Goal: Task Accomplishment & Management: Manage account settings

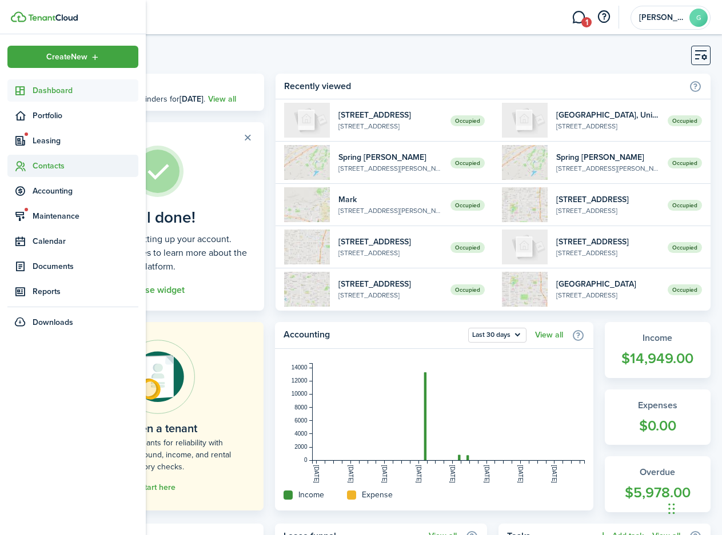
click at [55, 171] on span "Contacts" at bounding box center [86, 166] width 106 height 12
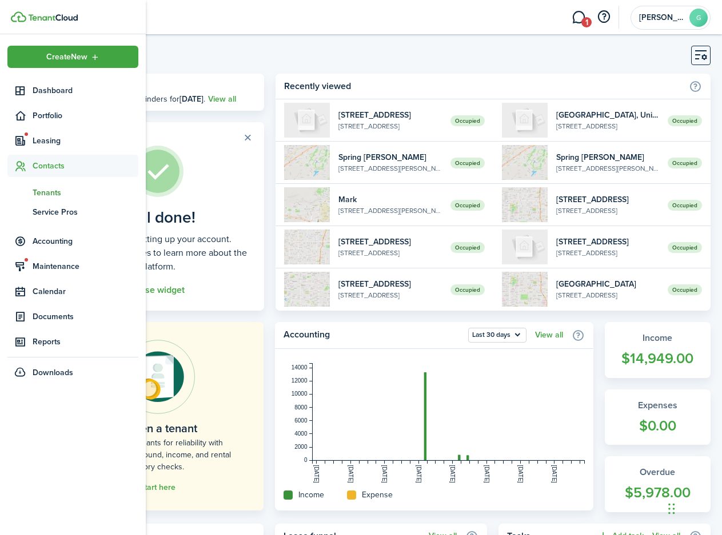
click at [56, 192] on span "Tenants" at bounding box center [86, 193] width 106 height 12
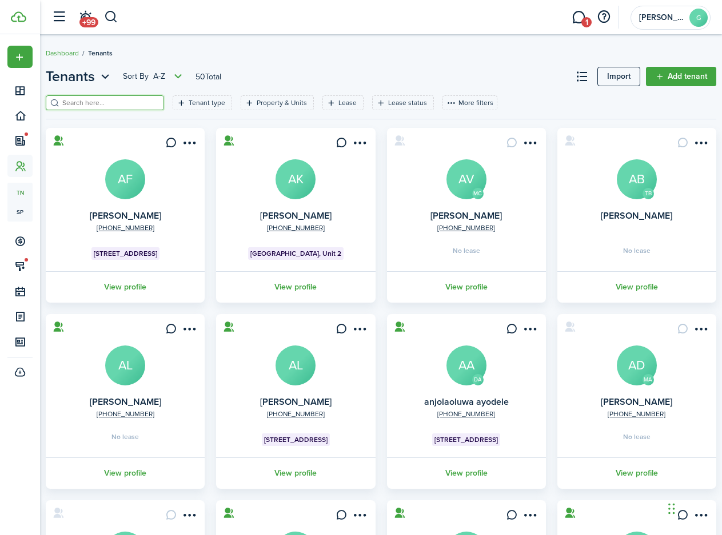
click at [98, 103] on input "search" at bounding box center [109, 103] width 101 height 11
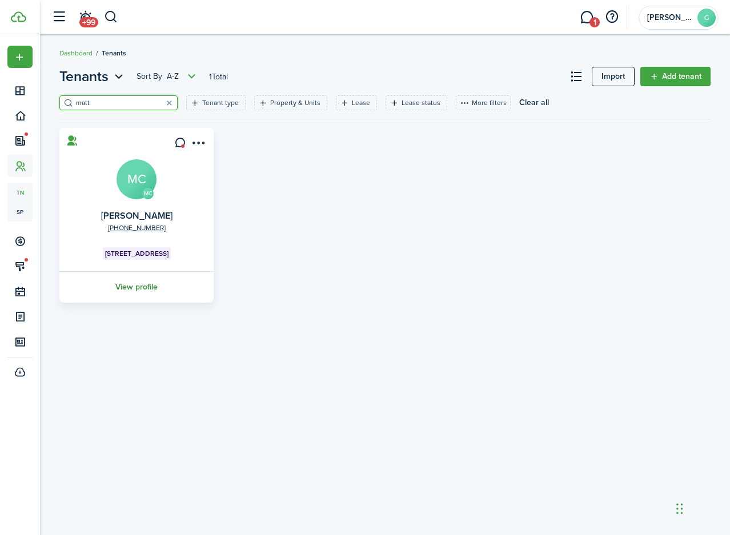
type input "matt"
click at [146, 291] on link "View profile" at bounding box center [137, 286] width 158 height 31
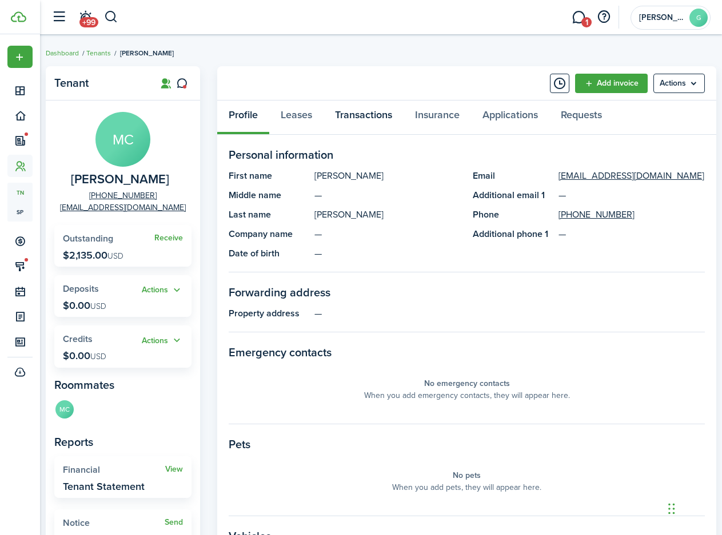
click at [354, 116] on link "Transactions" at bounding box center [363, 118] width 80 height 34
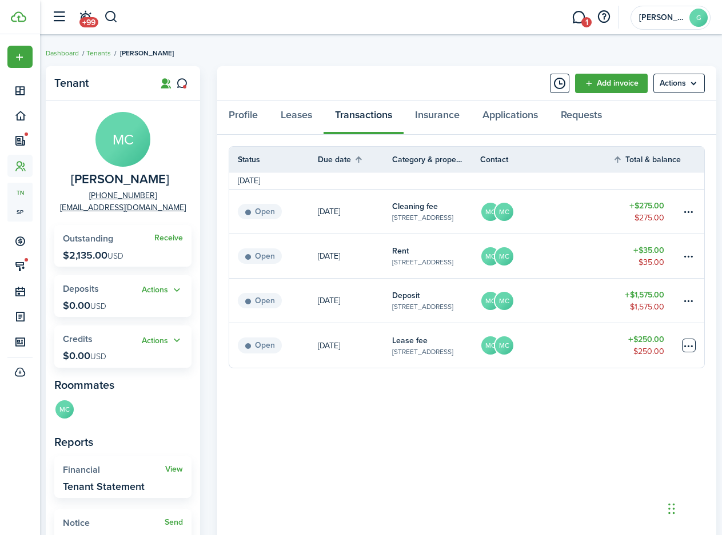
click at [695, 345] on table-menu-btn-icon at bounding box center [689, 346] width 14 height 14
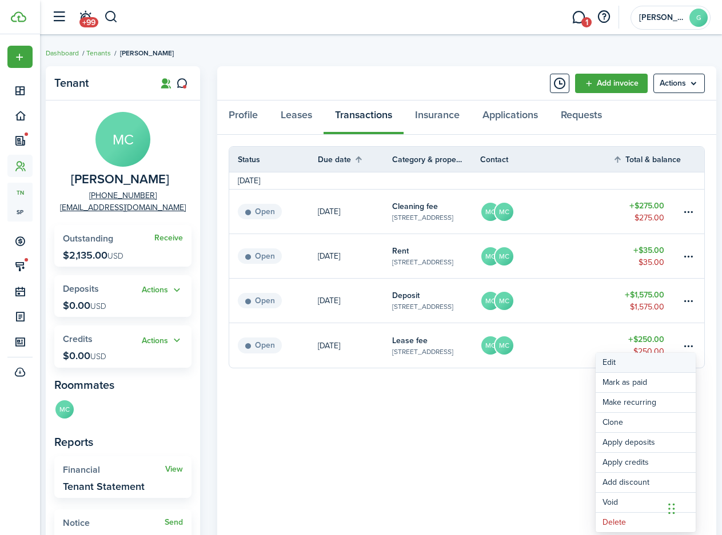
click at [630, 367] on button "Edit" at bounding box center [645, 362] width 100 height 19
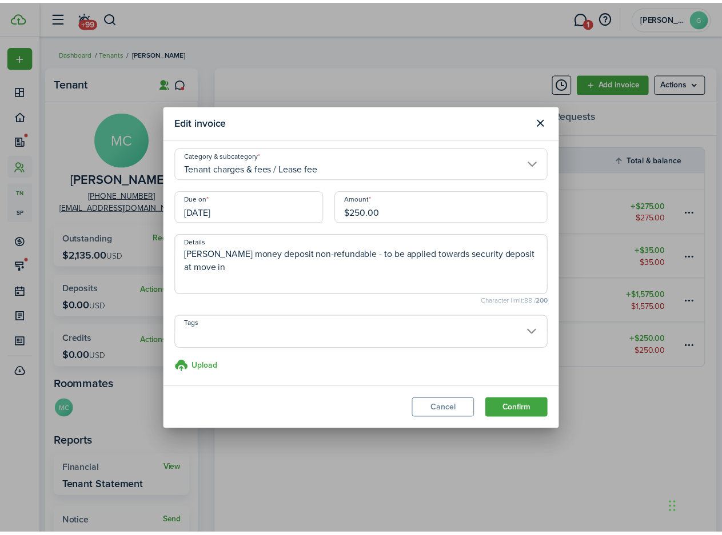
scroll to position [5, 0]
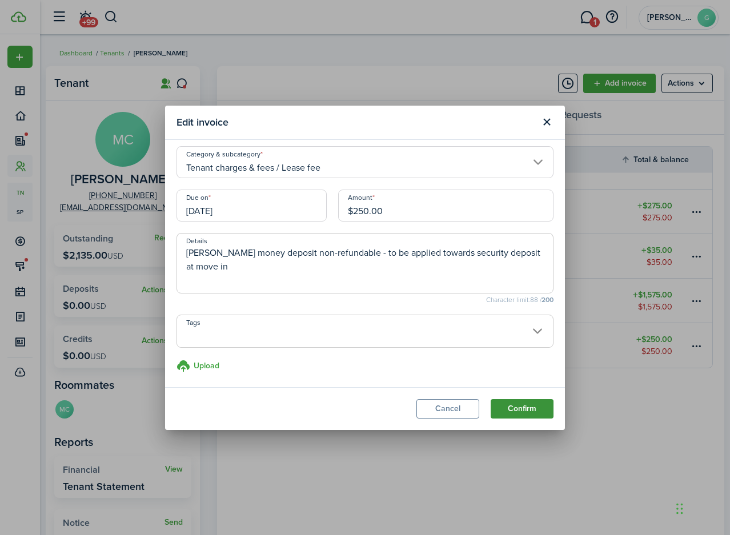
click at [541, 412] on button "Confirm" at bounding box center [522, 408] width 63 height 19
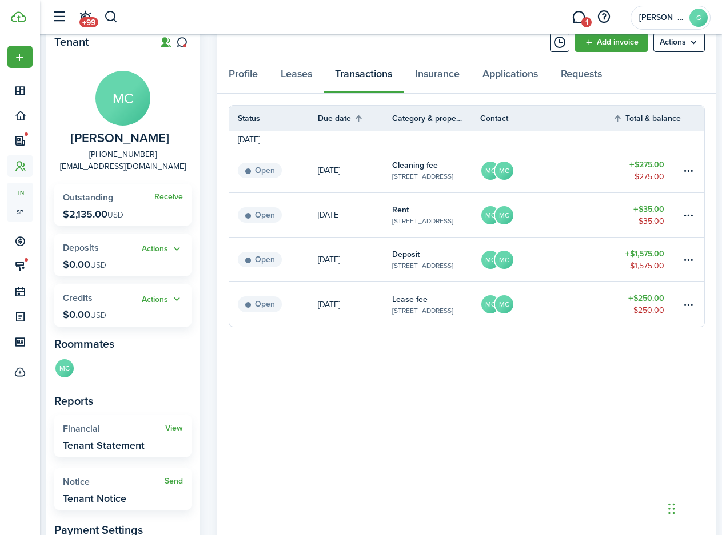
scroll to position [0, 0]
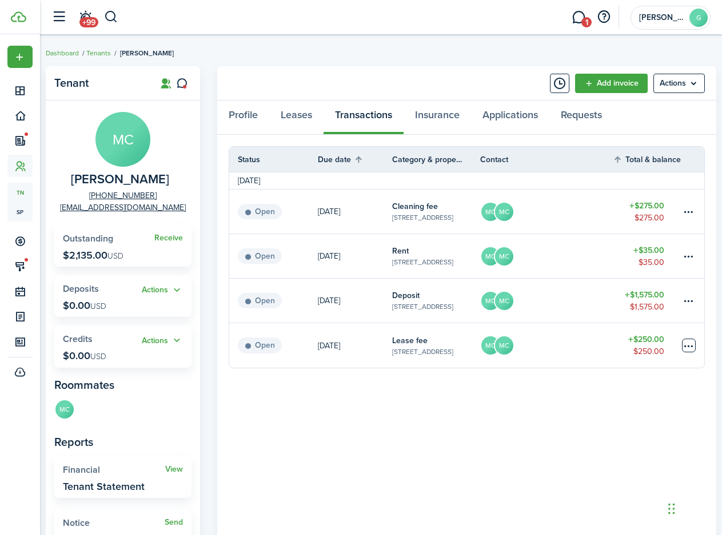
click at [687, 346] on table-menu-btn-icon at bounding box center [689, 346] width 14 height 14
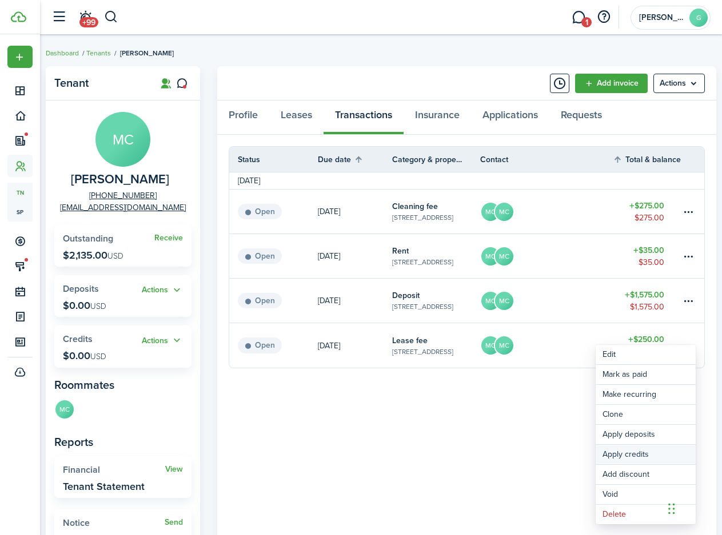
scroll to position [57, 0]
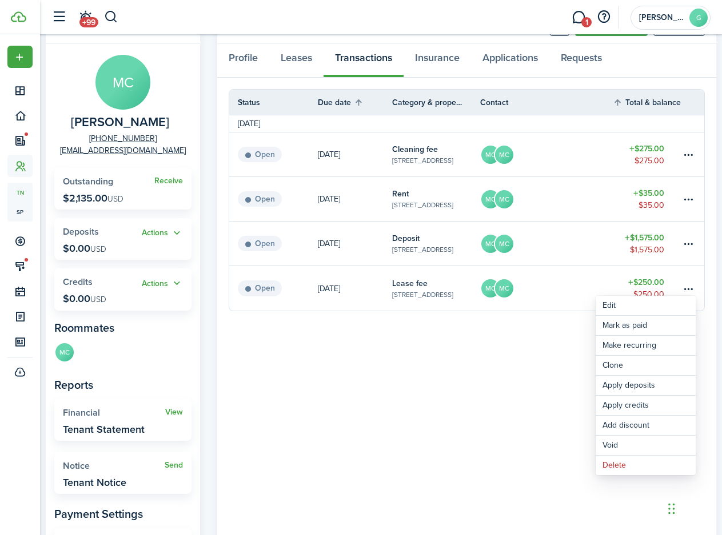
click at [379, 349] on panel-main-body "Status Due date Category & property Contact Total & balance Actions [DATE] Open…" at bounding box center [466, 357] width 499 height 558
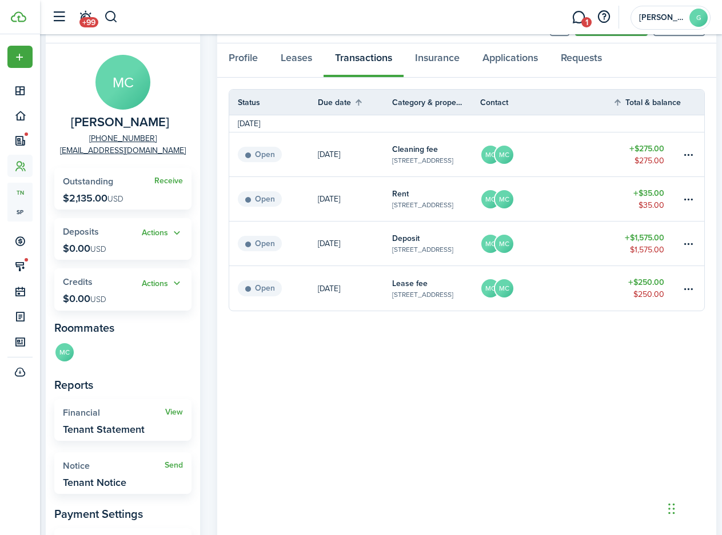
scroll to position [0, 0]
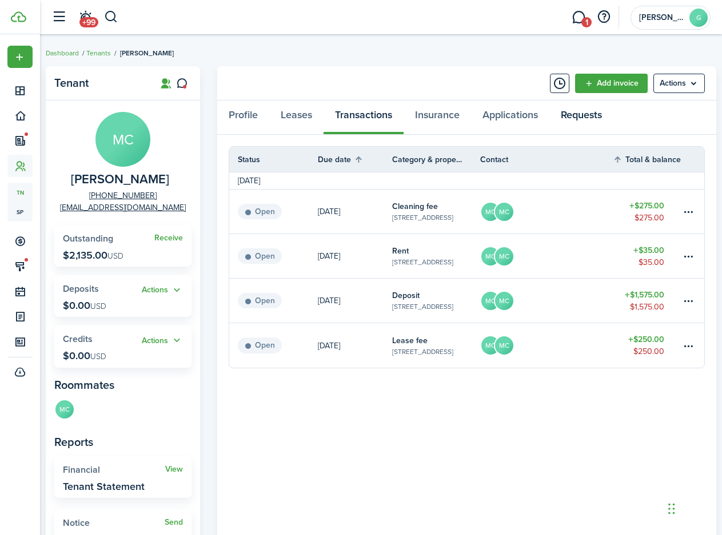
click at [578, 118] on link "Requests" at bounding box center [581, 118] width 64 height 34
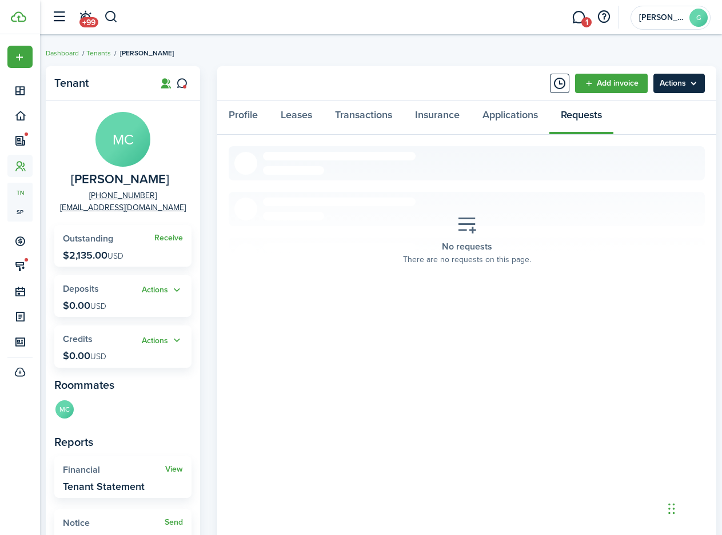
click at [665, 89] on menu-btn "Actions" at bounding box center [678, 83] width 51 height 19
click at [685, 86] on menu-btn "Actions" at bounding box center [678, 83] width 51 height 19
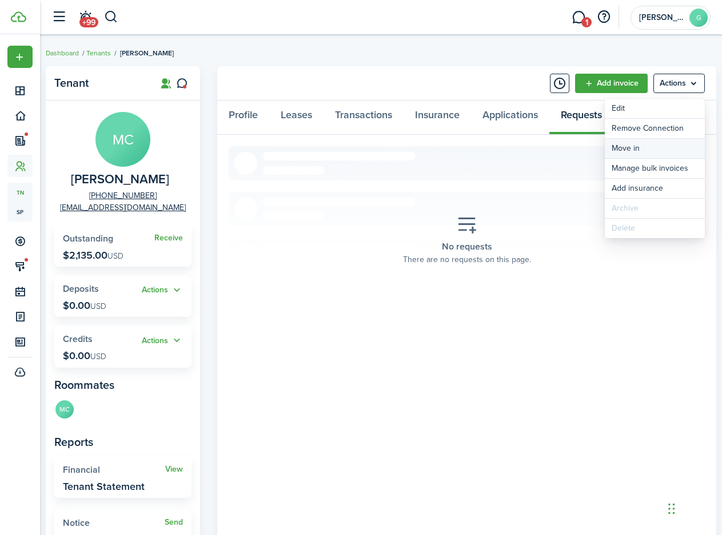
click at [650, 146] on link "Move in" at bounding box center [654, 148] width 100 height 19
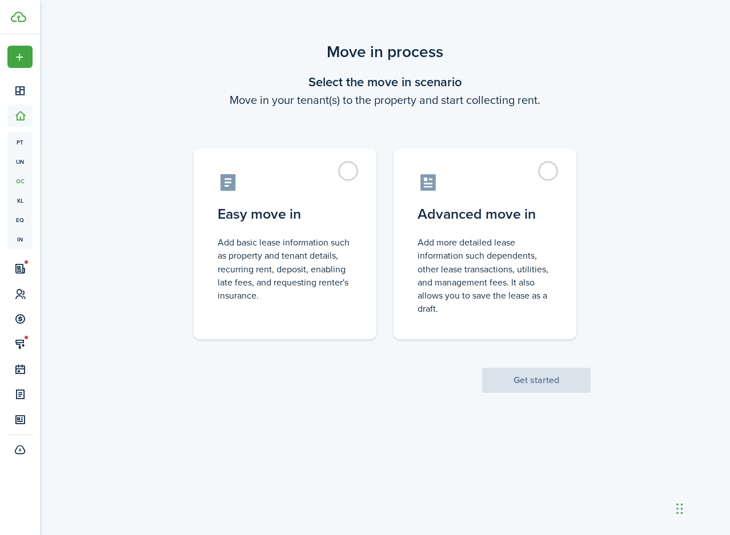
click at [347, 122] on scenario "Move in process Select the move in scenario Move in your tenant(s) to the prope…" at bounding box center [385, 216] width 423 height 353
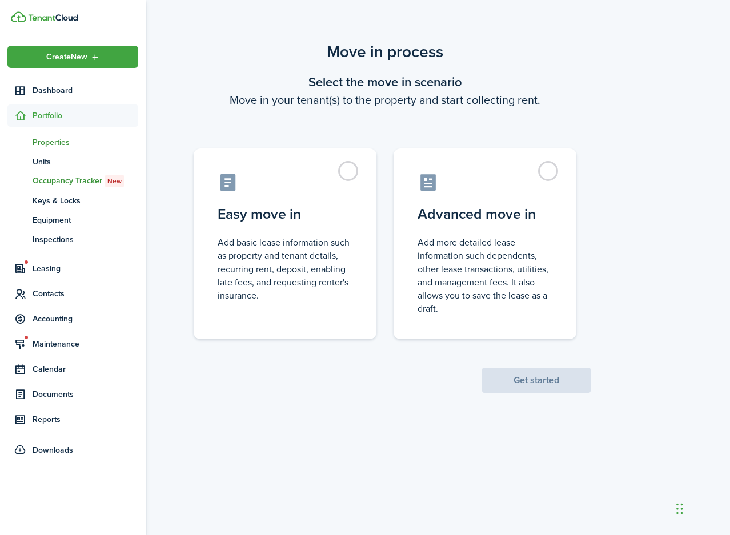
click at [57, 141] on span "Properties" at bounding box center [86, 143] width 106 height 12
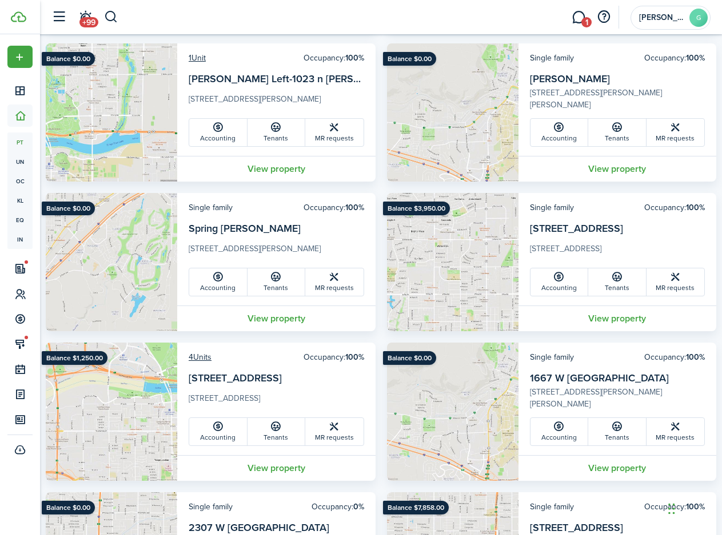
scroll to position [810, 0]
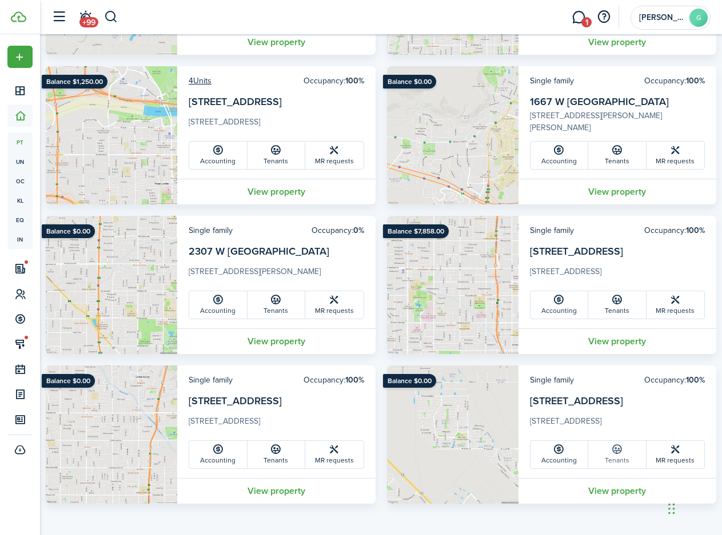
click at [631, 454] on link "Tenants" at bounding box center [617, 454] width 58 height 27
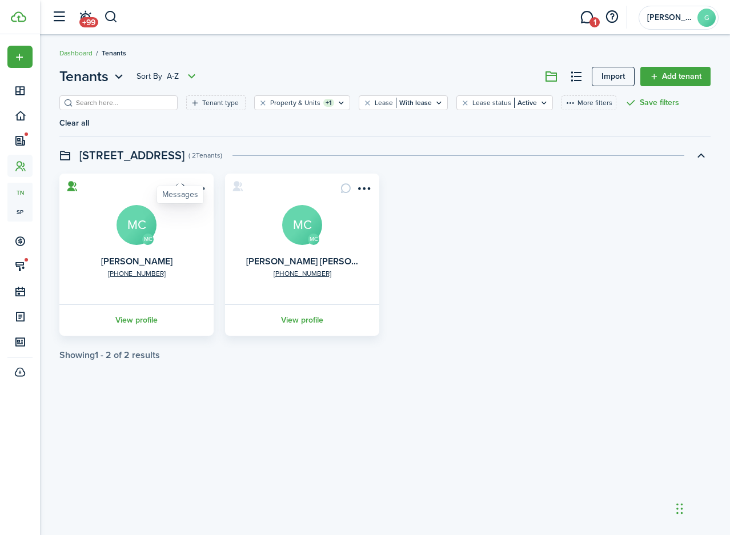
click at [181, 183] on icon at bounding box center [180, 188] width 12 height 11
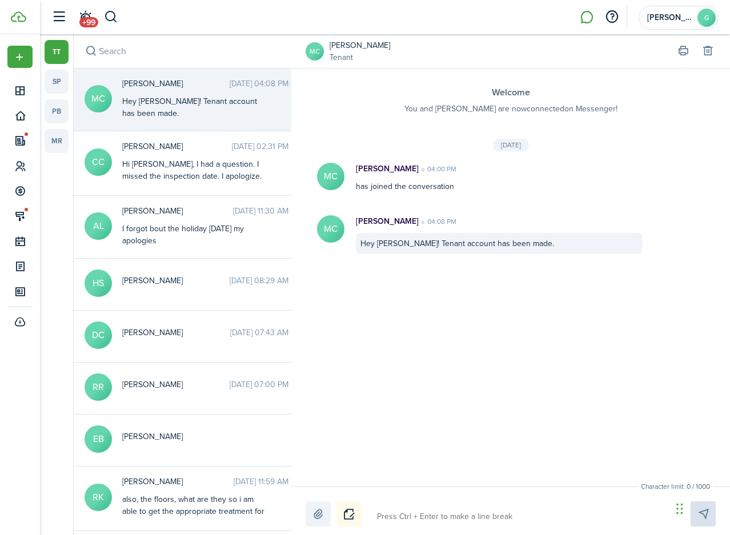
click at [175, 107] on div "Hey [PERSON_NAME]! Tenant account has been made." at bounding box center [193, 107] width 143 height 24
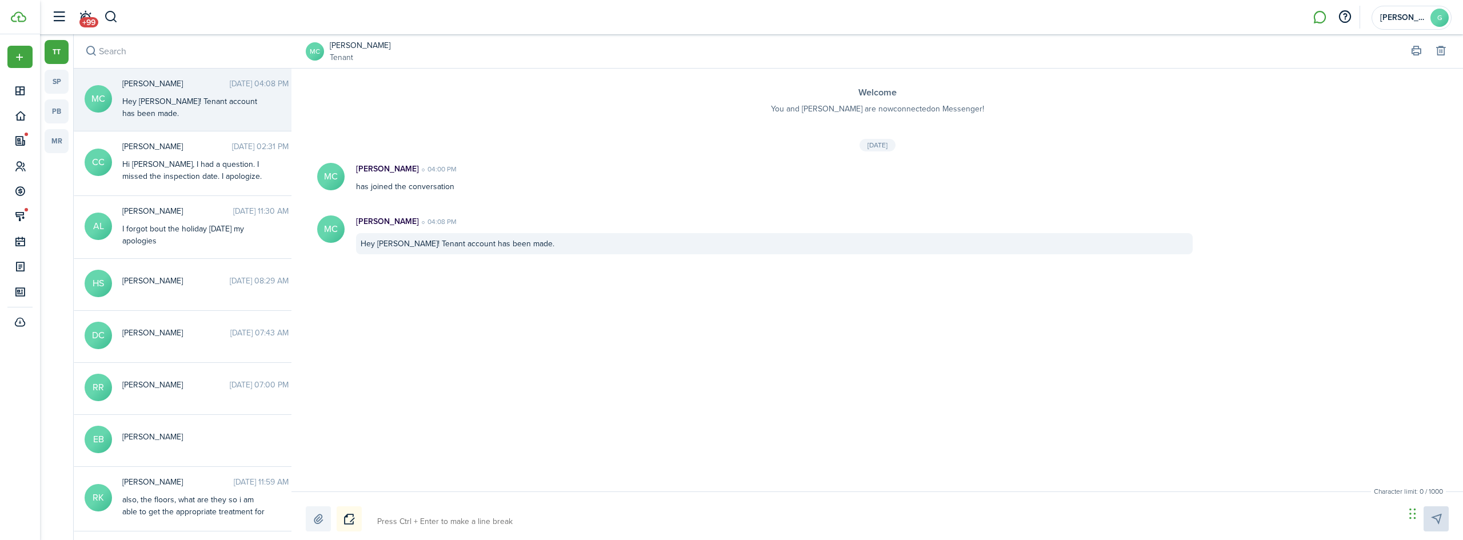
click at [342, 518] on button "Notice" at bounding box center [348, 518] width 25 height 25
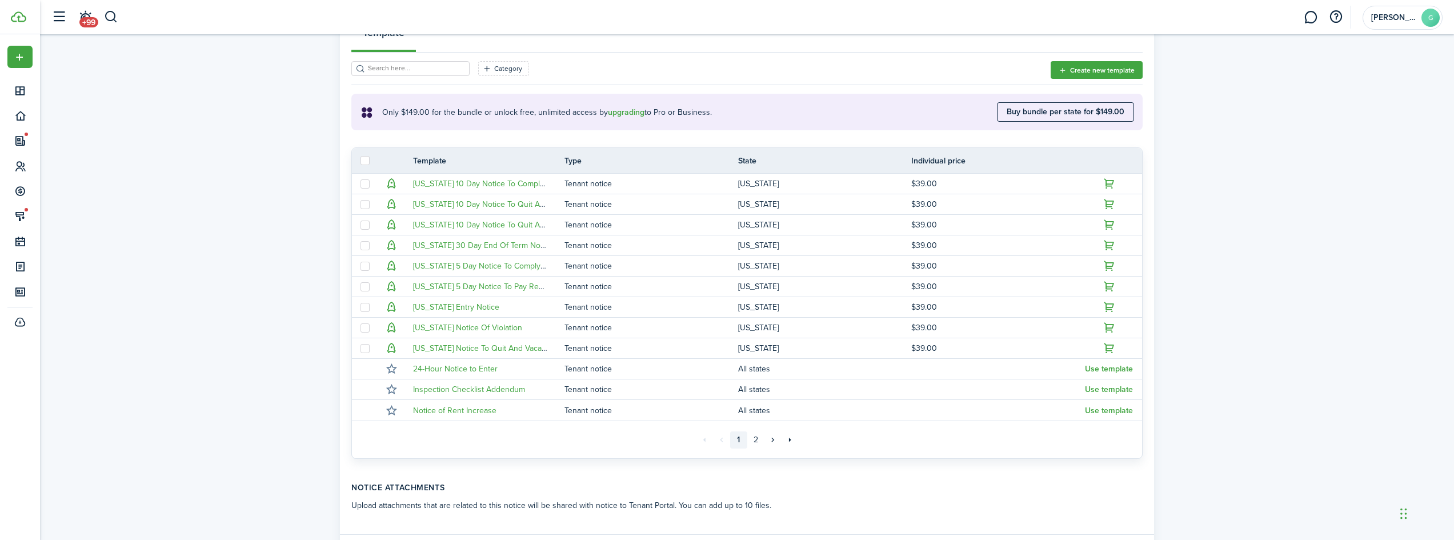
scroll to position [255, 0]
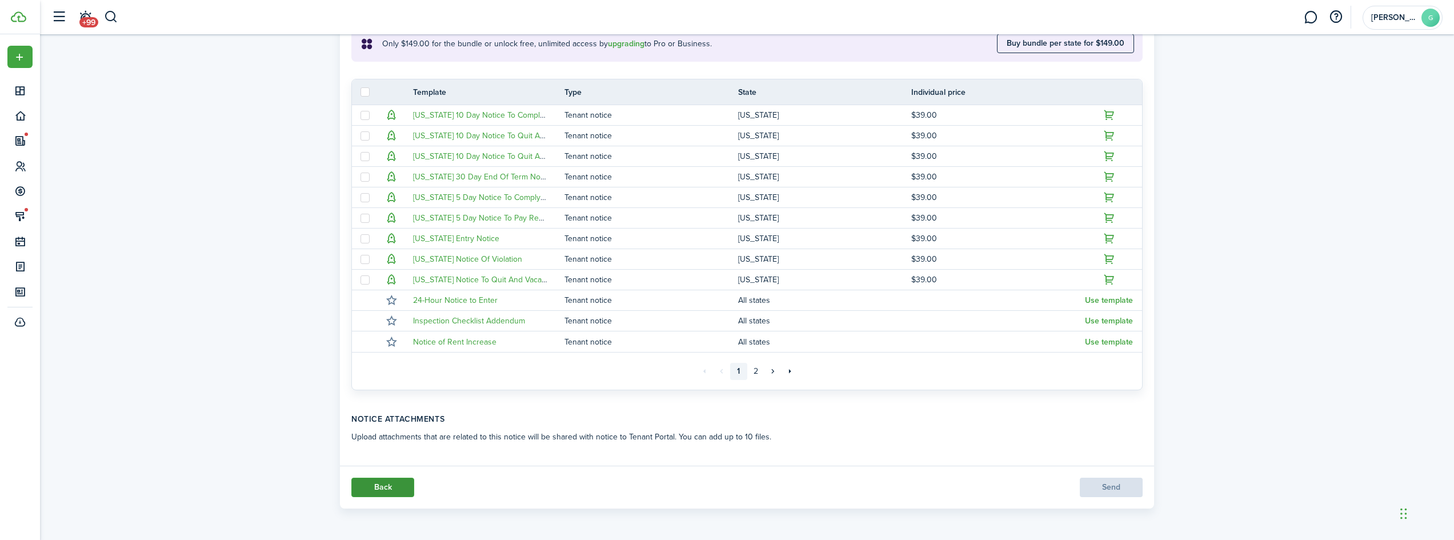
click at [372, 488] on link "Back" at bounding box center [382, 487] width 63 height 19
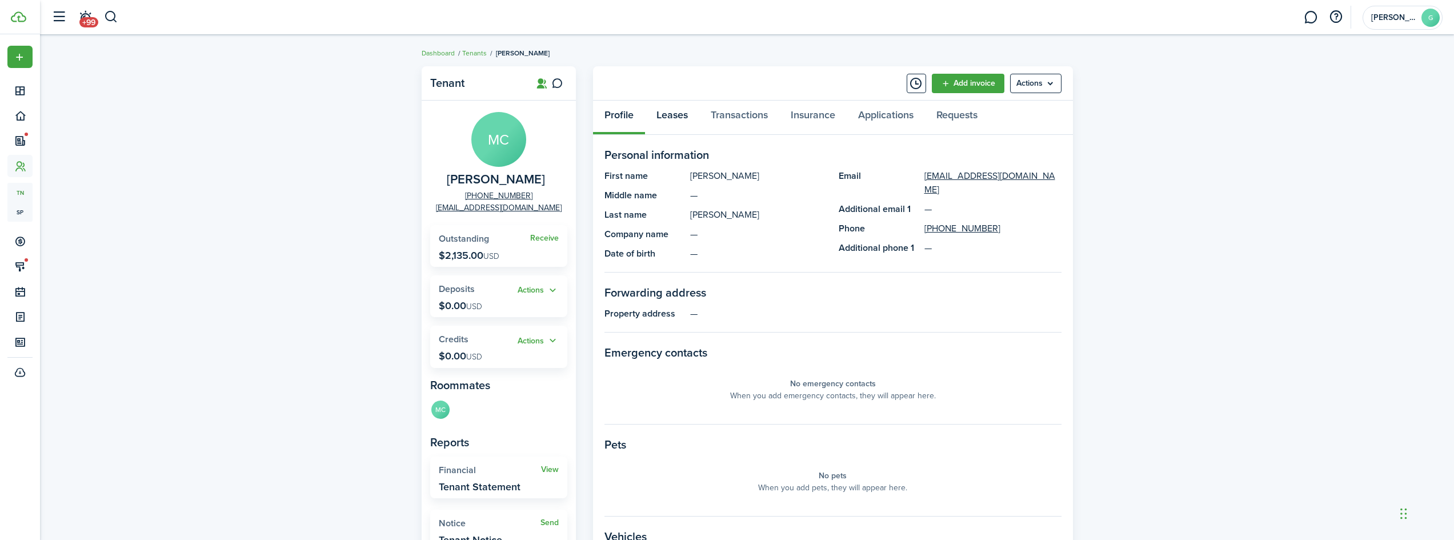
click at [672, 121] on link "Leases" at bounding box center [672, 118] width 54 height 34
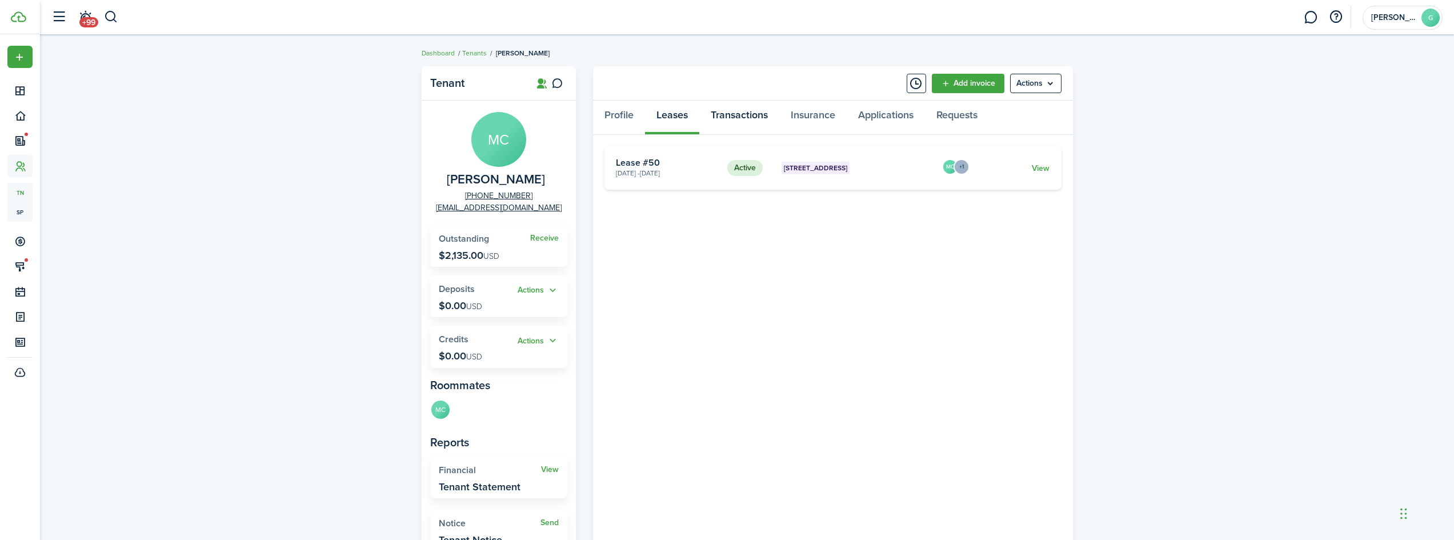
click at [721, 119] on link "Transactions" at bounding box center [739, 118] width 80 height 34
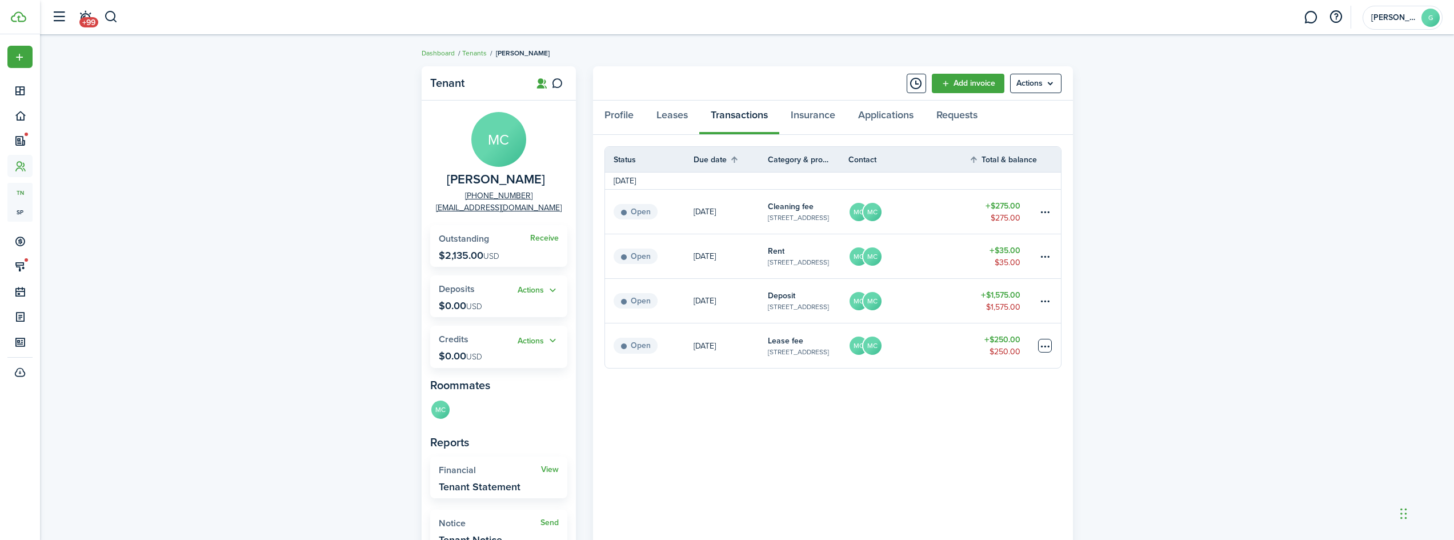
click at [721, 343] on table-menu-btn-icon at bounding box center [1045, 346] width 14 height 14
click at [721, 372] on button "Edit" at bounding box center [1002, 367] width 100 height 19
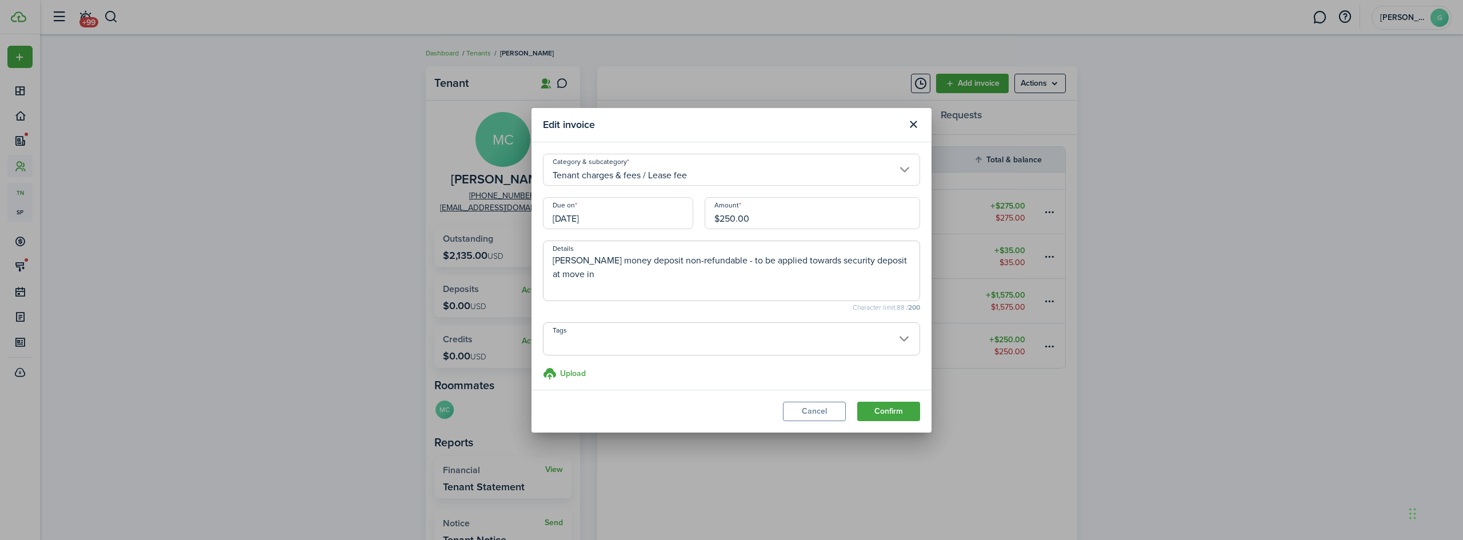
click at [721, 343] on span at bounding box center [731, 344] width 376 height 19
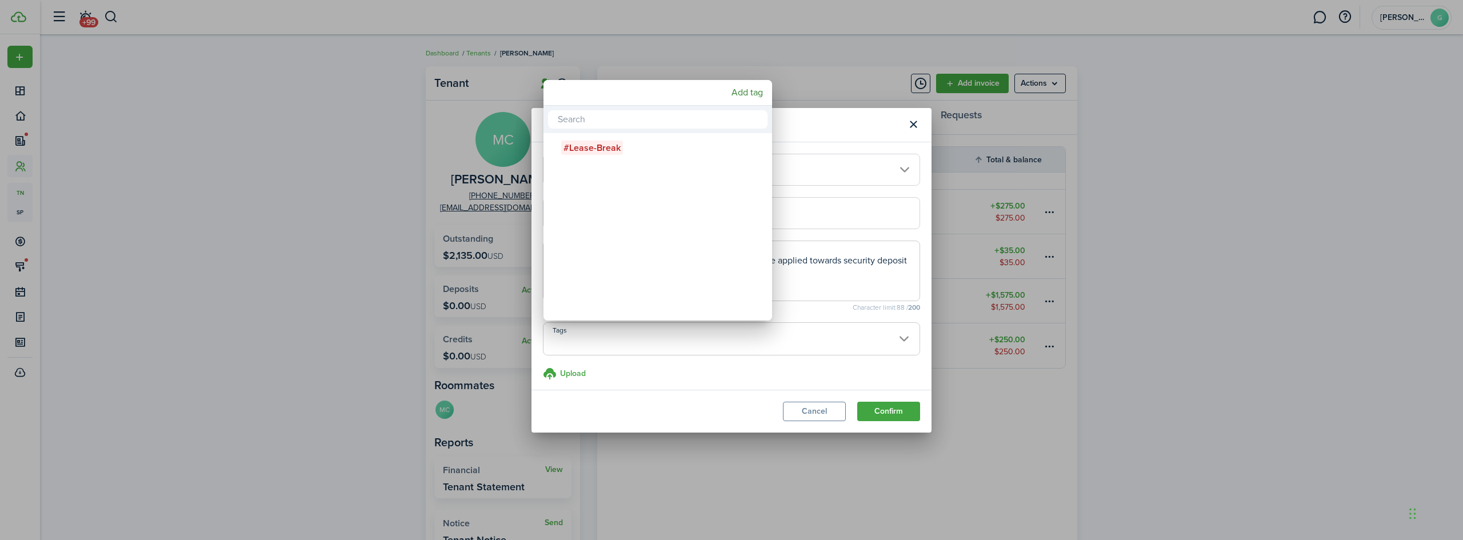
click at [721, 343] on div at bounding box center [731, 270] width 1645 height 723
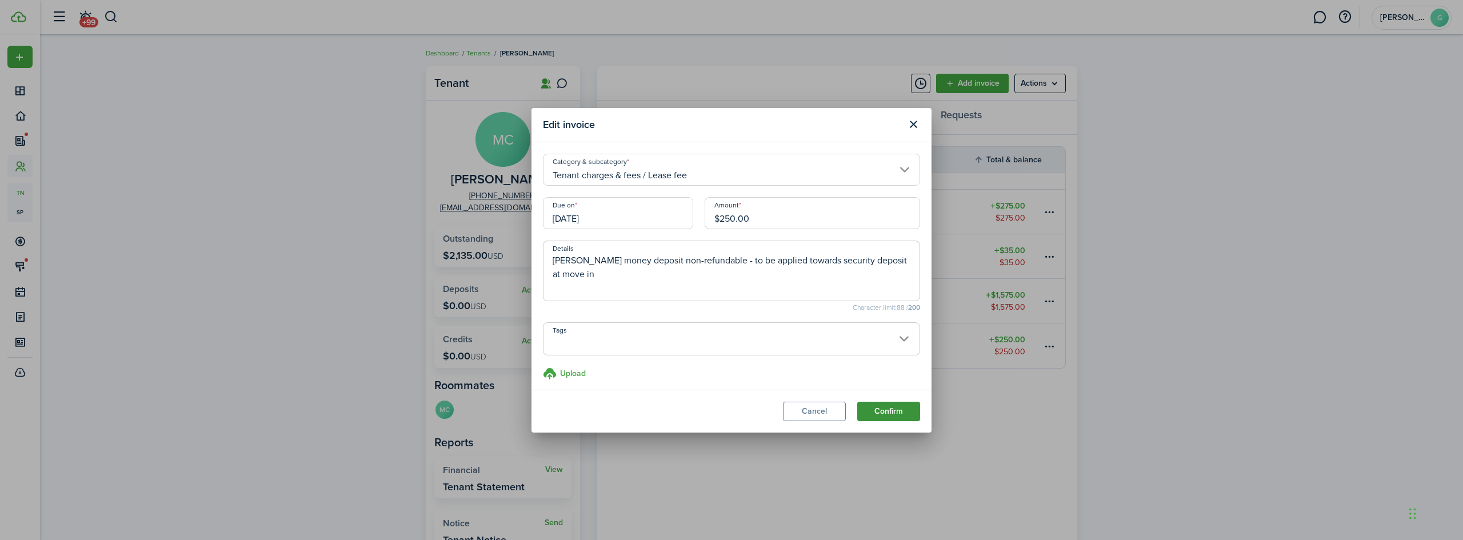
click at [721, 417] on button "Confirm" at bounding box center [888, 411] width 63 height 19
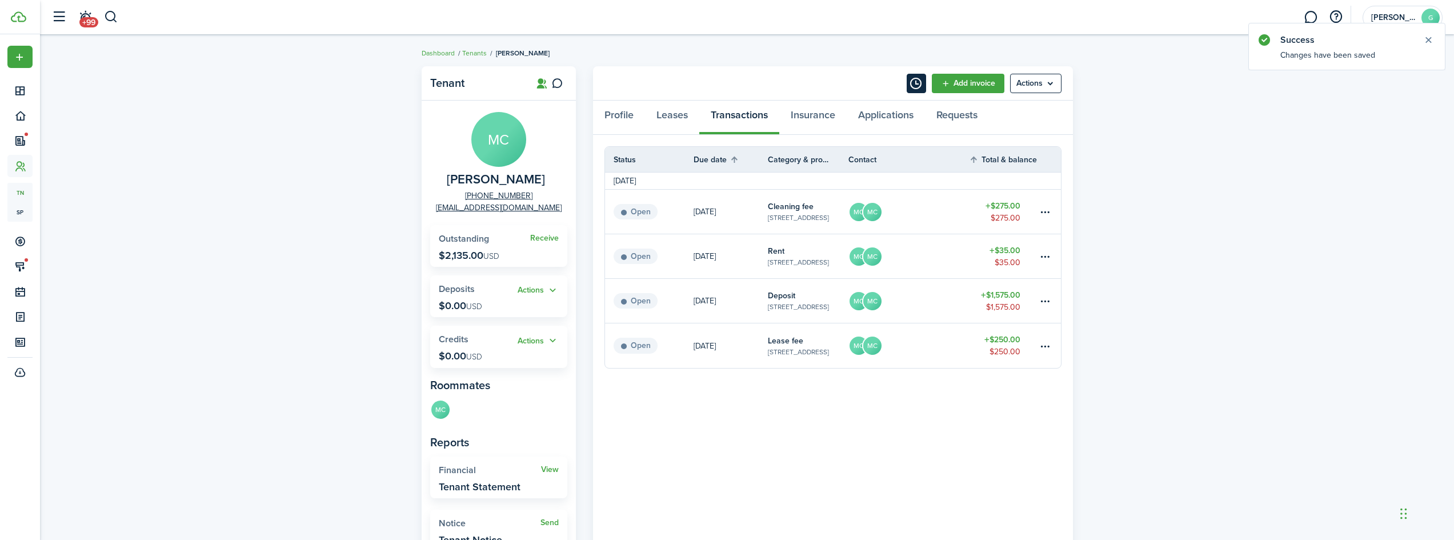
click at [721, 91] on button "Timeline" at bounding box center [916, 83] width 19 height 19
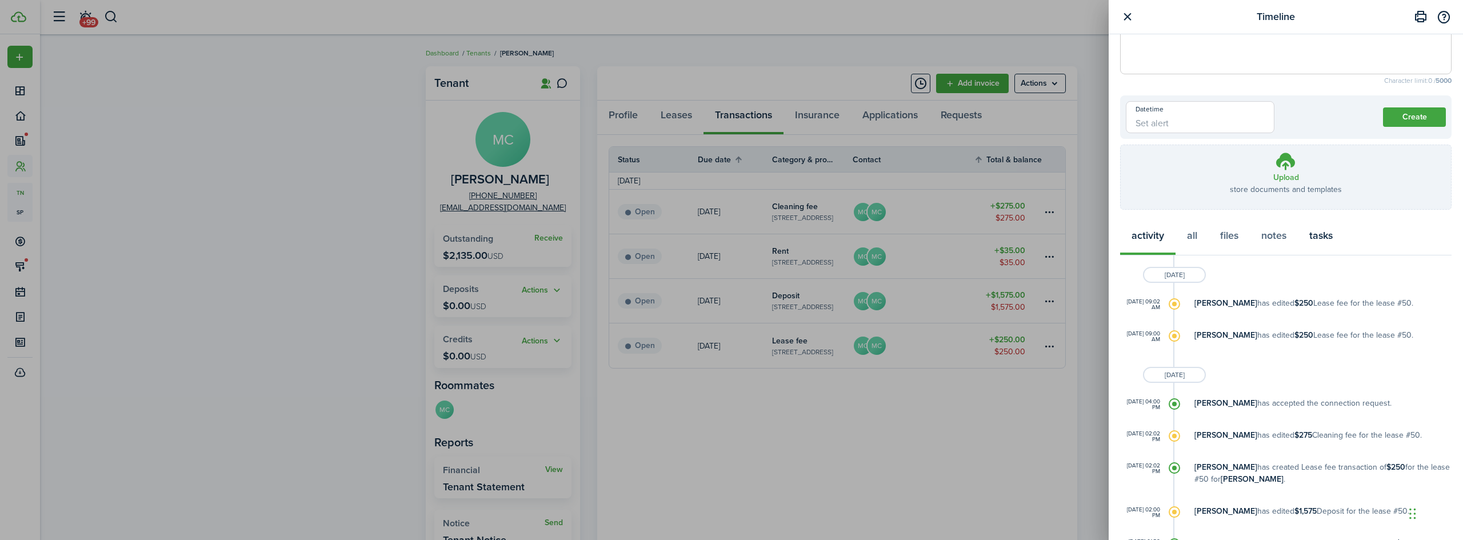
scroll to position [114, 0]
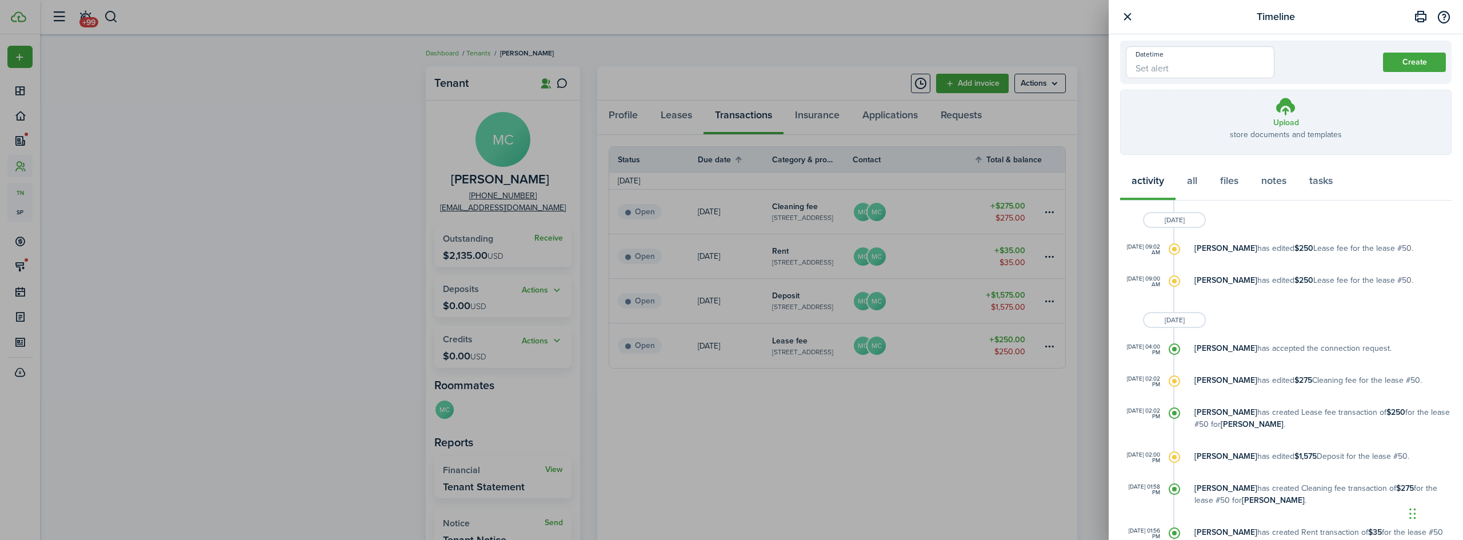
click at [721, 244] on b "[PERSON_NAME]" at bounding box center [1225, 248] width 63 height 12
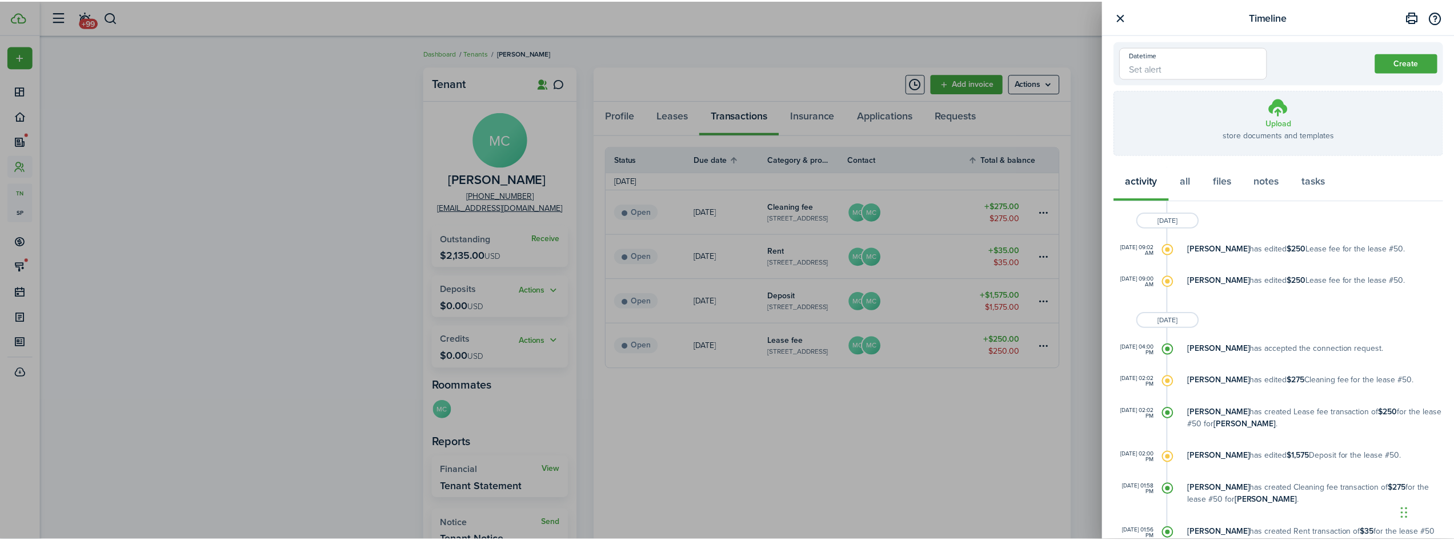
scroll to position [0, 0]
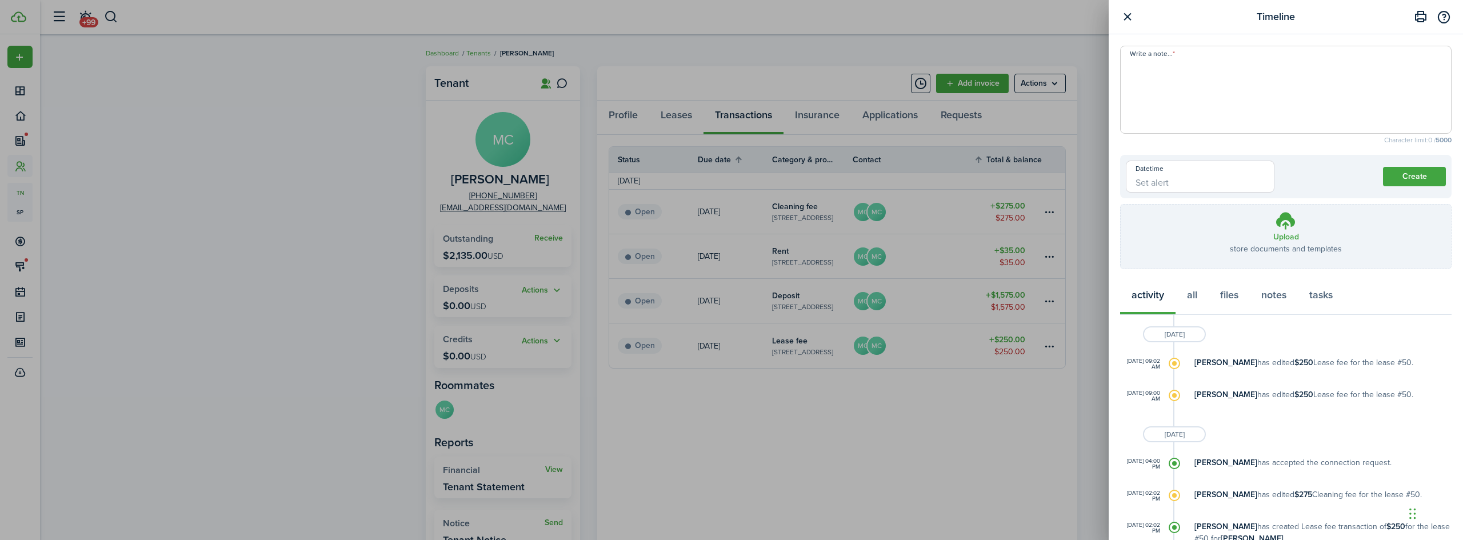
click at [721, 15] on button "button" at bounding box center [1127, 17] width 14 height 14
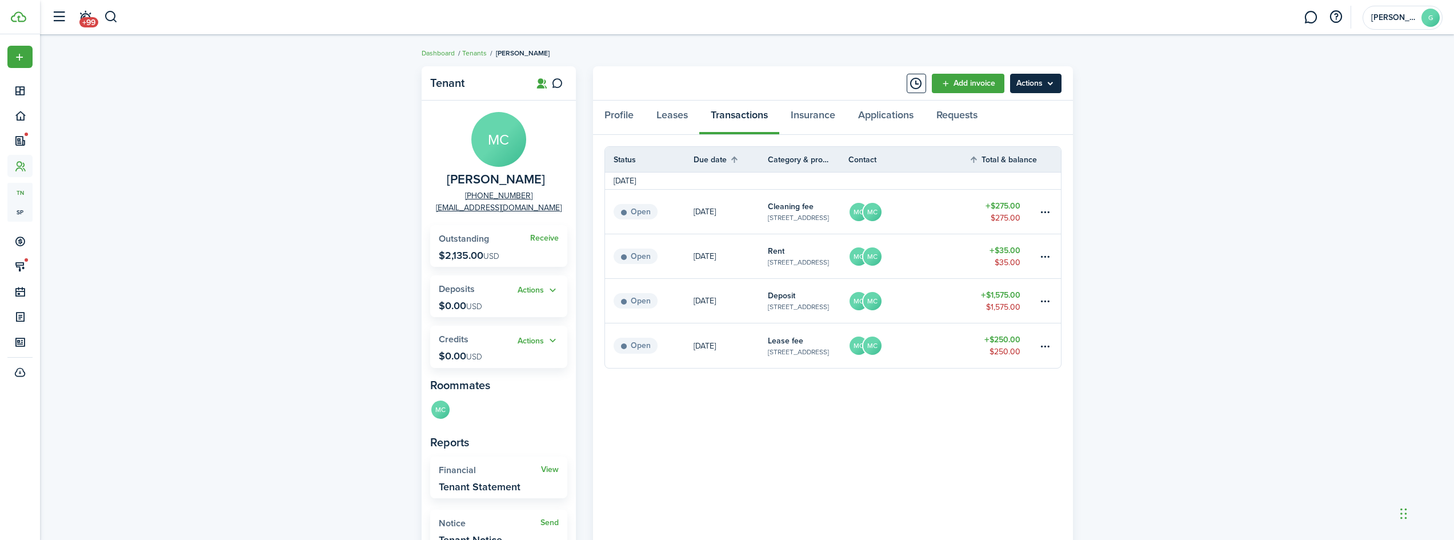
click at [721, 91] on menu-btn "Actions" at bounding box center [1035, 83] width 51 height 19
click at [721, 457] on panel-main-body "Status Due date Category & property Contact Total & balance Actions [DATE] Open…" at bounding box center [833, 414] width 480 height 558
click at [678, 116] on link "Leases" at bounding box center [672, 118] width 54 height 34
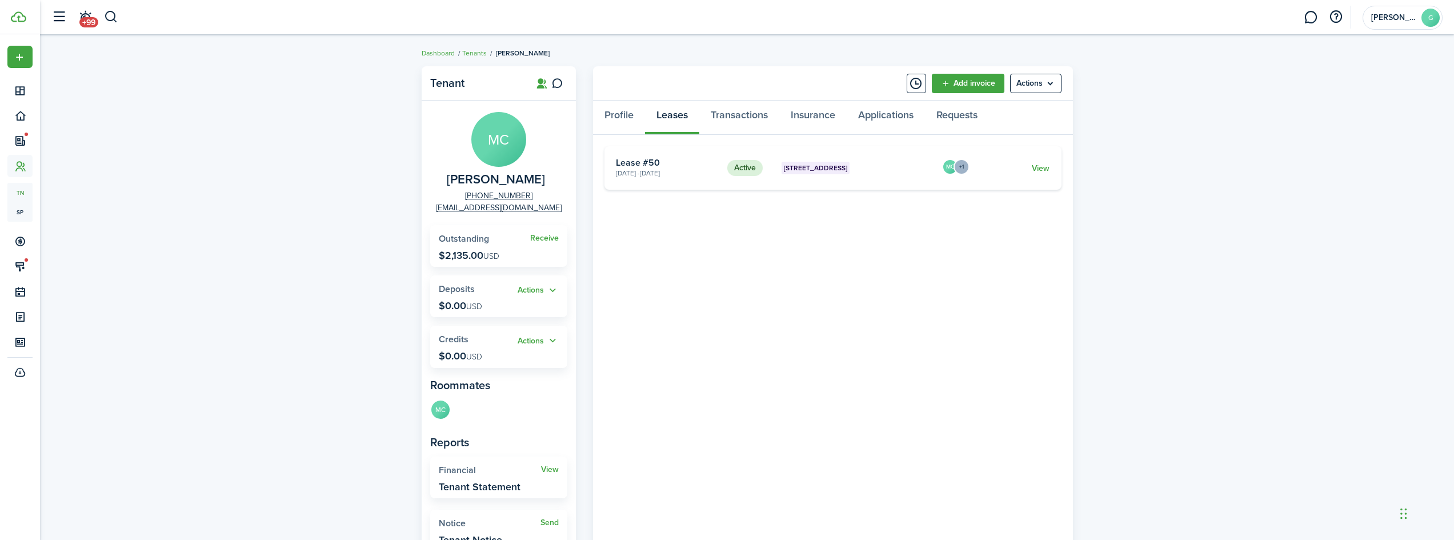
scroll to position [208, 0]
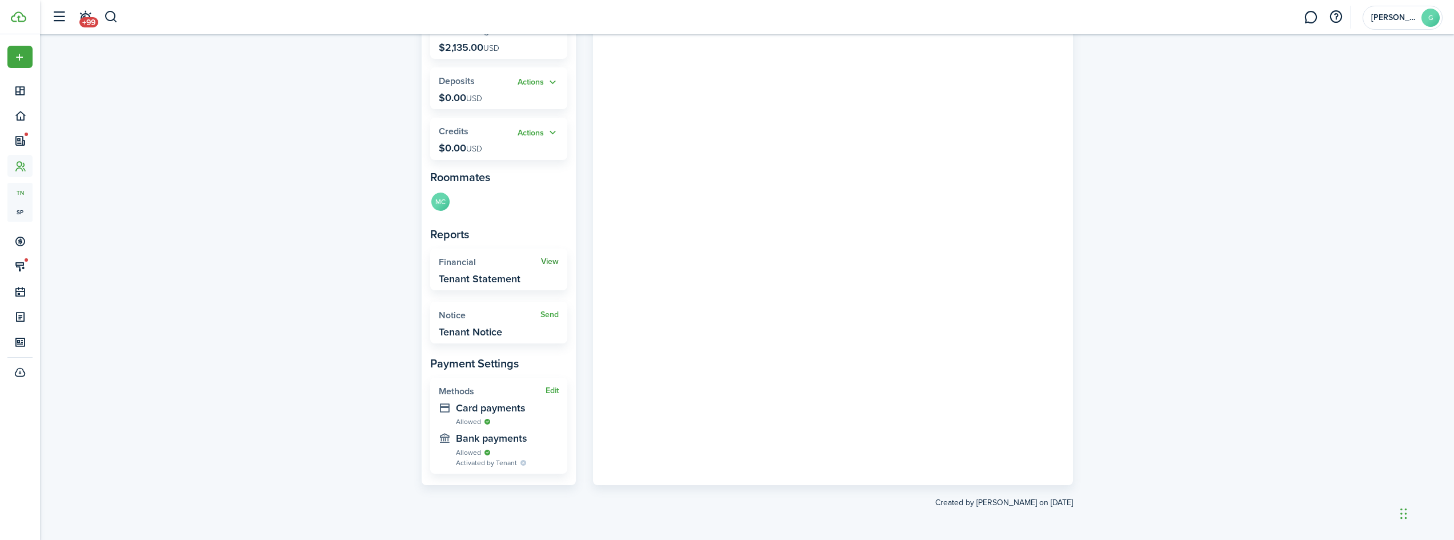
click at [549, 262] on link "View" at bounding box center [550, 261] width 18 height 9
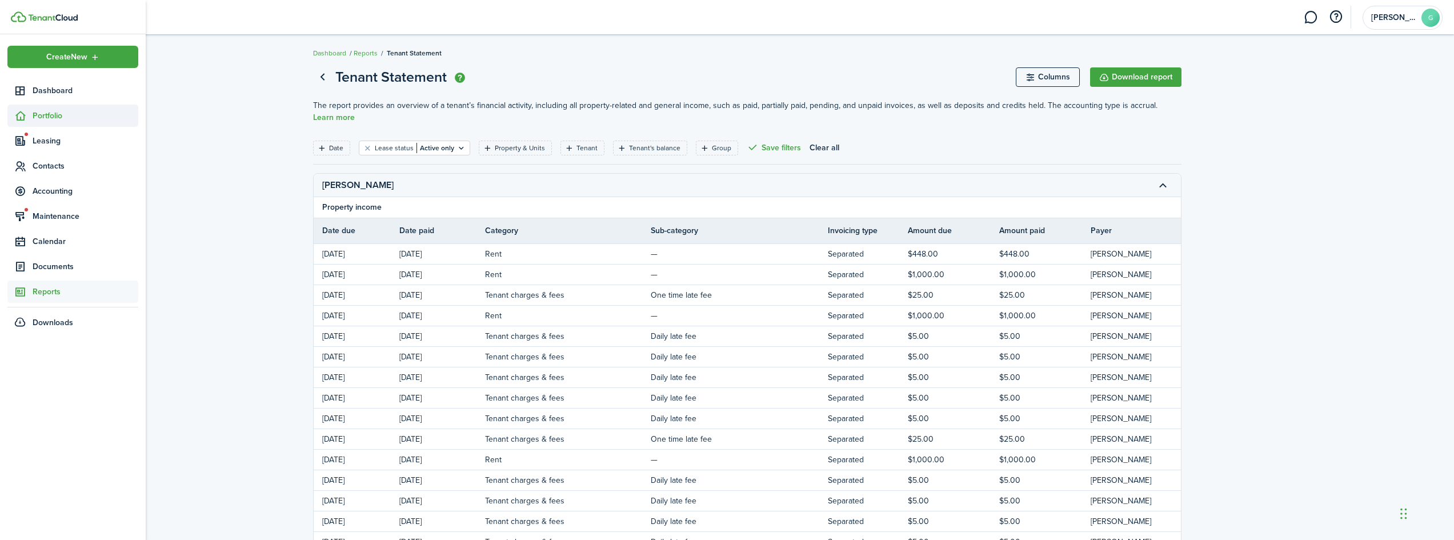
click at [30, 114] on sidebar-link-icon at bounding box center [19, 116] width 25 height 12
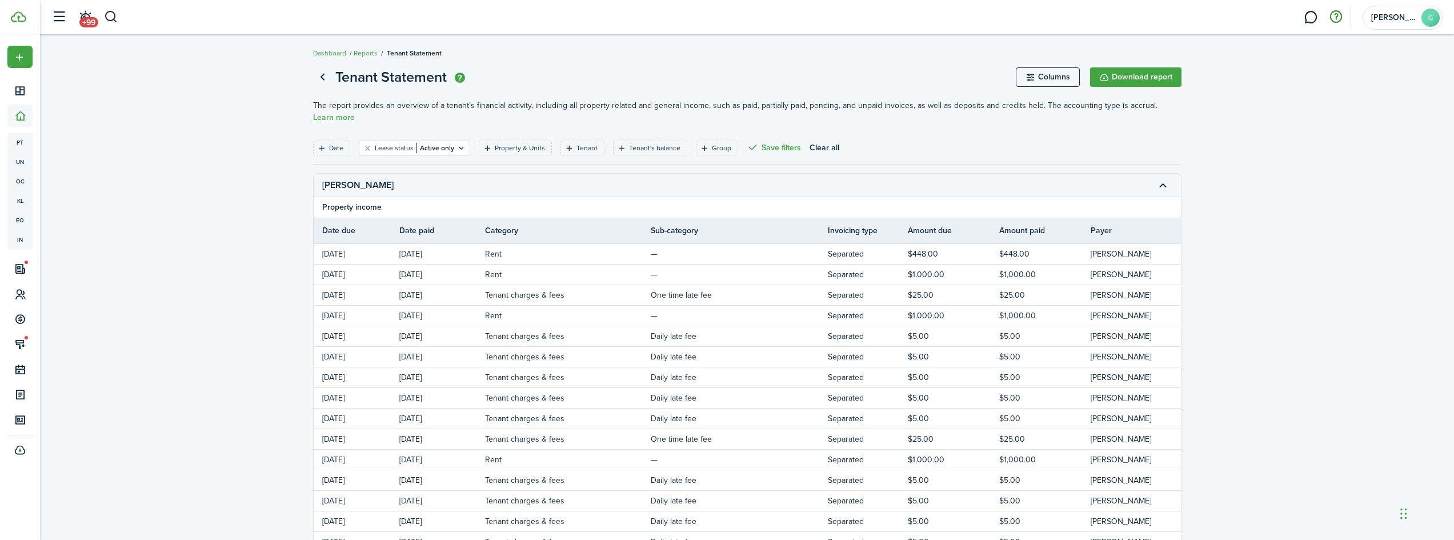
click at [721, 19] on button "button" at bounding box center [1335, 16] width 19 height 19
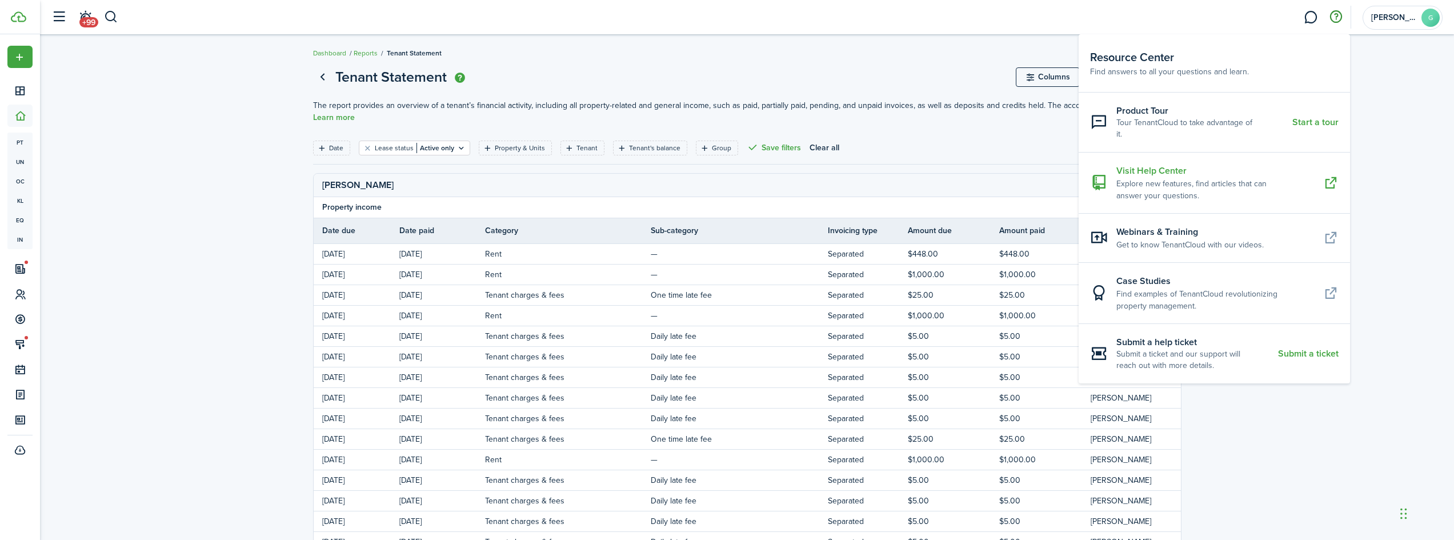
click at [721, 178] on resource-center-item-description "Explore new features, find articles that can answer your questions." at bounding box center [1215, 190] width 198 height 24
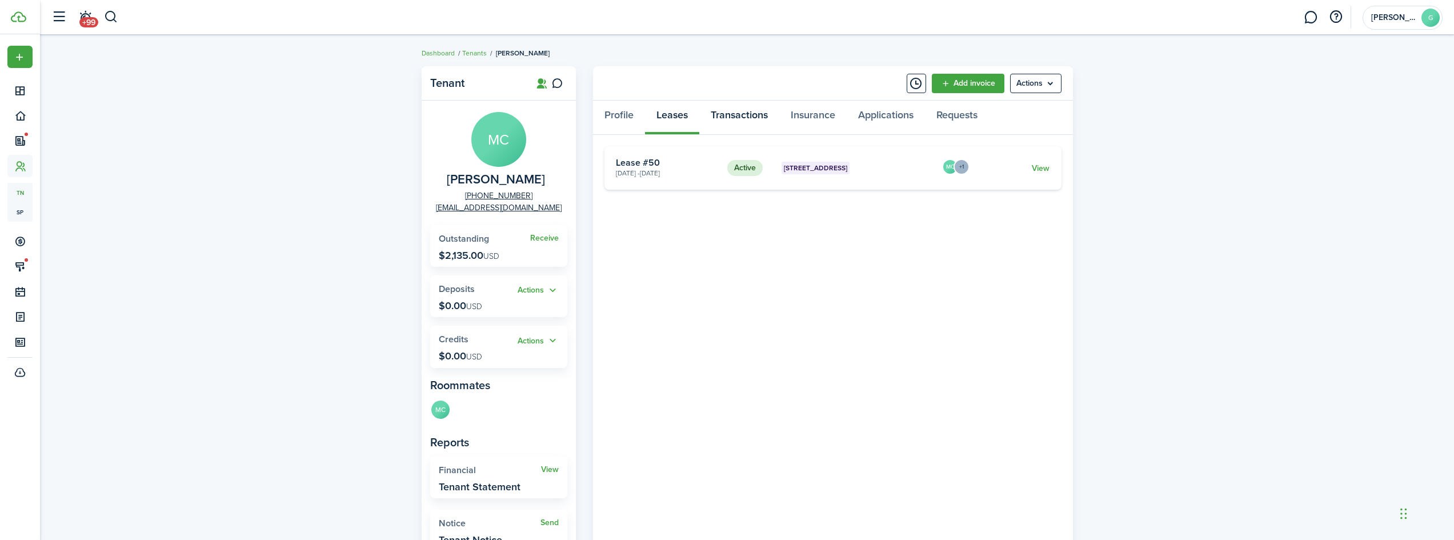
click at [721, 110] on link "Transactions" at bounding box center [739, 118] width 80 height 34
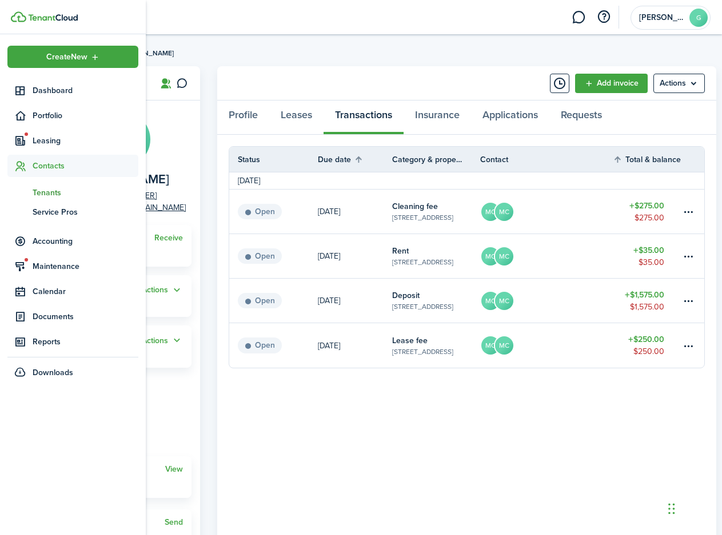
click at [33, 170] on span "Contacts" at bounding box center [86, 166] width 106 height 12
click at [47, 194] on span "Tenants" at bounding box center [86, 193] width 106 height 12
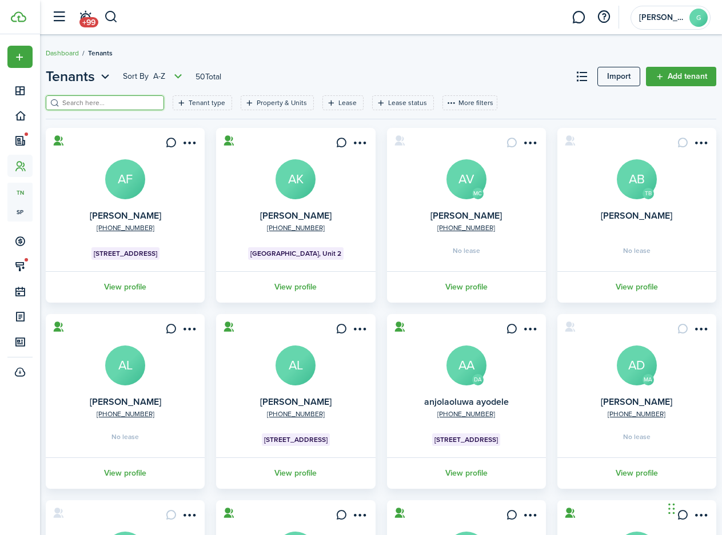
click at [153, 105] on input "search" at bounding box center [109, 103] width 101 height 11
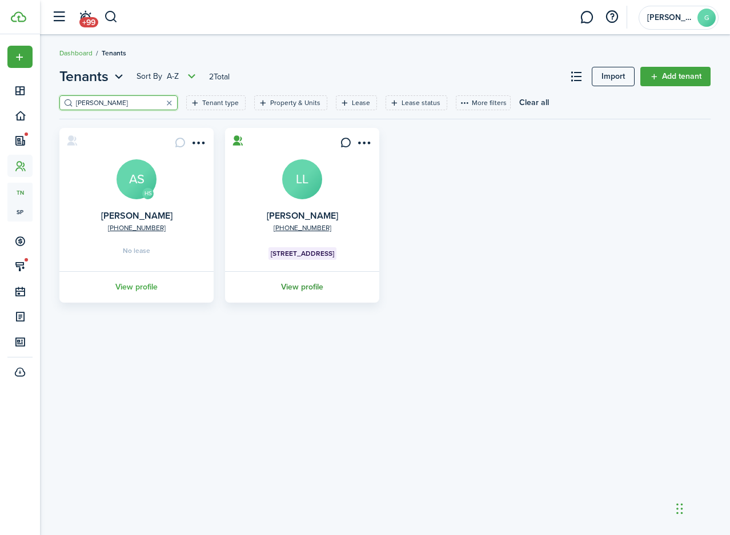
type input "[PERSON_NAME]"
click at [302, 289] on link "View profile" at bounding box center [302, 286] width 158 height 31
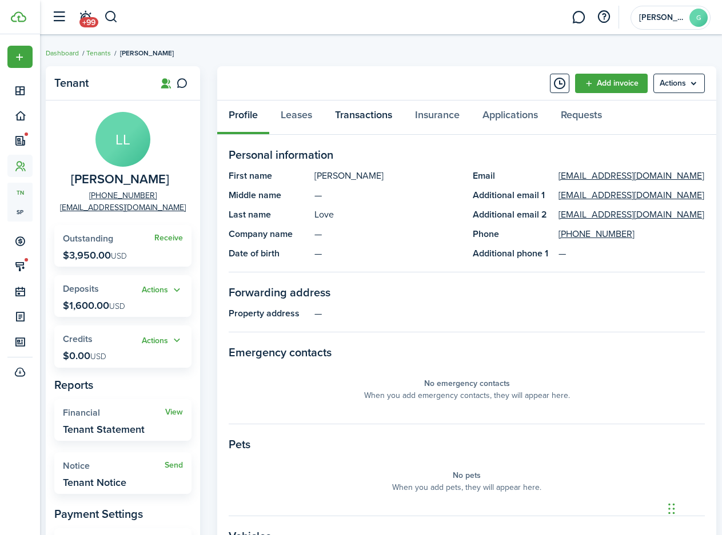
click at [355, 114] on link "Transactions" at bounding box center [363, 118] width 80 height 34
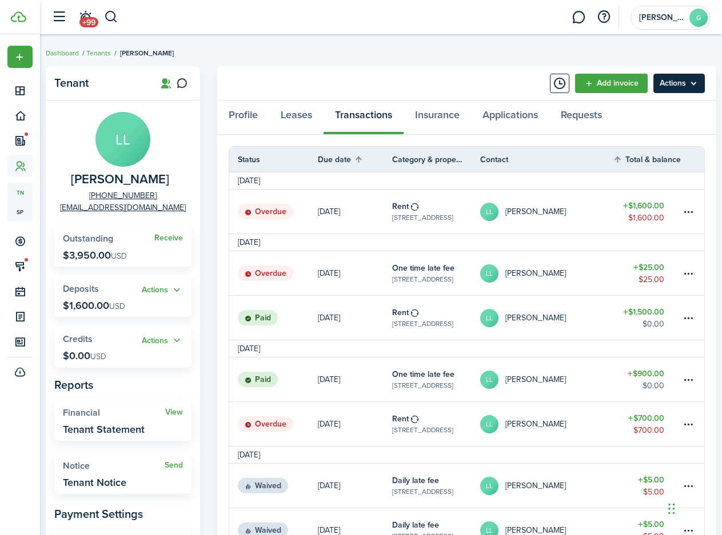
click at [695, 82] on menu-btn "Actions" at bounding box center [678, 83] width 51 height 19
click at [544, 159] on th "Contact" at bounding box center [546, 160] width 133 height 12
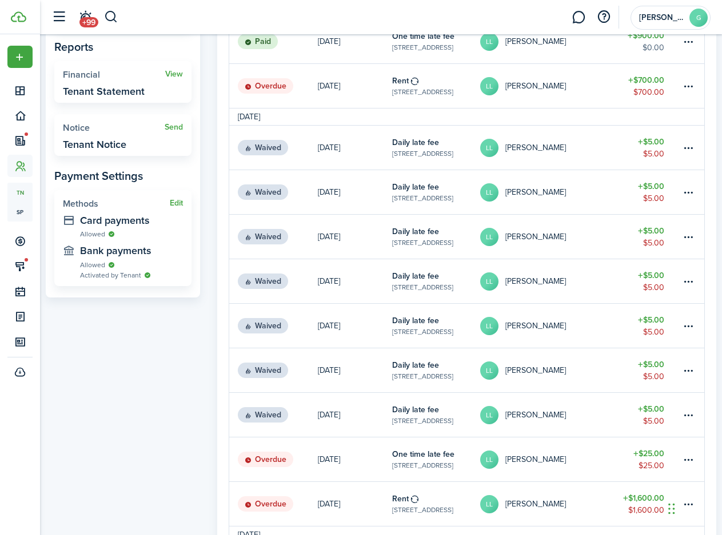
scroll to position [110, 0]
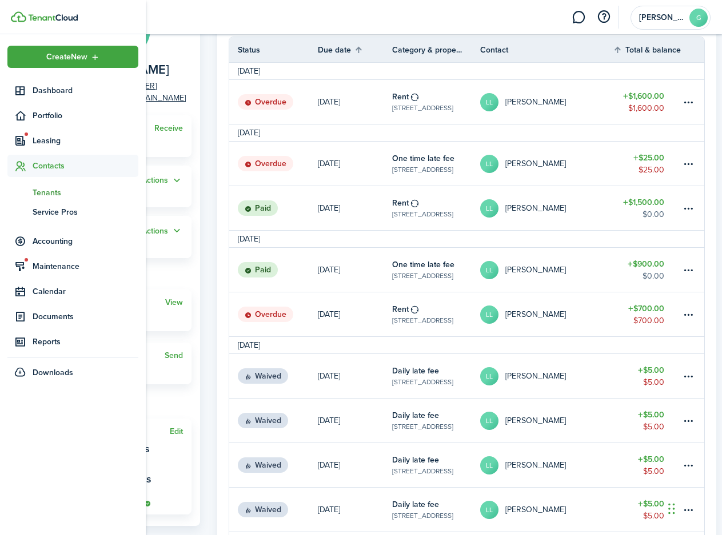
click at [55, 189] on span "Tenants" at bounding box center [86, 193] width 106 height 12
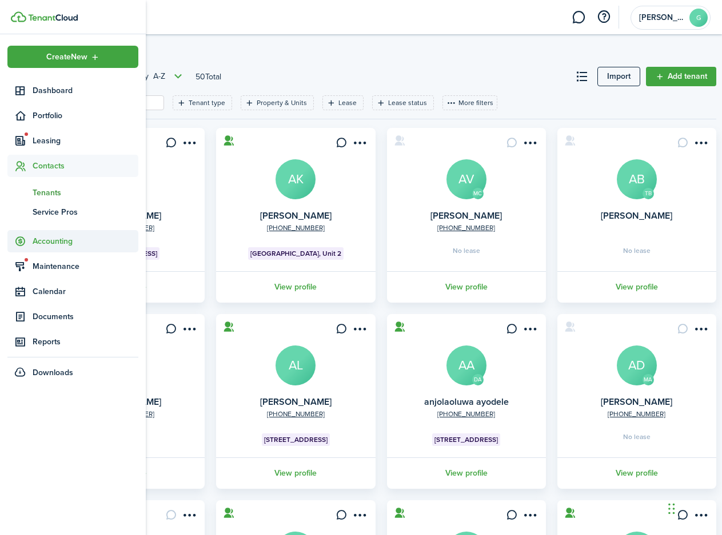
click at [73, 243] on span "Accounting" at bounding box center [86, 241] width 106 height 12
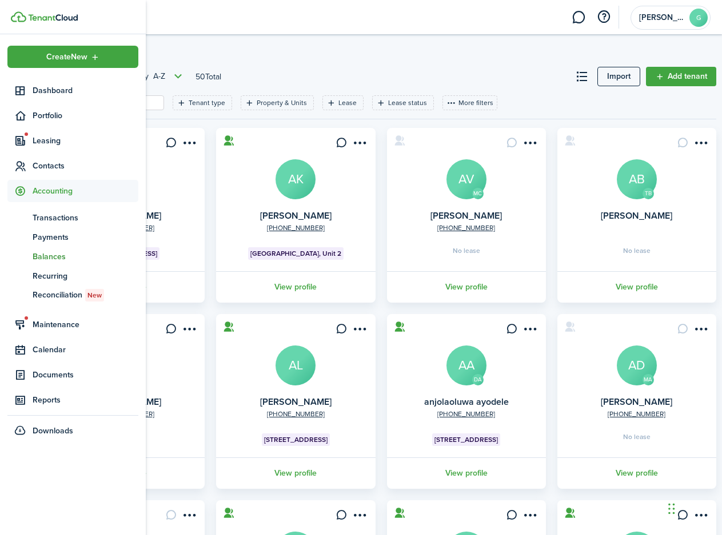
click at [57, 251] on span "Balances" at bounding box center [86, 257] width 106 height 12
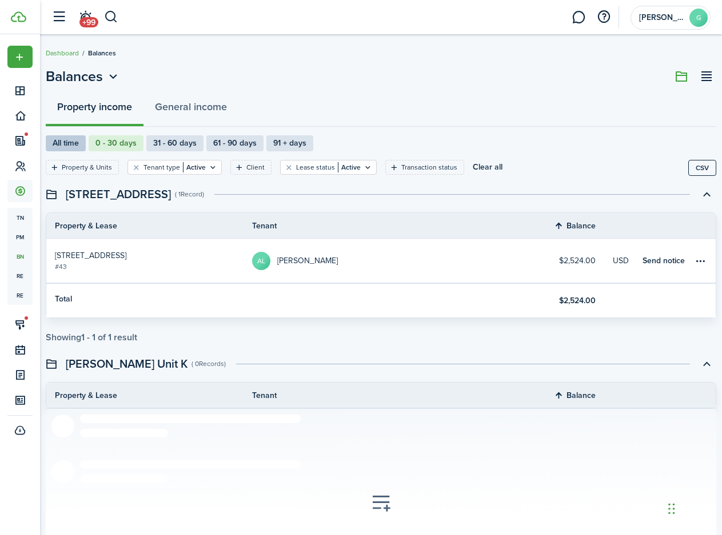
click at [66, 145] on label "All time" at bounding box center [66, 143] width 40 height 16
radio input "true"
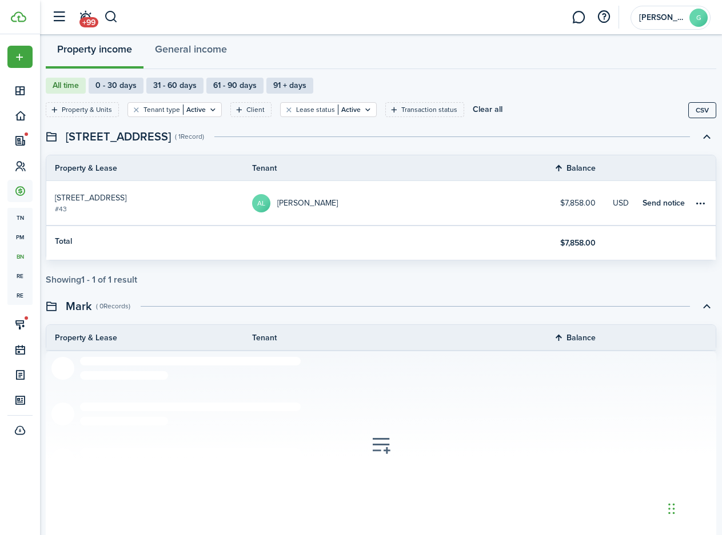
scroll to position [57, 0]
click at [197, 114] on filter-tag-value "Active" at bounding box center [194, 110] width 23 height 10
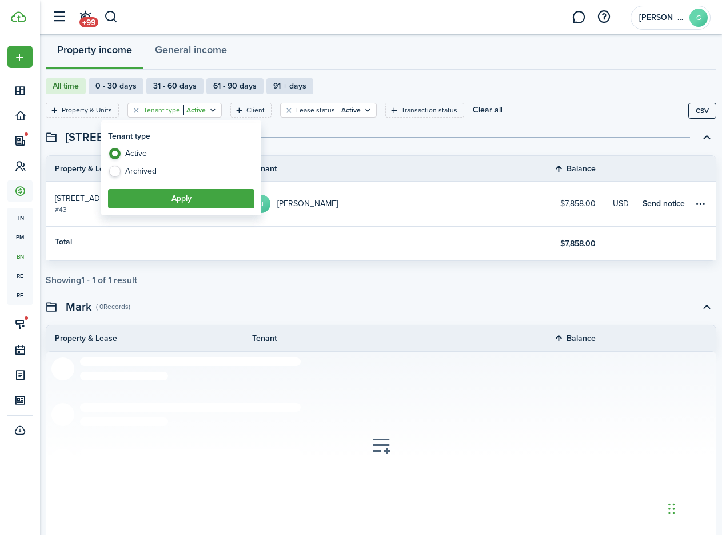
click at [197, 114] on filter-tag-value "Active" at bounding box center [194, 110] width 23 height 10
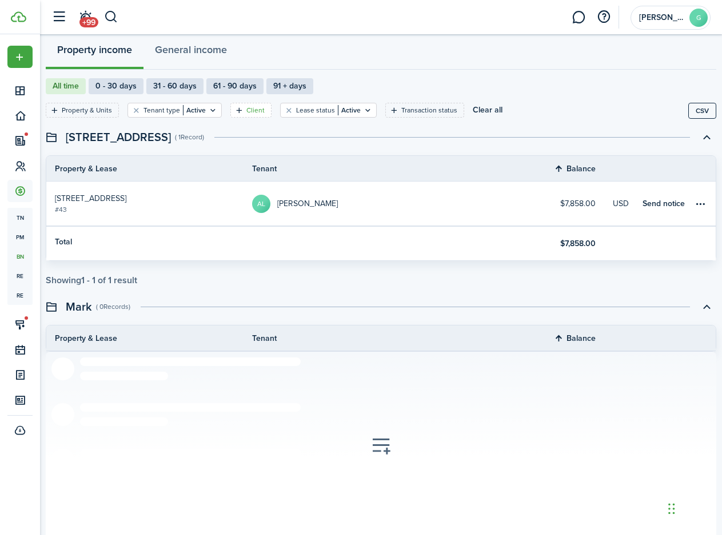
click at [240, 113] on icon "Open filter" at bounding box center [239, 110] width 10 height 9
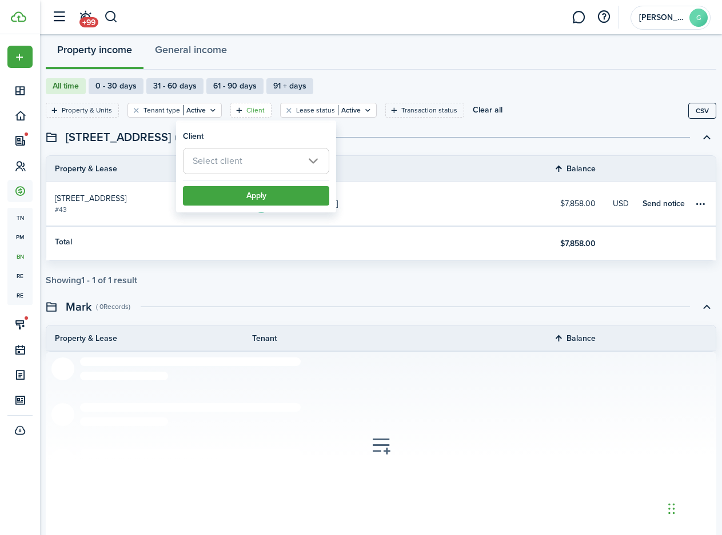
click at [240, 158] on span "Select client" at bounding box center [218, 160] width 50 height 13
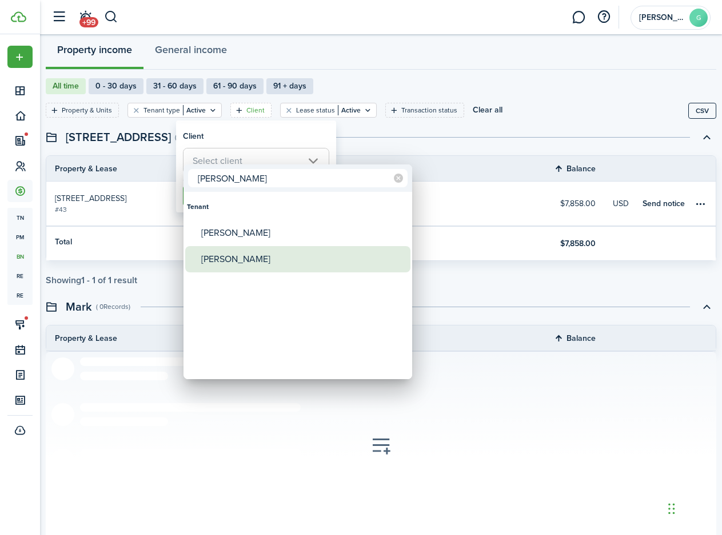
type input "[PERSON_NAME]"
click at [222, 265] on div "[PERSON_NAME]" at bounding box center [302, 259] width 202 height 26
type input "[PERSON_NAME]"
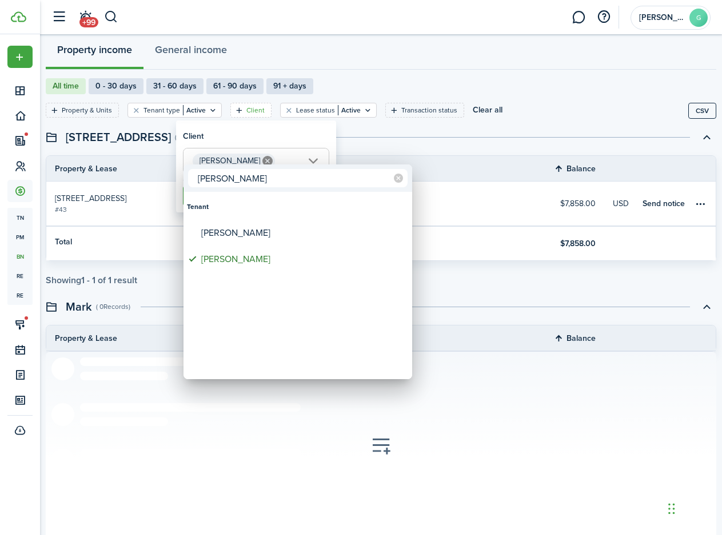
click at [423, 151] on div at bounding box center [361, 268] width 904 height 718
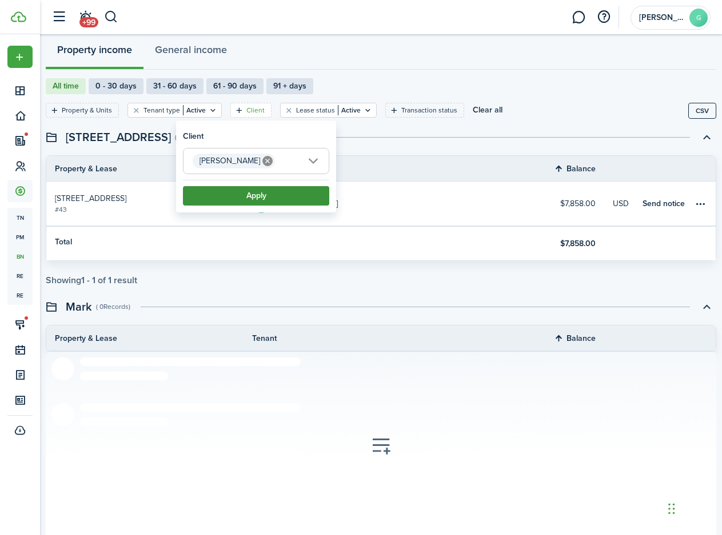
click at [285, 201] on button "Apply" at bounding box center [256, 195] width 146 height 19
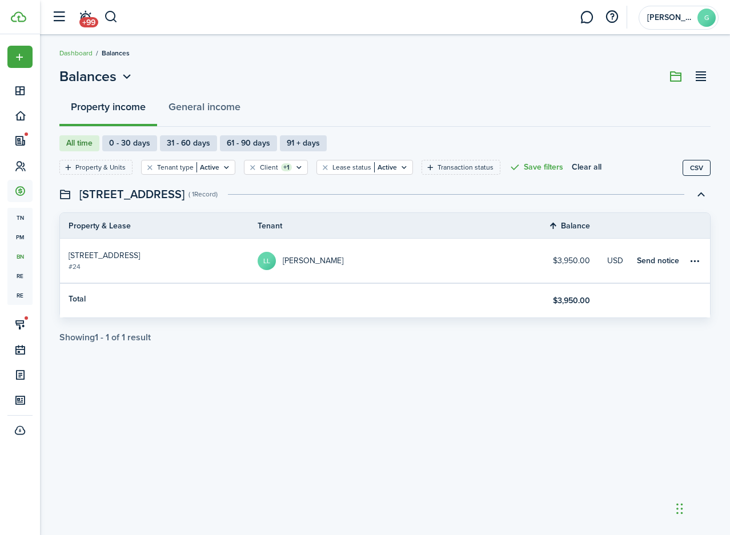
click at [154, 264] on link "[STREET_ADDRESS]" at bounding box center [159, 261] width 198 height 44
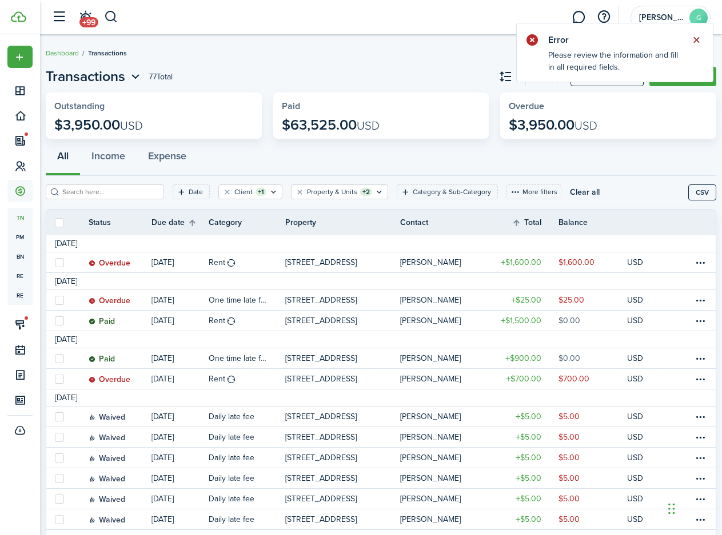
click at [696, 39] on button "Close notify" at bounding box center [696, 40] width 16 height 16
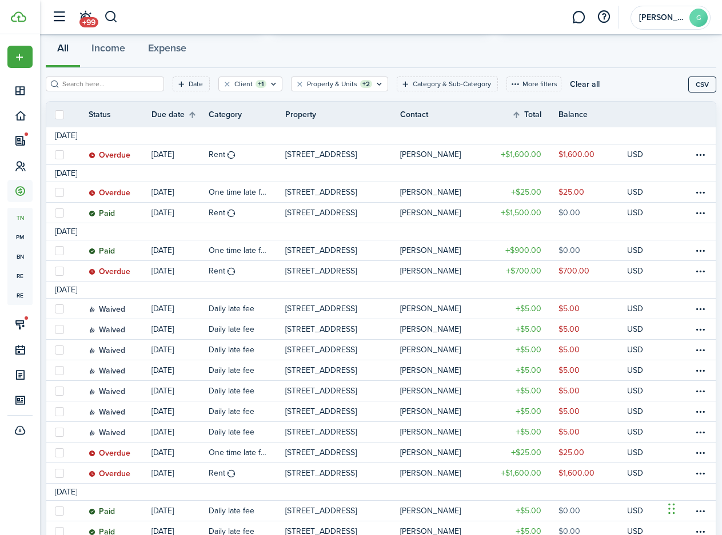
scroll to position [1, 0]
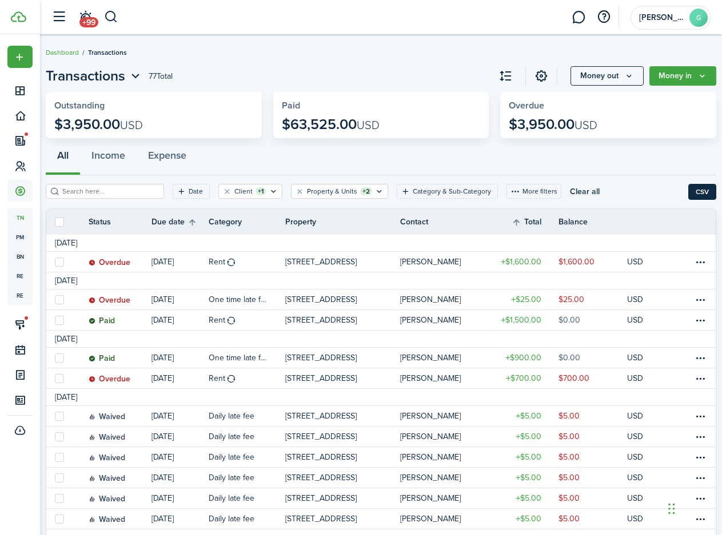
click at [690, 199] on button "CSV" at bounding box center [702, 192] width 28 height 16
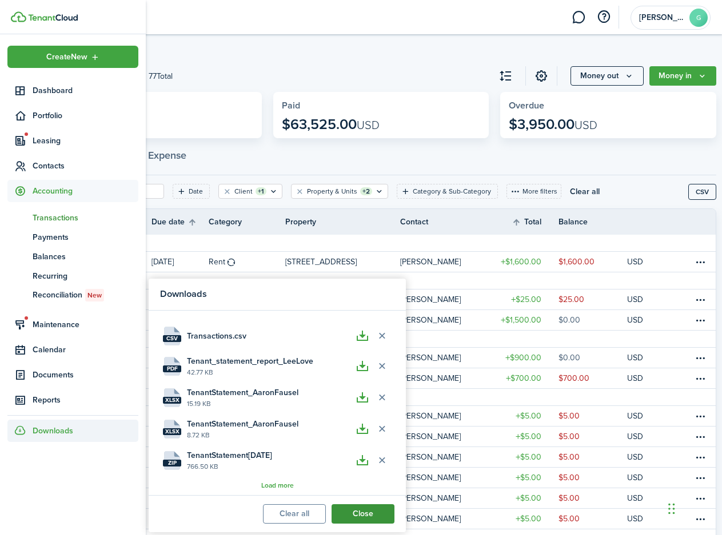
click at [342, 518] on button "Close" at bounding box center [362, 513] width 63 height 19
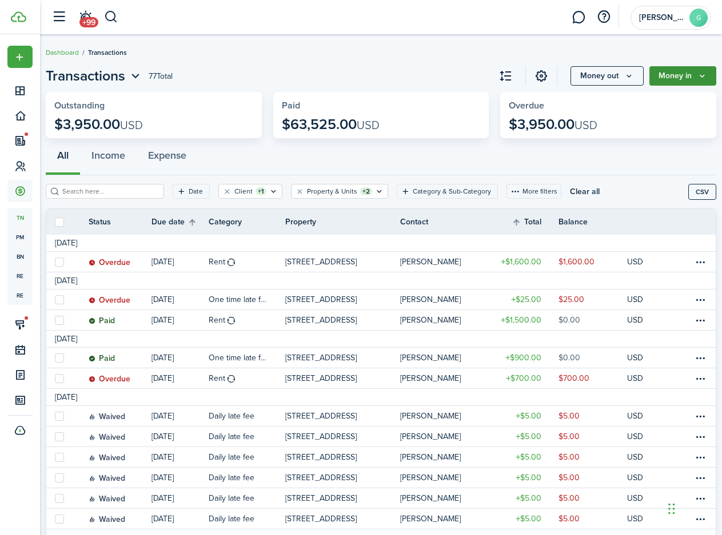
click at [664, 79] on button "Money in" at bounding box center [682, 75] width 67 height 19
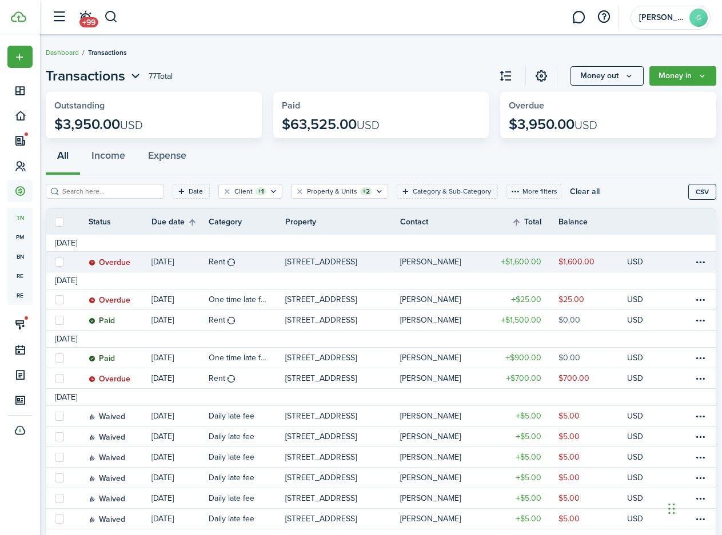
click at [64, 263] on label at bounding box center [59, 262] width 9 height 9
click at [55, 262] on input "checkbox" at bounding box center [54, 262] width 1 height 1
checkbox input "true"
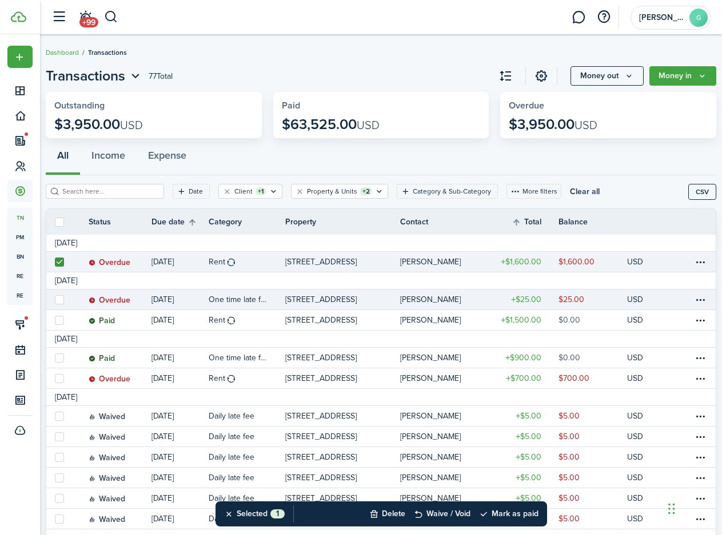
click at [64, 299] on label at bounding box center [59, 299] width 9 height 9
click at [55, 299] on input "checkbox" at bounding box center [54, 299] width 1 height 1
click at [64, 299] on label at bounding box center [59, 299] width 9 height 9
click at [55, 299] on input "checkbox" at bounding box center [54, 299] width 1 height 1
checkbox input "false"
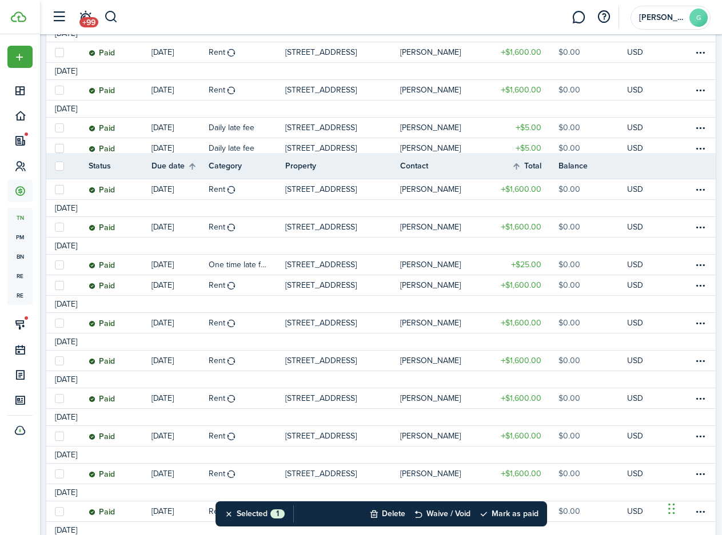
scroll to position [1200, 0]
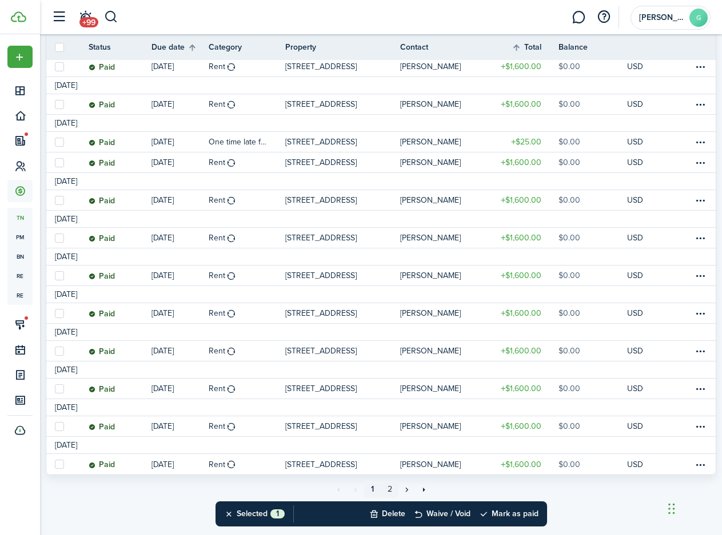
click at [391, 487] on link "2" at bounding box center [389, 489] width 17 height 17
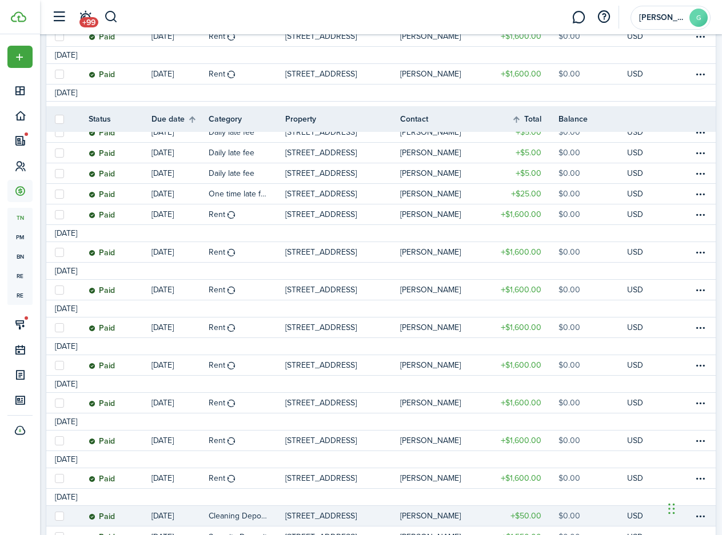
scroll to position [624, 0]
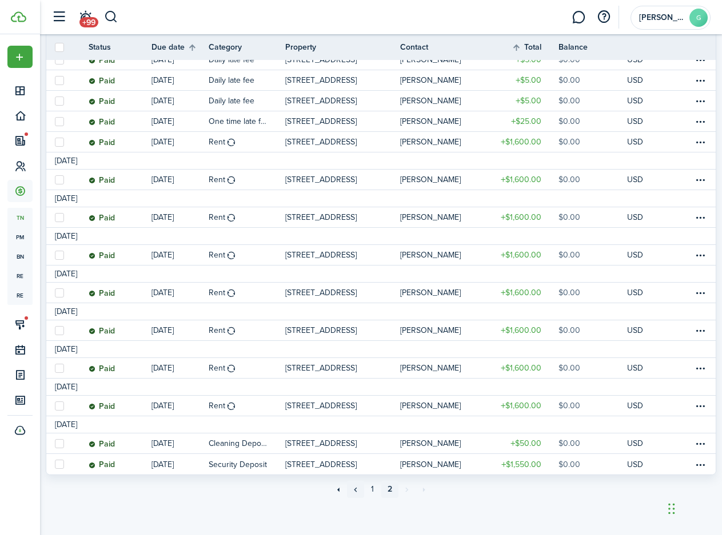
click at [354, 492] on link "«" at bounding box center [355, 489] width 17 height 17
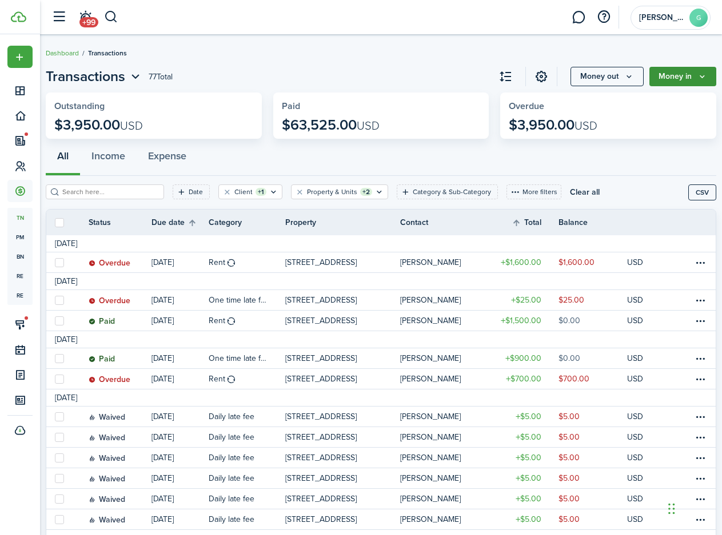
click at [685, 76] on button "Money in" at bounding box center [682, 76] width 67 height 19
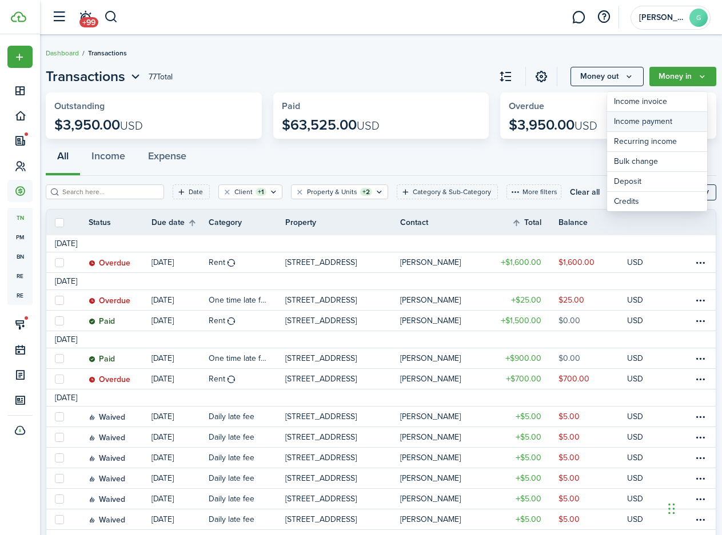
click at [653, 120] on link "Income payment" at bounding box center [657, 122] width 100 height 20
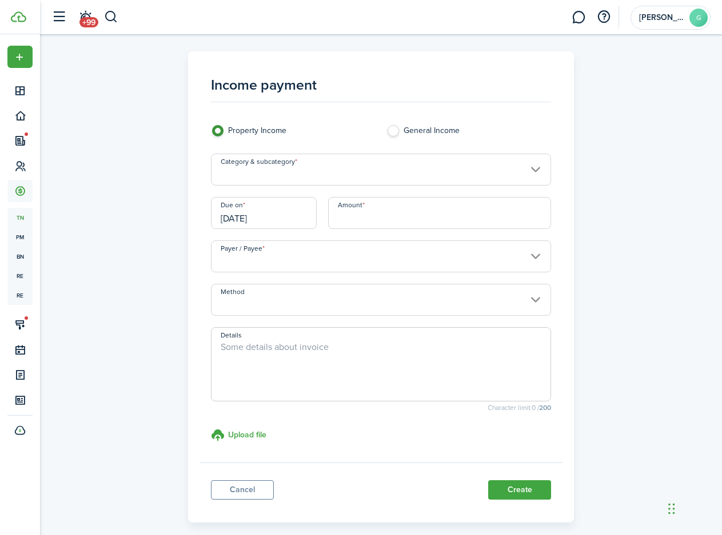
click at [382, 180] on input "Category & subcategory" at bounding box center [381, 170] width 340 height 32
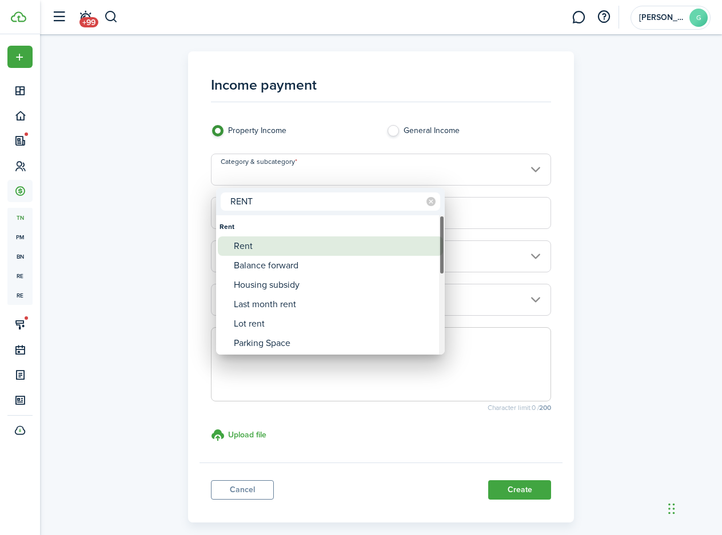
type input "RENT"
click at [327, 251] on div "Rent" at bounding box center [335, 246] width 202 height 19
type input "Rent"
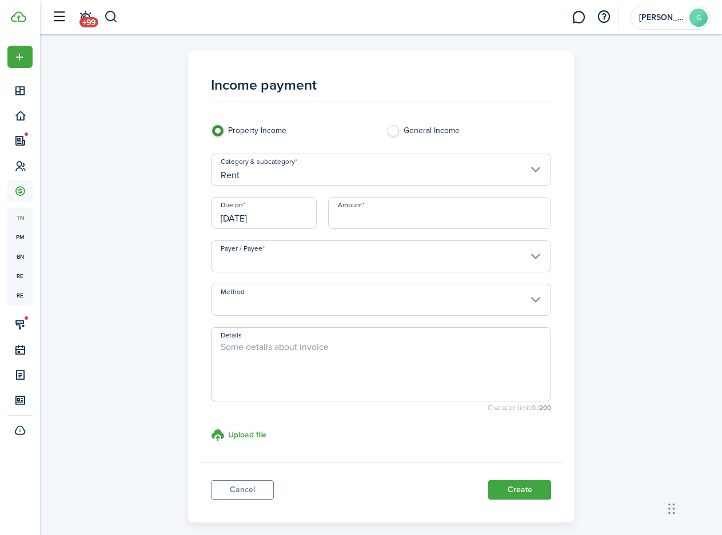
click at [359, 214] on input "Amount" at bounding box center [439, 213] width 223 height 32
click at [363, 255] on input "Payer / Payee" at bounding box center [381, 257] width 340 height 32
type input "$1,865.00"
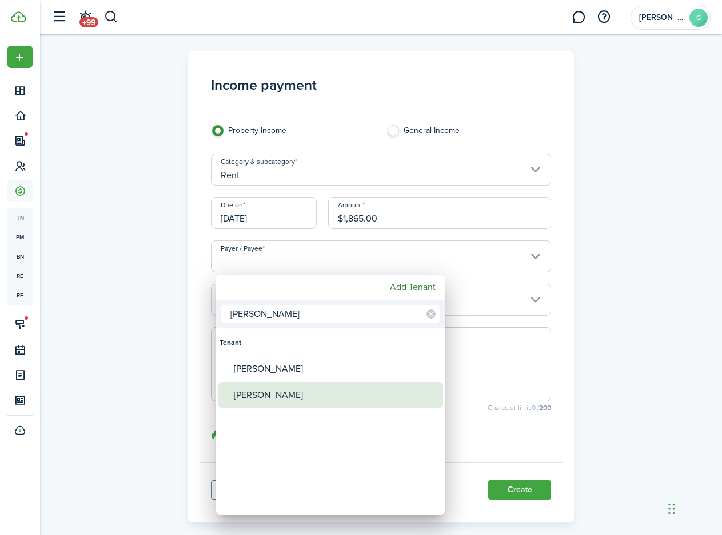
type input "[PERSON_NAME]"
click at [319, 398] on div "[PERSON_NAME]" at bounding box center [335, 395] width 202 height 26
type input "[PERSON_NAME]"
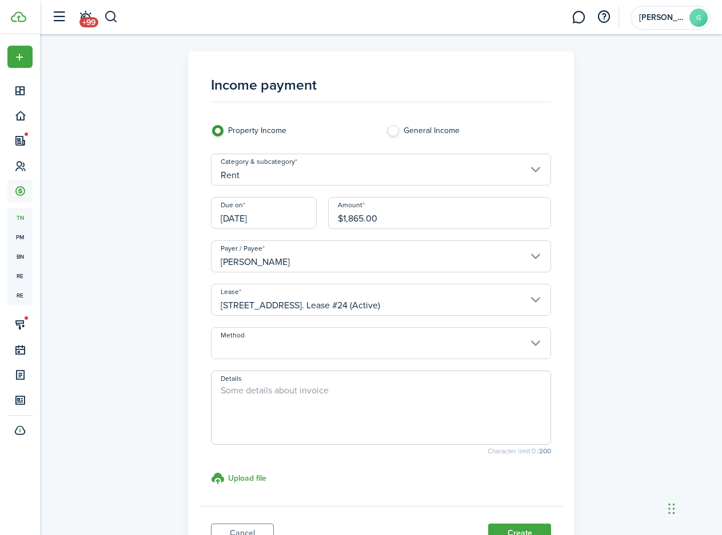
click at [315, 400] on textarea "Details" at bounding box center [380, 411] width 339 height 55
type textarea "PAYMENT FROM [GEOGRAPHIC_DATA]"
click at [416, 470] on div "Details PAYMENT FROM [GEOGRAPHIC_DATA] Character limit: 28 / 200 Upload file st…" at bounding box center [381, 433] width 352 height 124
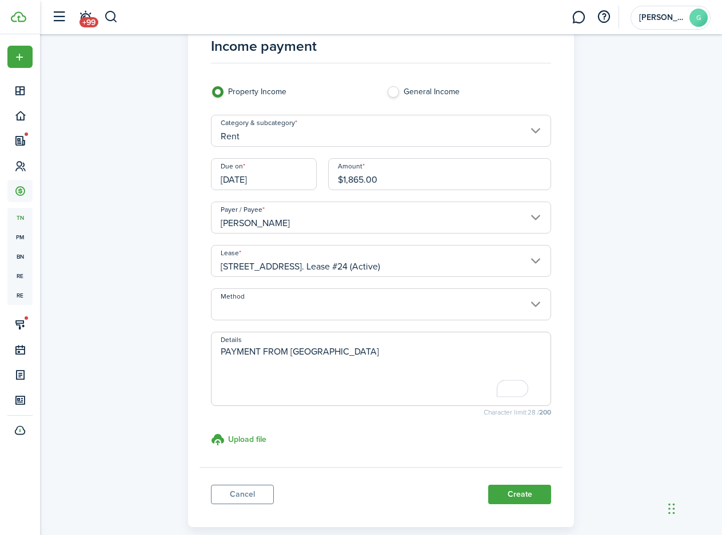
scroll to position [97, 0]
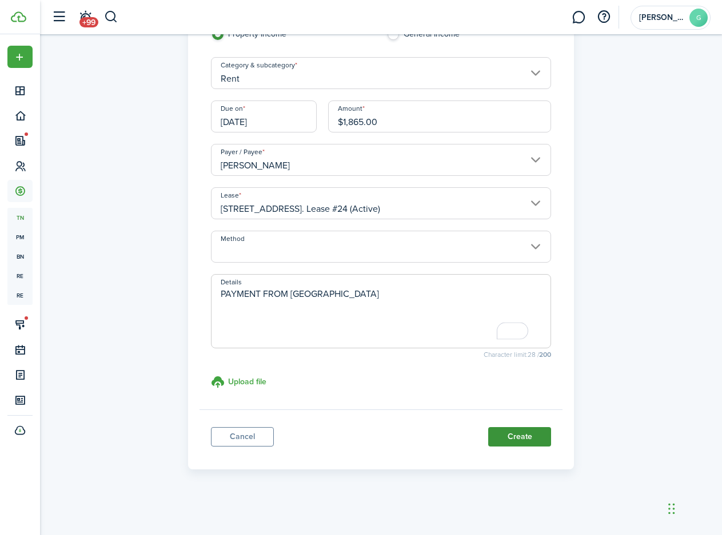
click at [493, 438] on button "Create" at bounding box center [519, 436] width 63 height 19
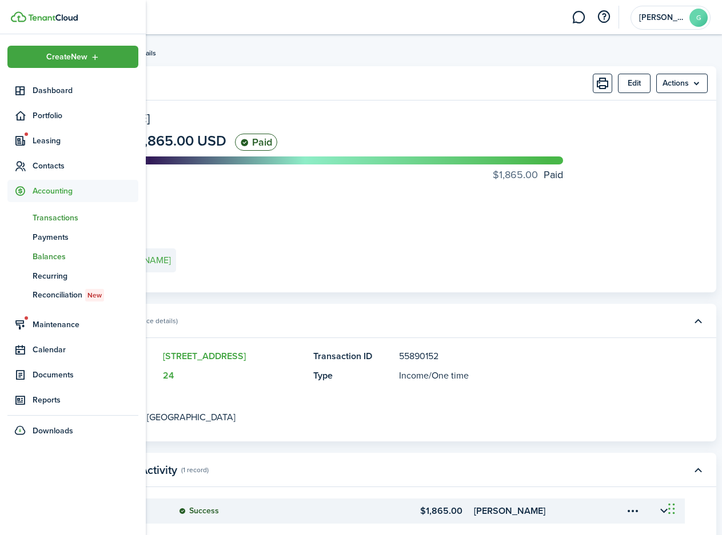
click at [49, 257] on span "Balances" at bounding box center [86, 257] width 106 height 12
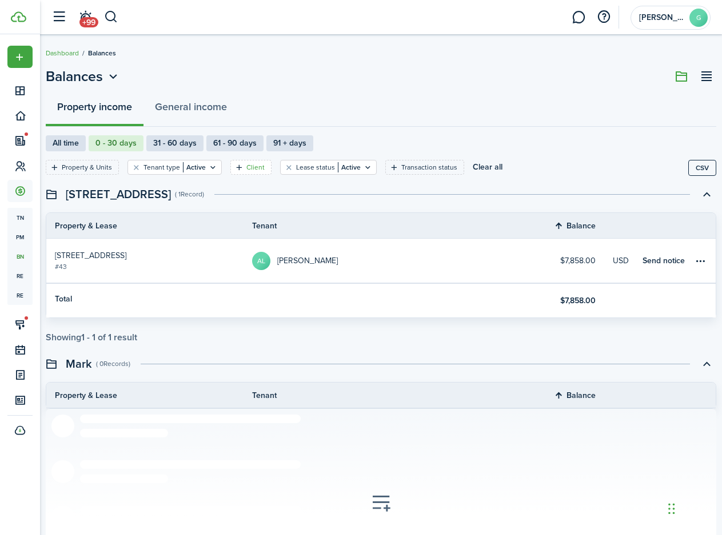
click at [257, 171] on filter-tag-label "Client" at bounding box center [255, 167] width 18 height 10
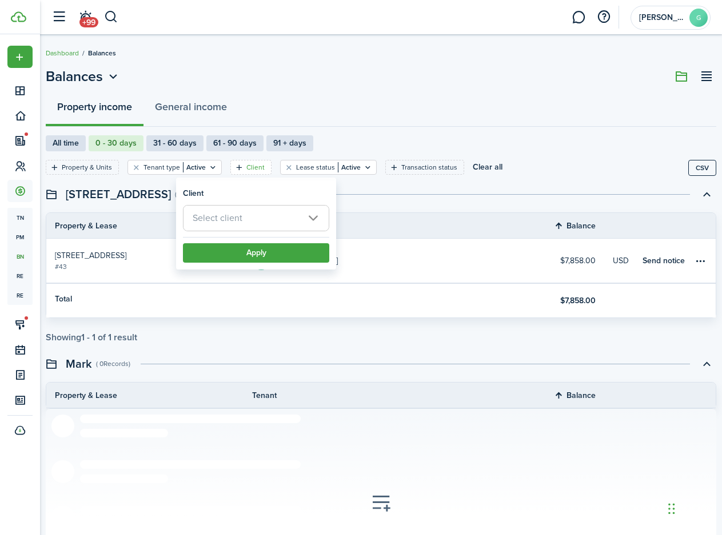
click at [255, 214] on span "Select client" at bounding box center [255, 218] width 145 height 25
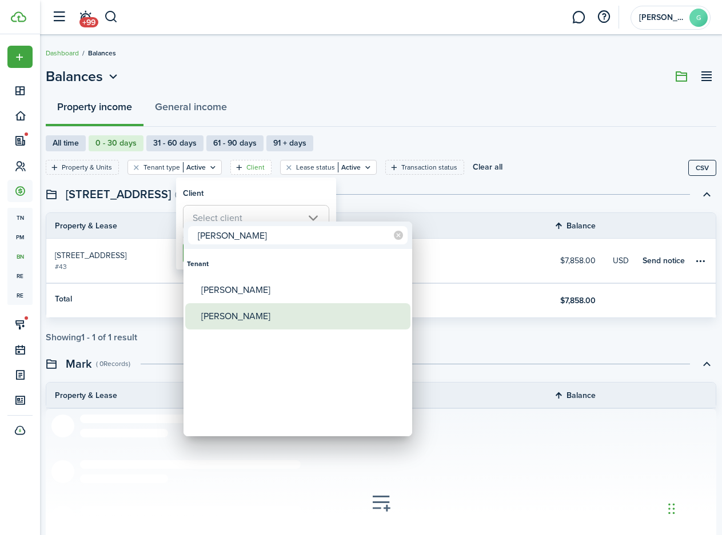
type input "[PERSON_NAME]"
click at [226, 315] on div "[PERSON_NAME]" at bounding box center [302, 316] width 202 height 26
type input "[PERSON_NAME]"
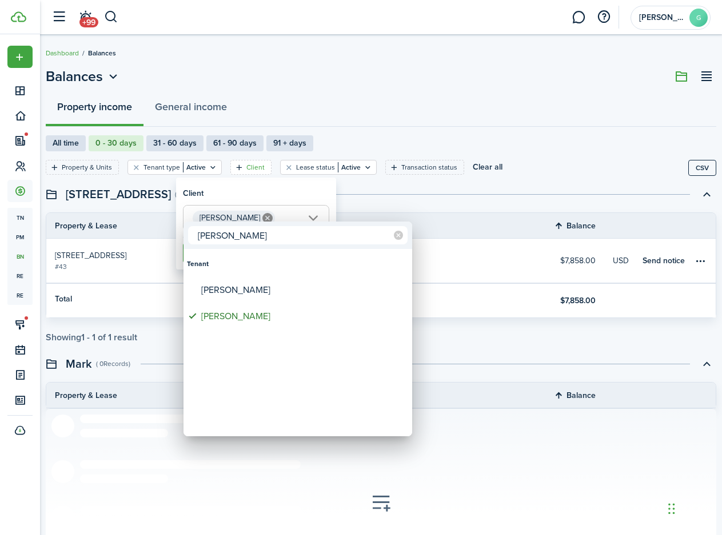
click at [374, 211] on div at bounding box center [361, 268] width 904 height 718
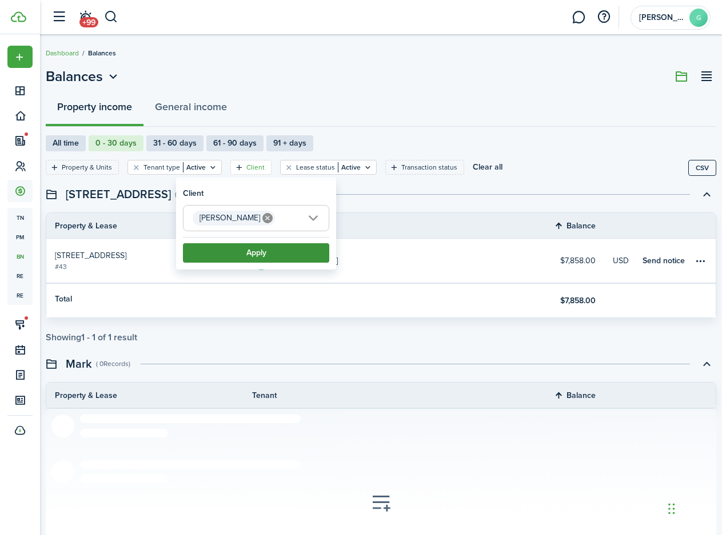
click at [286, 254] on button "Apply" at bounding box center [256, 252] width 146 height 19
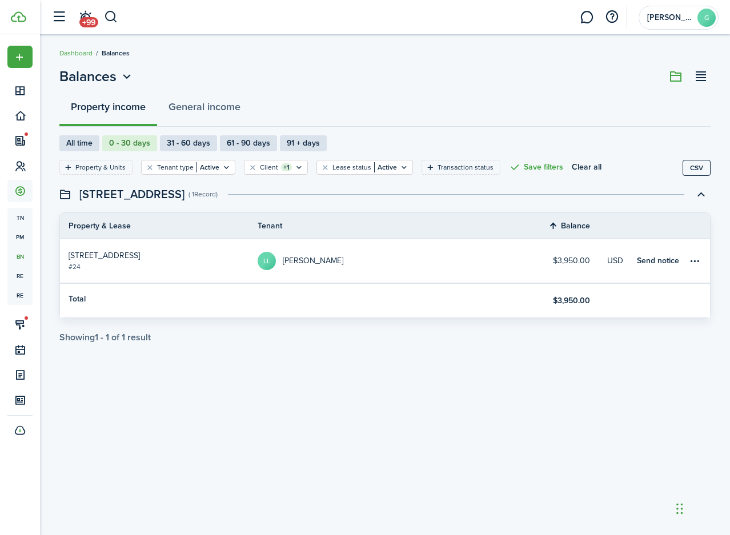
click at [158, 265] on link "[STREET_ADDRESS]" at bounding box center [159, 261] width 198 height 44
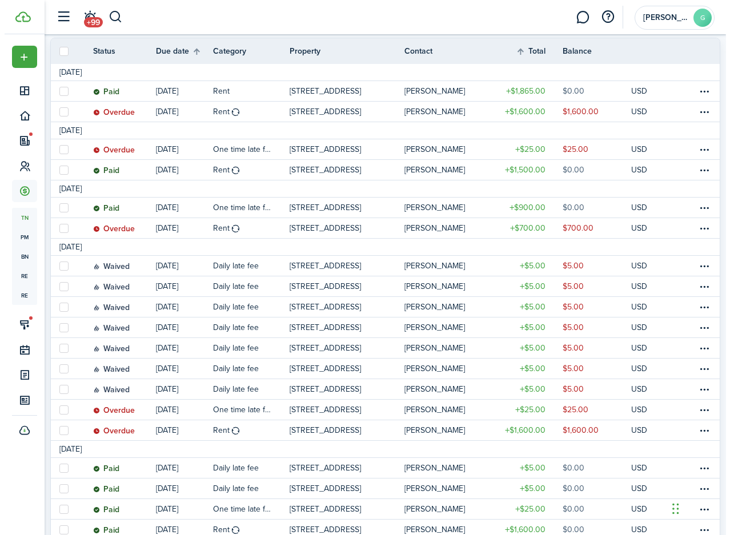
scroll to position [114, 0]
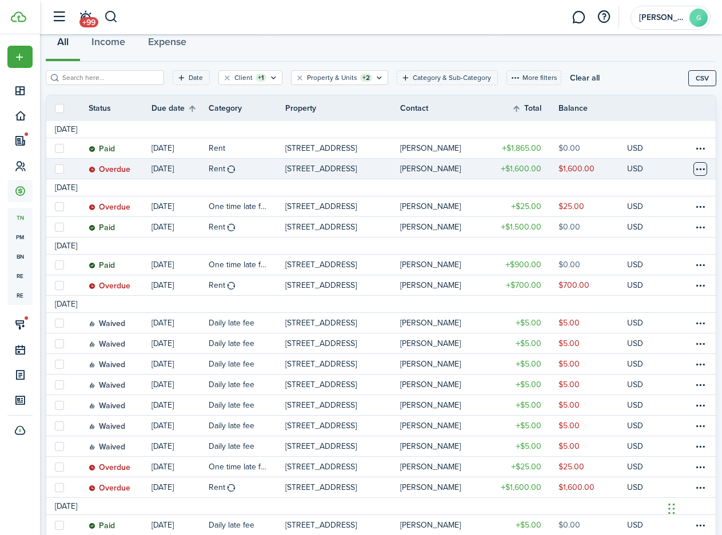
click at [693, 169] on table-menu-btn-icon at bounding box center [700, 169] width 14 height 14
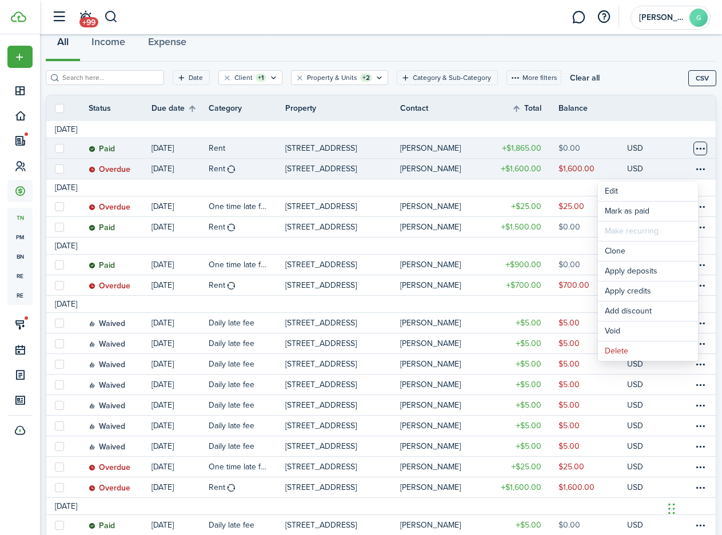
click at [693, 150] on table-menu-btn-icon at bounding box center [700, 149] width 14 height 14
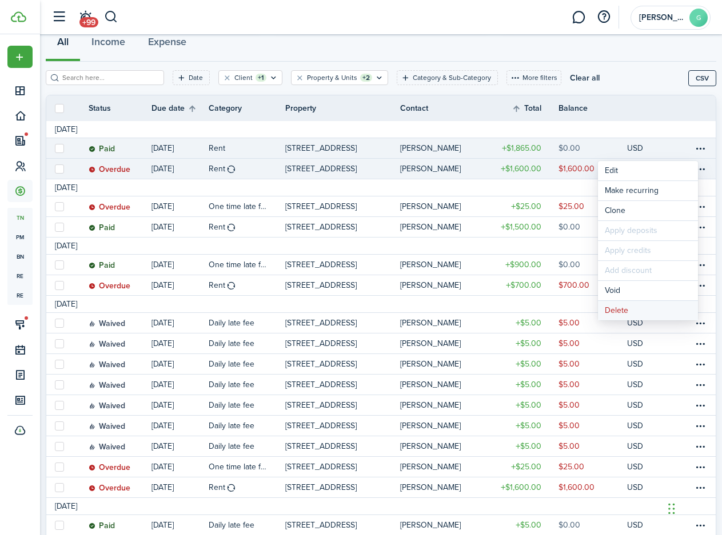
click at [636, 313] on button "Delete" at bounding box center [648, 310] width 100 height 19
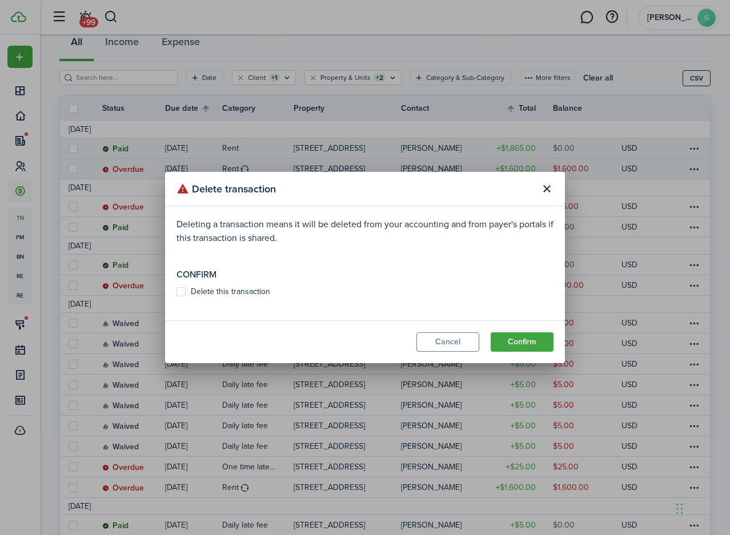
click at [213, 294] on label "Delete this transaction" at bounding box center [224, 291] width 94 height 9
click at [177, 293] on input "Delete this transaction" at bounding box center [176, 292] width 1 height 1
checkbox input "true"
click at [523, 341] on button "Confirm" at bounding box center [522, 341] width 63 height 19
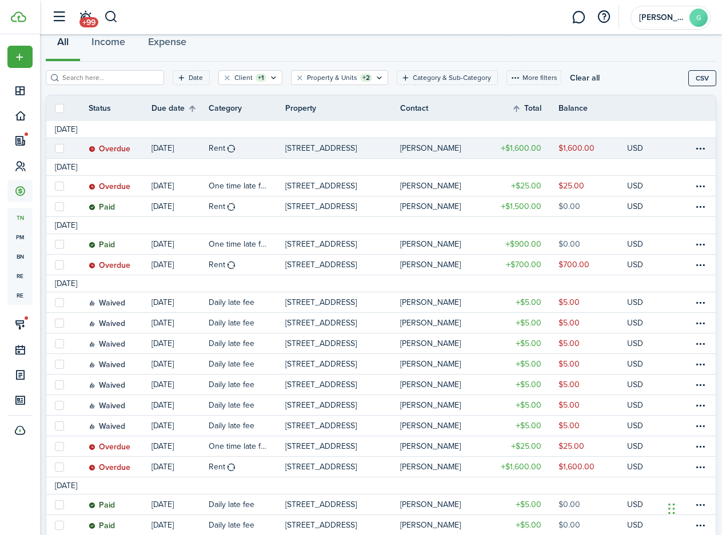
click at [64, 147] on label at bounding box center [59, 148] width 9 height 9
click at [55, 148] on input "checkbox" at bounding box center [54, 148] width 1 height 1
checkbox input "true"
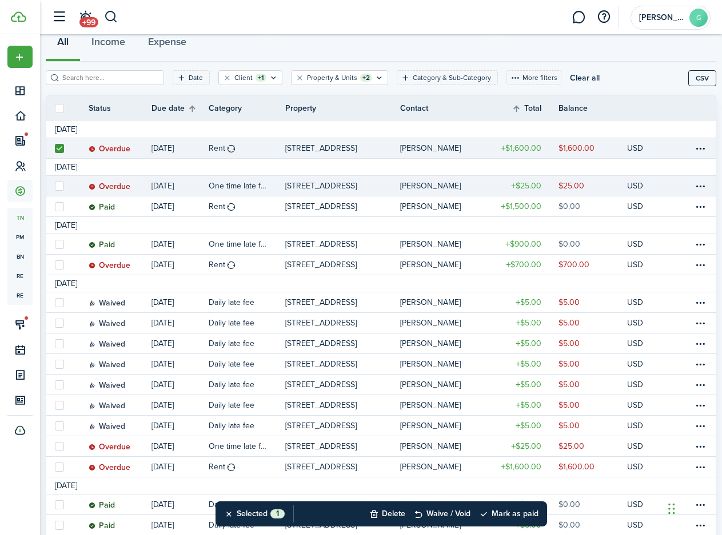
click at [64, 185] on label at bounding box center [59, 186] width 9 height 9
click at [55, 186] on input "checkbox" at bounding box center [54, 186] width 1 height 1
checkbox input "true"
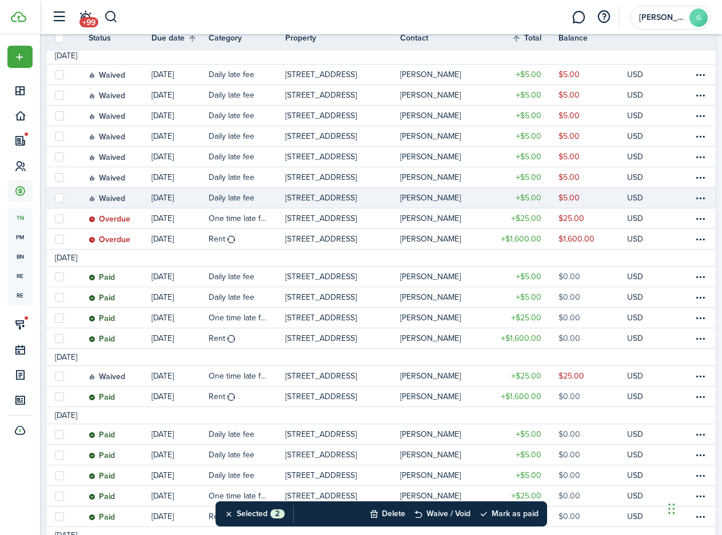
scroll to position [343, 0]
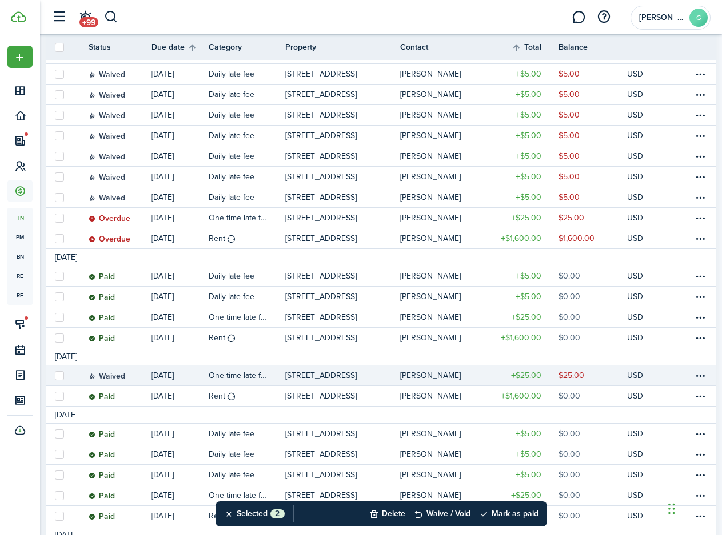
click at [64, 376] on label at bounding box center [59, 375] width 9 height 9
click at [55, 376] on input "checkbox" at bounding box center [54, 375] width 1 height 1
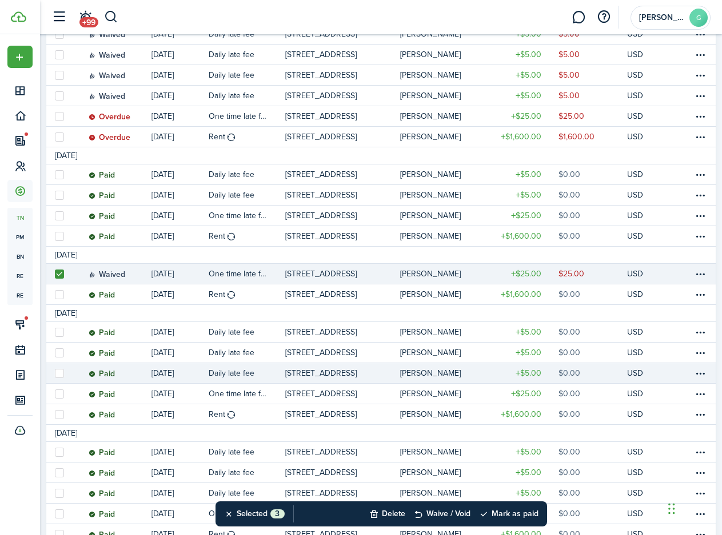
scroll to position [514, 0]
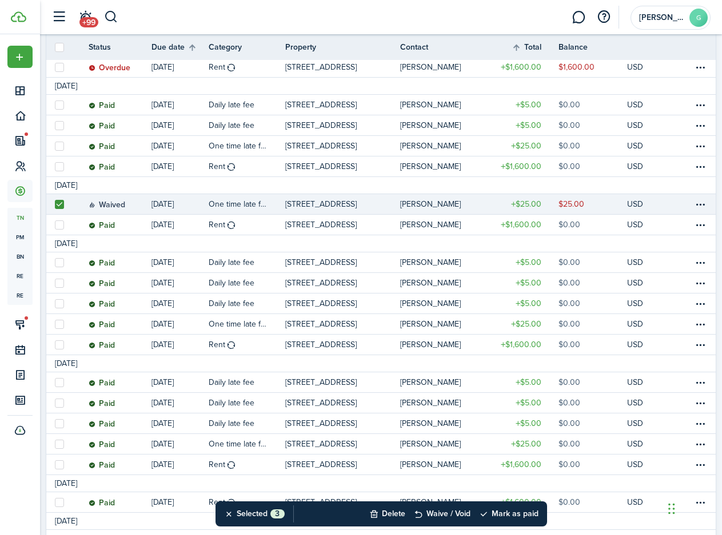
click at [64, 203] on label at bounding box center [59, 204] width 9 height 9
click at [55, 204] on input "checkbox" at bounding box center [54, 204] width 1 height 1
checkbox input "false"
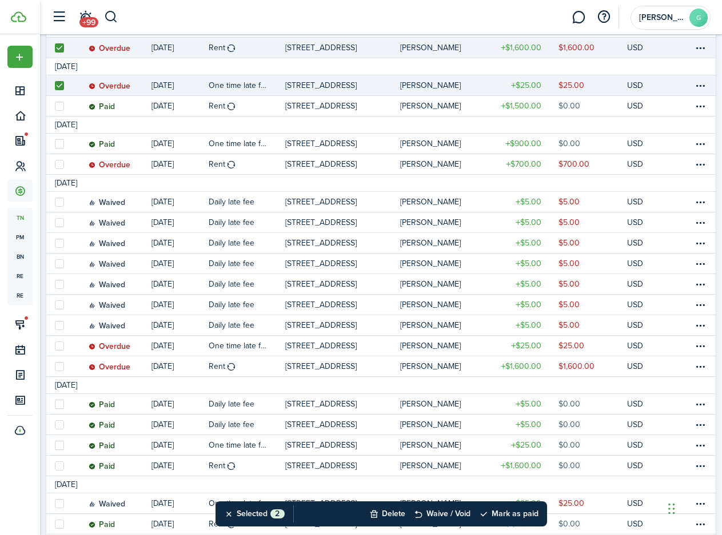
scroll to position [114, 0]
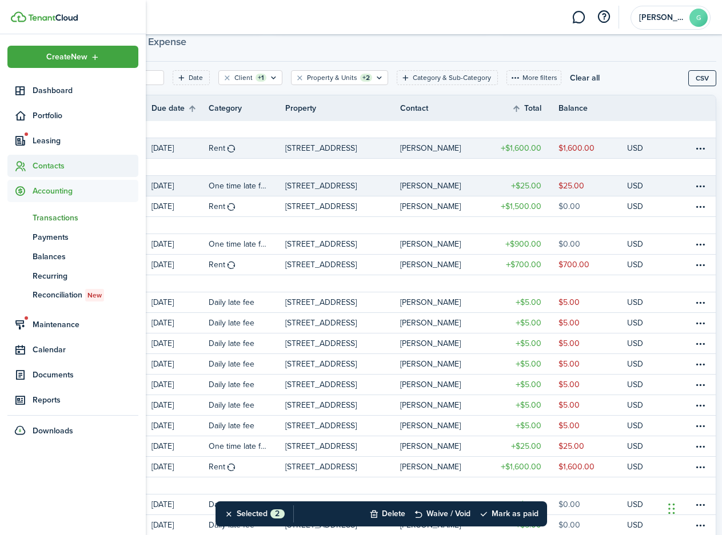
click at [49, 166] on span "Contacts" at bounding box center [86, 166] width 106 height 12
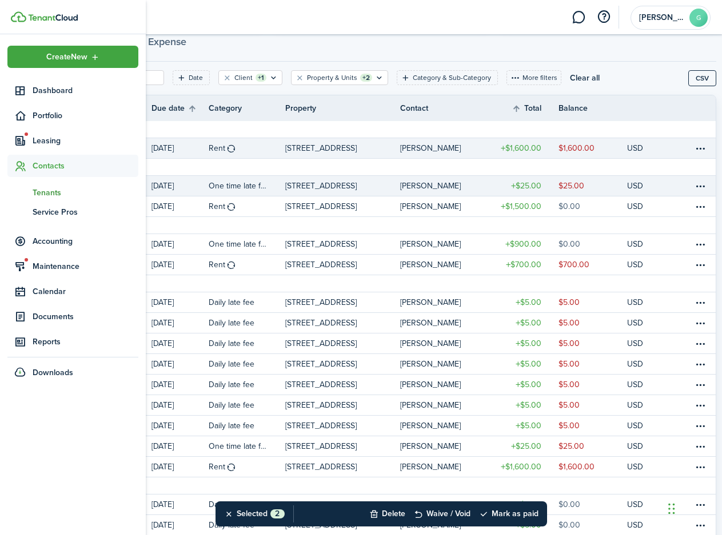
click at [47, 190] on span "Tenants" at bounding box center [86, 193] width 106 height 12
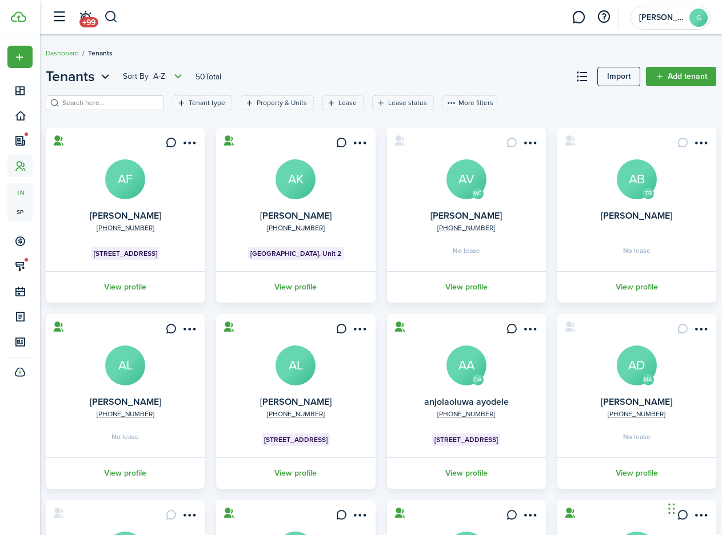
click at [101, 105] on input "search" at bounding box center [109, 103] width 101 height 11
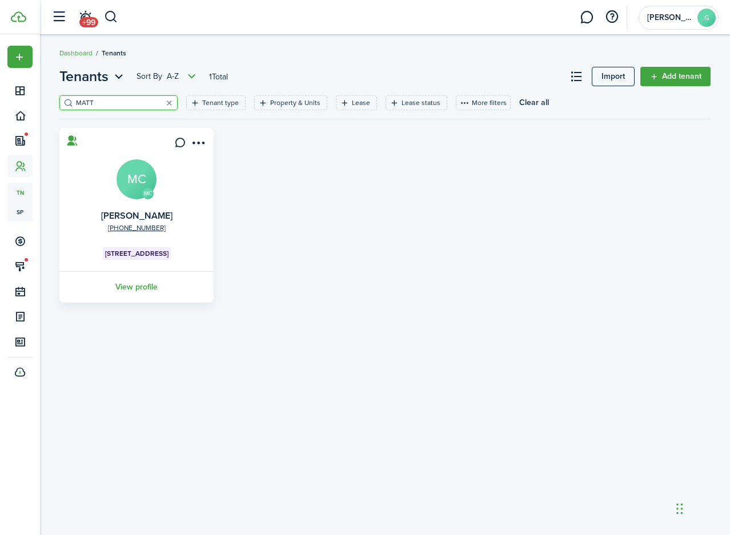
type input "MATT"
click at [134, 174] on avatar-text "MC" at bounding box center [137, 179] width 40 height 40
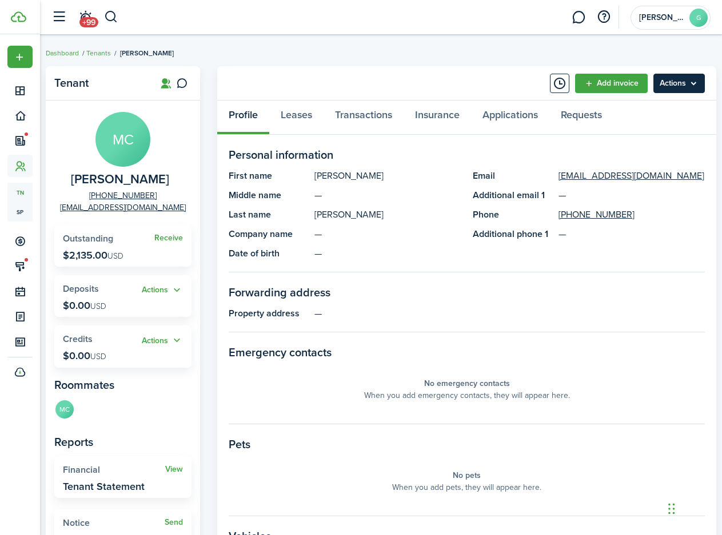
click at [674, 87] on menu-btn "Actions" at bounding box center [678, 83] width 51 height 19
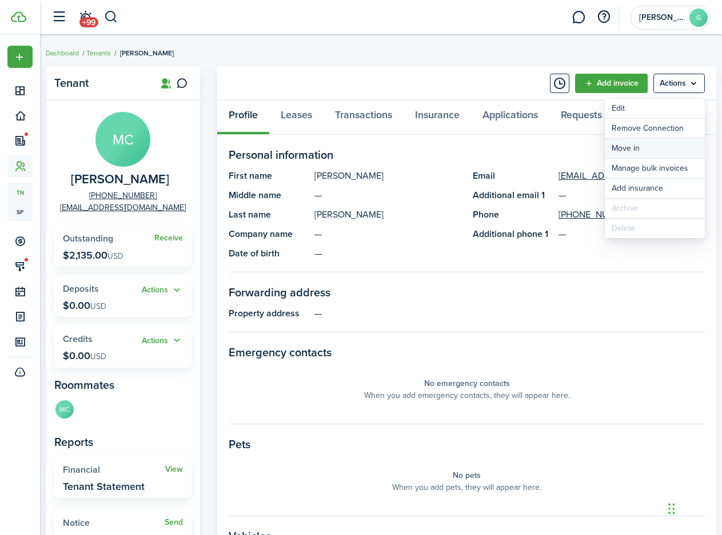
click at [649, 150] on link "Move in" at bounding box center [654, 148] width 100 height 19
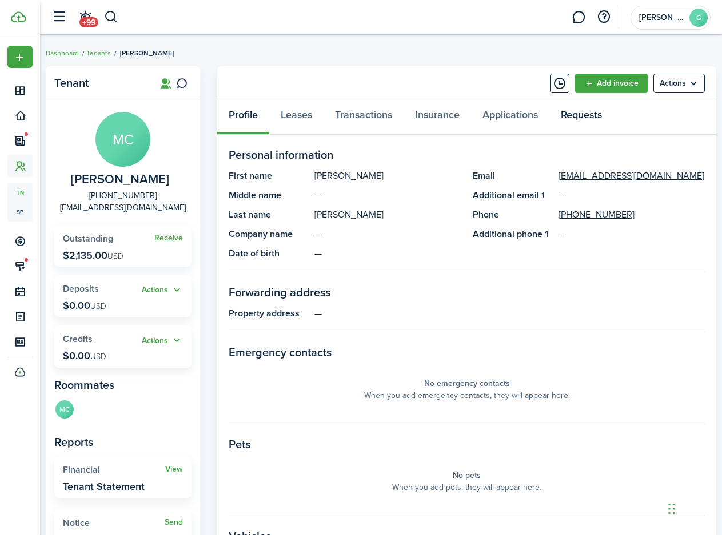
click at [572, 120] on link "Requests" at bounding box center [581, 118] width 64 height 34
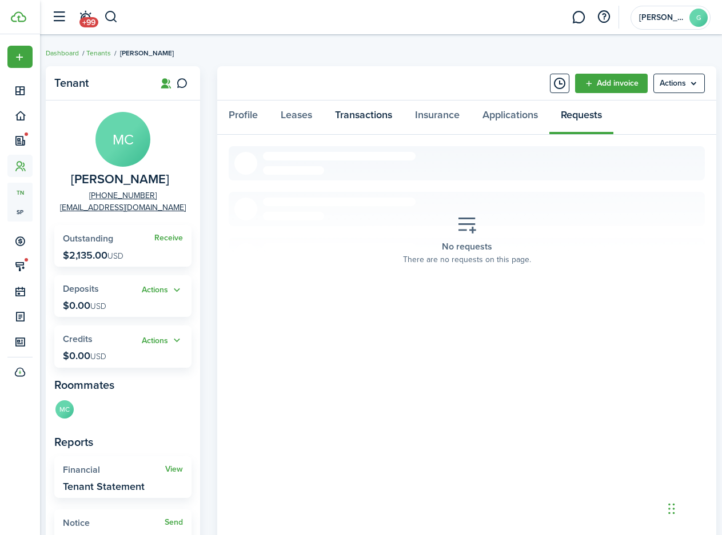
click at [356, 119] on link "Transactions" at bounding box center [363, 118] width 80 height 34
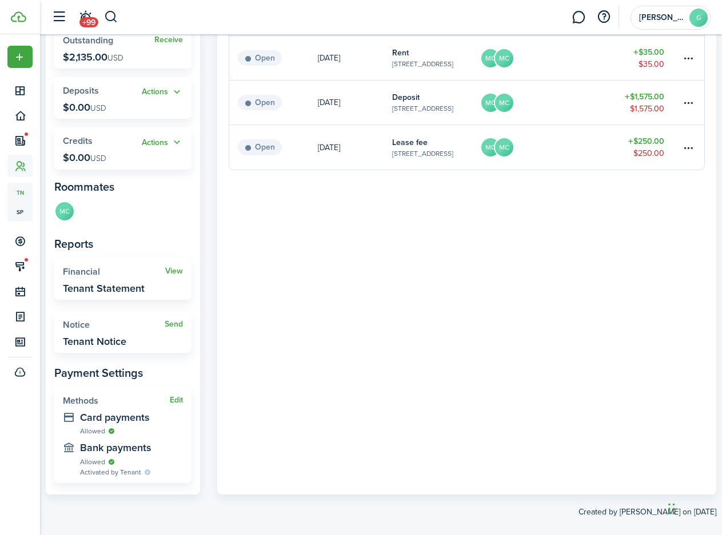
scroll to position [213, 0]
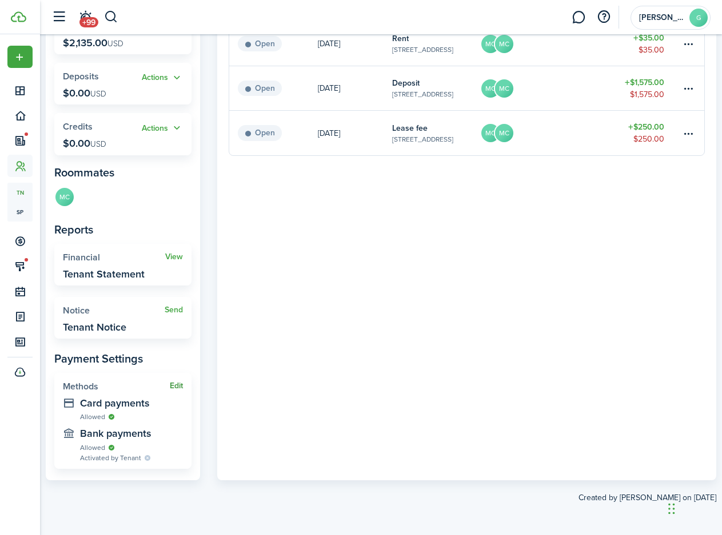
click at [177, 388] on button "Edit" at bounding box center [176, 386] width 13 height 9
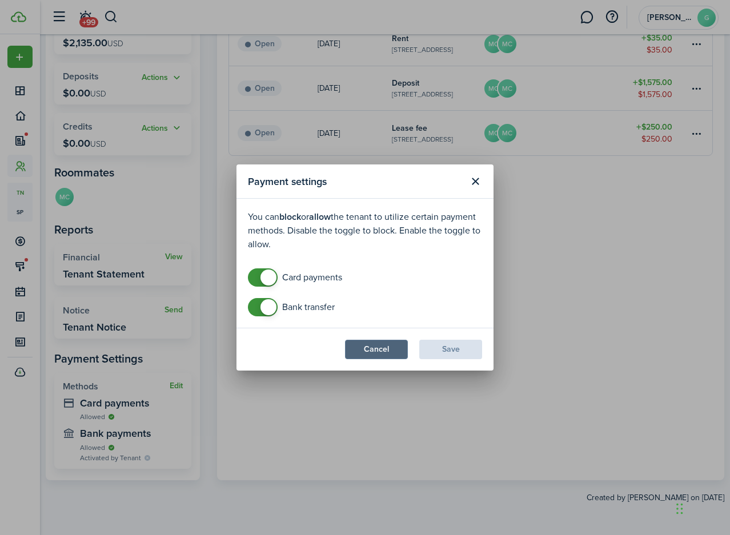
click at [387, 348] on button "Cancel" at bounding box center [376, 349] width 63 height 19
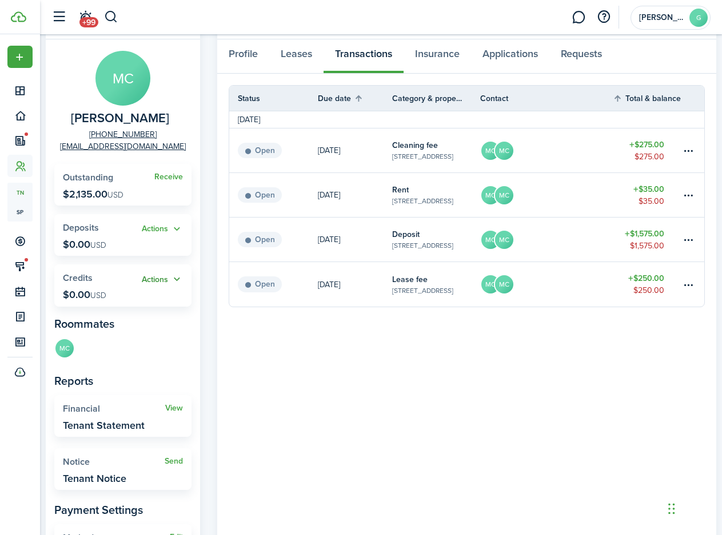
scroll to position [41, 0]
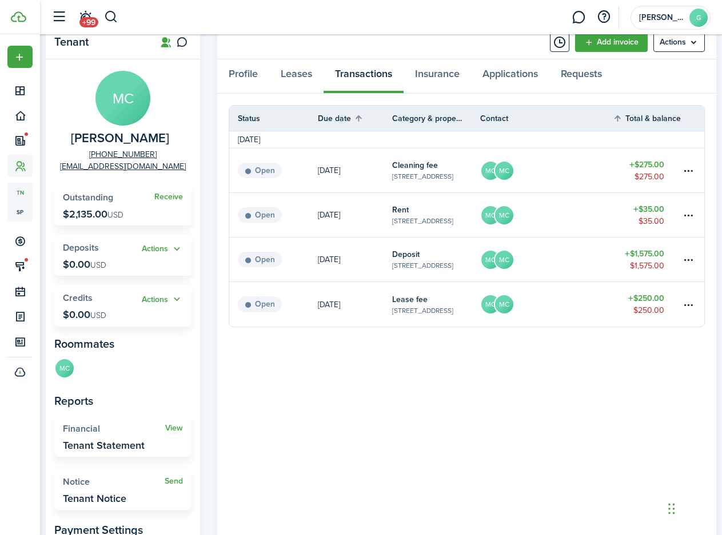
click at [115, 209] on p "$2,135.00 USD" at bounding box center [93, 214] width 61 height 11
click at [246, 76] on link "Profile" at bounding box center [243, 76] width 52 height 34
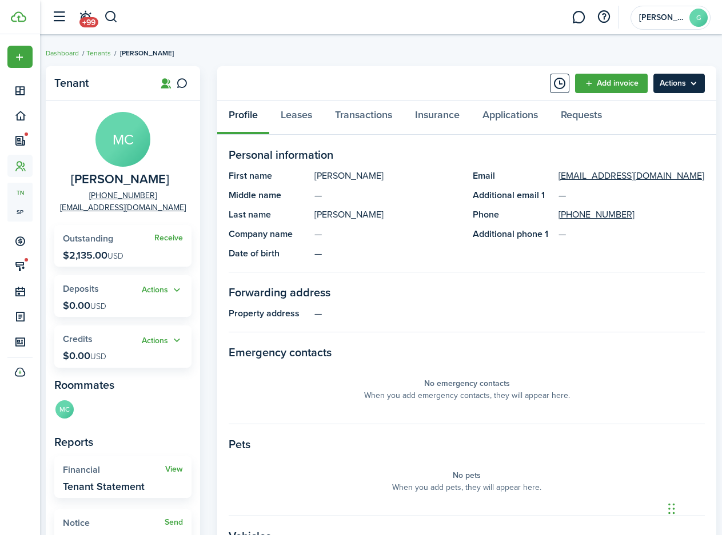
click at [660, 85] on menu-btn "Actions" at bounding box center [678, 83] width 51 height 19
click at [436, 201] on panel-main-description "—" at bounding box center [387, 196] width 147 height 14
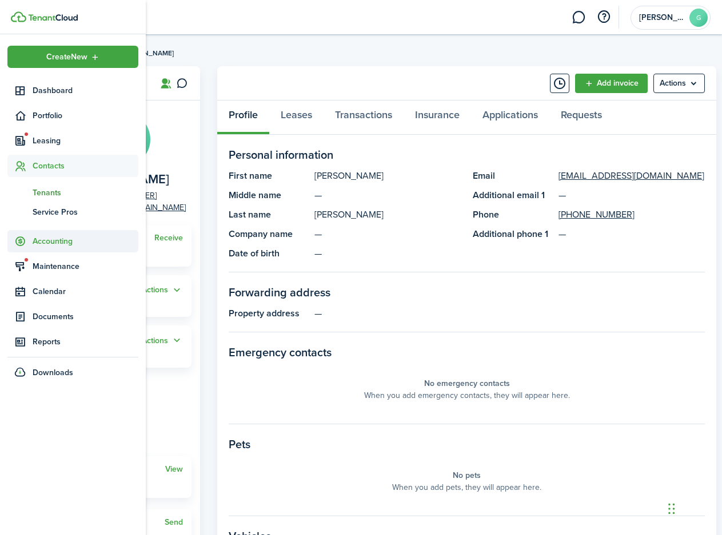
click at [50, 243] on span "Accounting" at bounding box center [86, 241] width 106 height 12
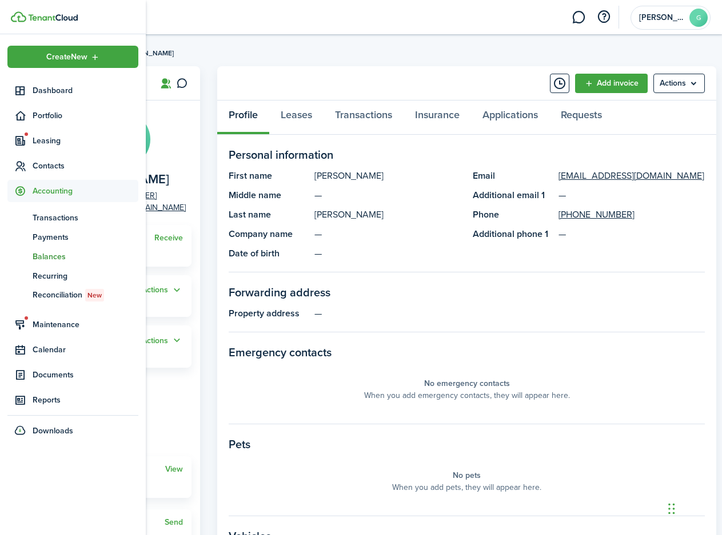
click at [49, 257] on span "Balances" at bounding box center [86, 257] width 106 height 12
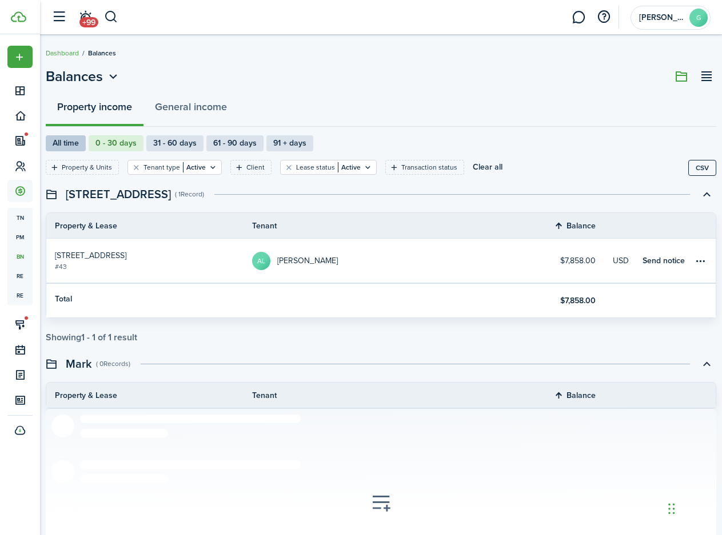
click at [62, 145] on label "All time" at bounding box center [66, 143] width 40 height 16
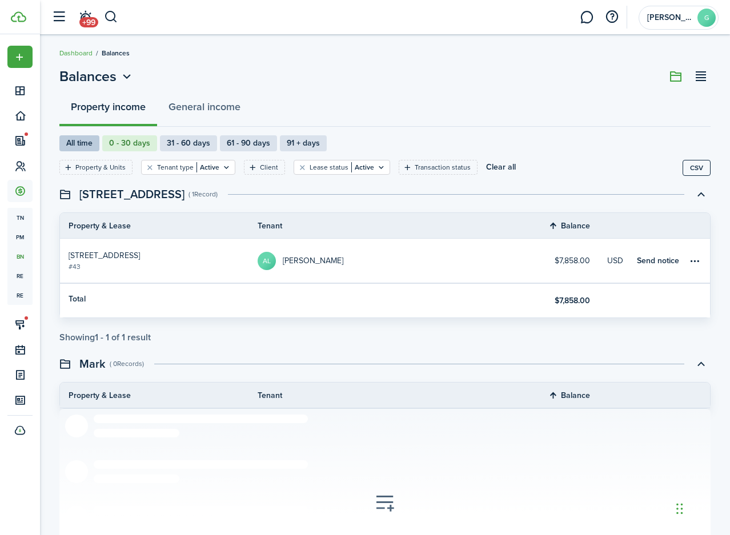
radio input "true"
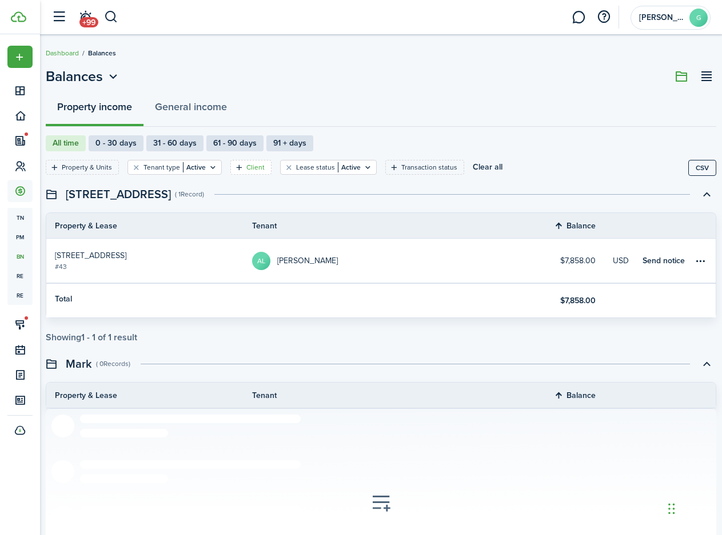
click at [265, 167] on filter-tag-label "Client" at bounding box center [255, 167] width 18 height 10
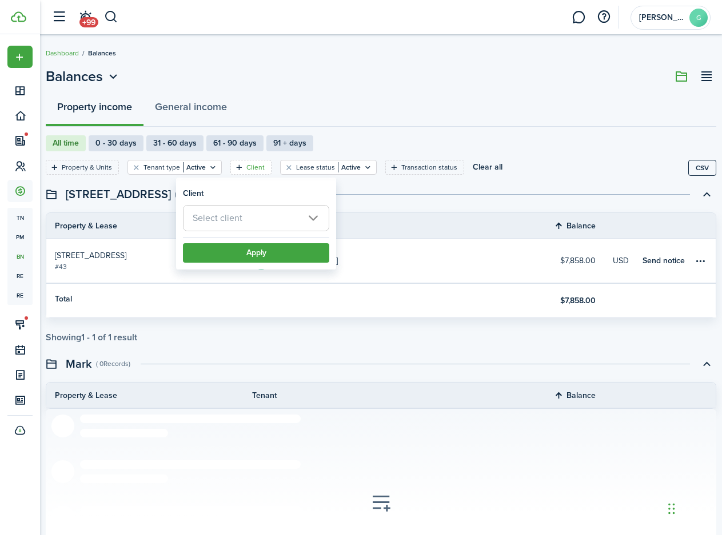
click at [238, 225] on span "Select client" at bounding box center [255, 218] width 145 height 25
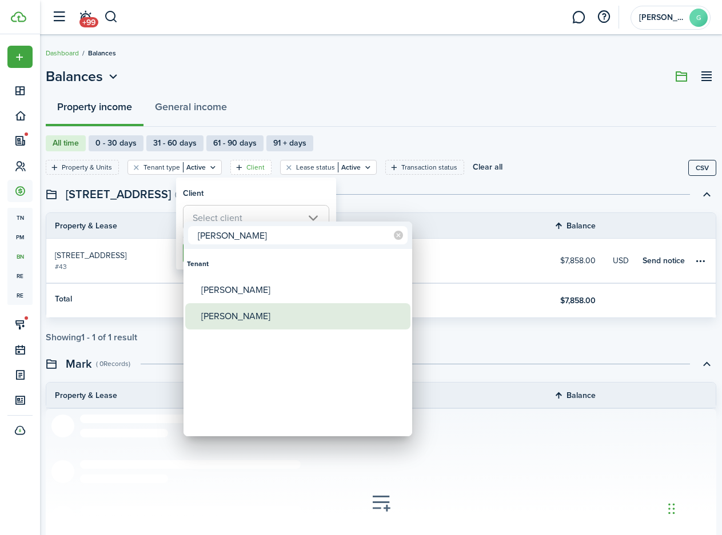
type input "[PERSON_NAME]"
click at [246, 323] on div "[PERSON_NAME]" at bounding box center [302, 316] width 202 height 26
type input "[PERSON_NAME]"
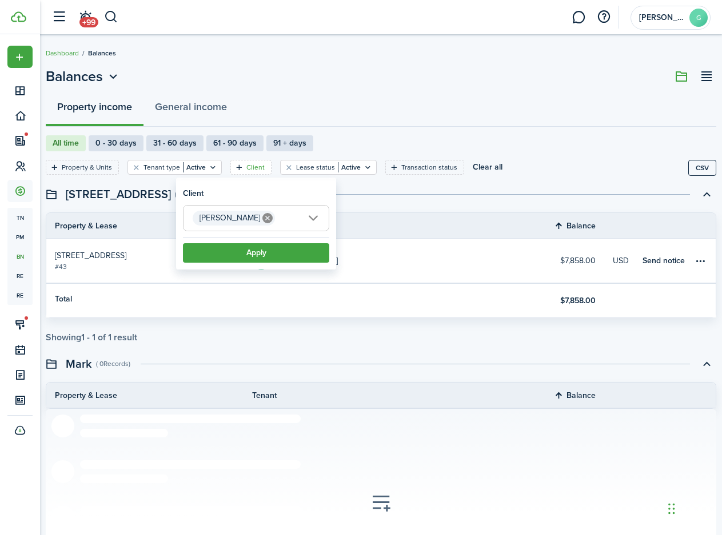
click at [253, 243] on filter-item-popup-footer "Apply" at bounding box center [256, 250] width 146 height 26
click at [254, 252] on button "Apply" at bounding box center [256, 252] width 146 height 19
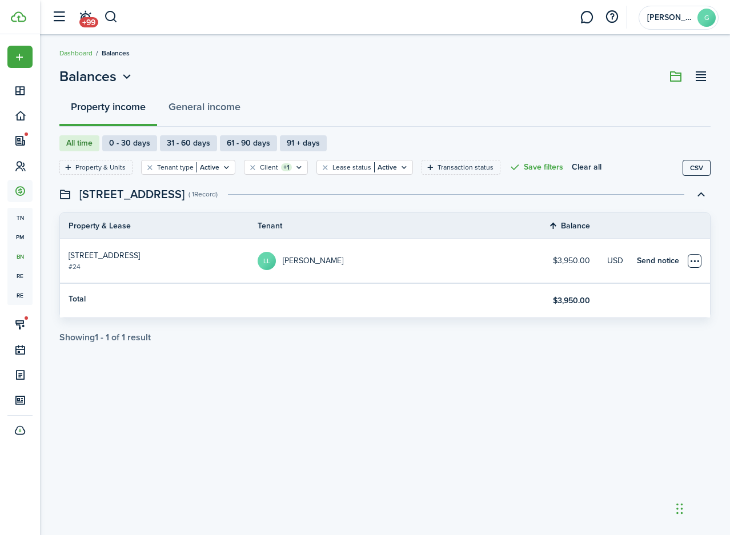
click at [695, 261] on table-menu-btn-icon "Open menu" at bounding box center [695, 261] width 14 height 14
click at [563, 262] on table-info "$3,950.00" at bounding box center [571, 261] width 37 height 9
click at [301, 261] on table-profile-info-text "[PERSON_NAME]" at bounding box center [313, 261] width 61 height 9
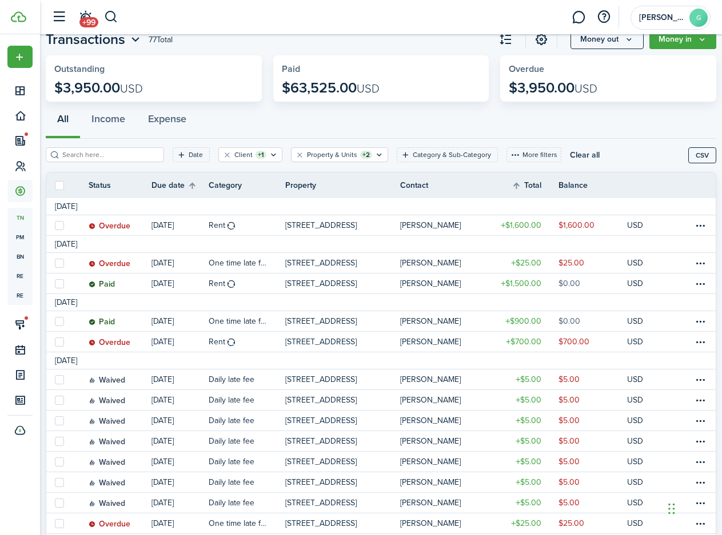
scroll to position [57, 0]
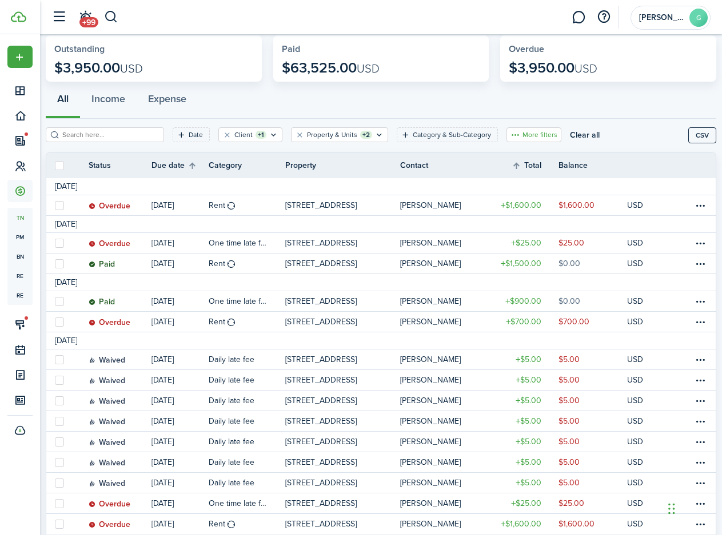
click at [512, 138] on button "More filters" at bounding box center [533, 134] width 55 height 15
click at [520, 179] on button "Transaction status" at bounding box center [526, 176] width 100 height 21
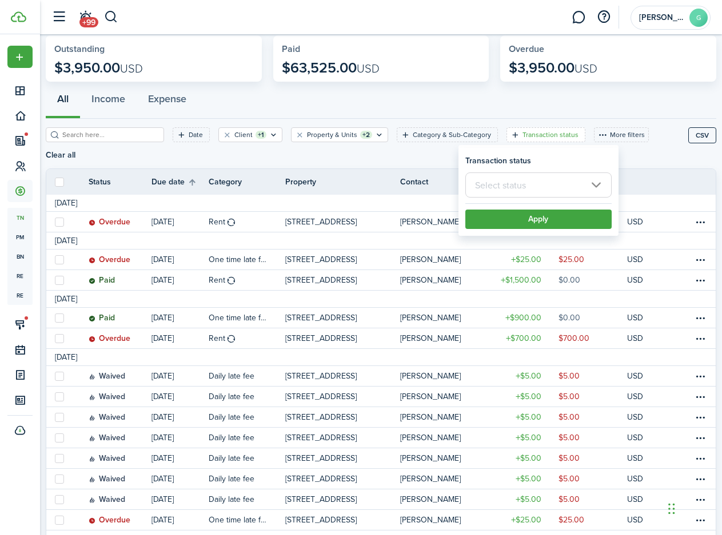
click at [516, 187] on input "text" at bounding box center [538, 185] width 146 height 25
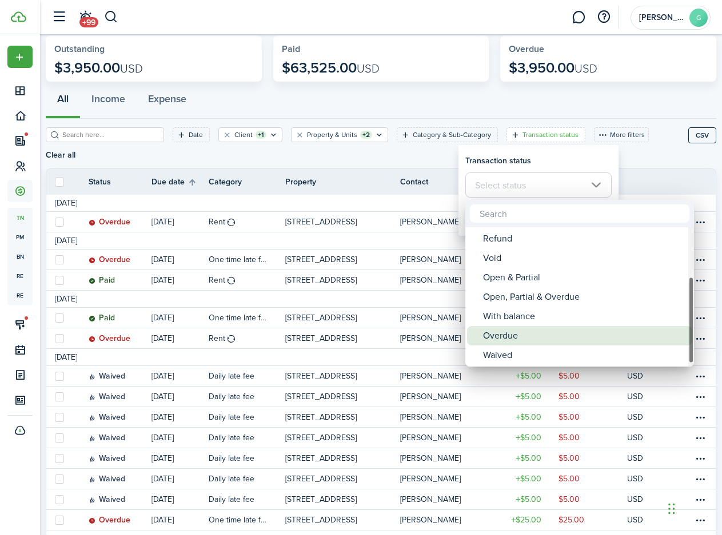
click at [519, 331] on div "Overdue" at bounding box center [584, 335] width 202 height 19
type input "Overdue"
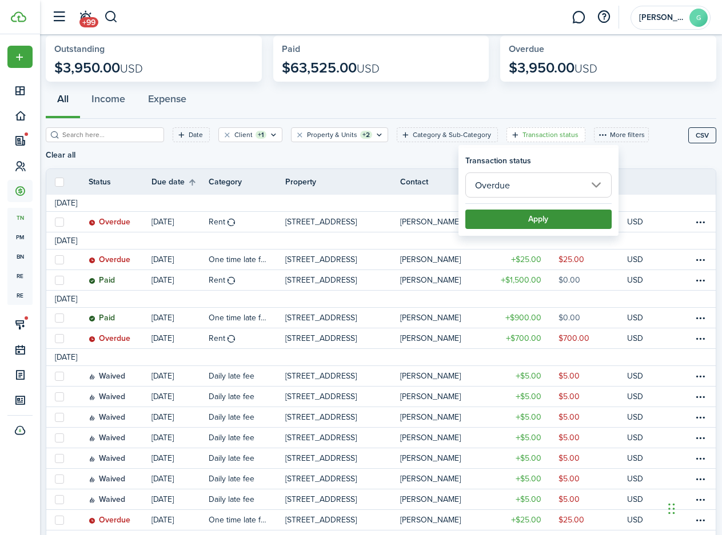
click at [568, 223] on button "Apply" at bounding box center [538, 219] width 146 height 19
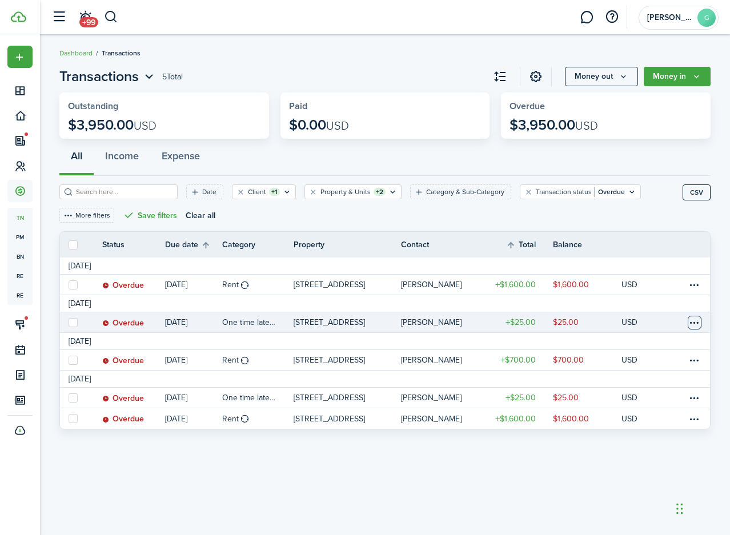
click at [700, 323] on table-menu-btn-icon at bounding box center [695, 323] width 14 height 14
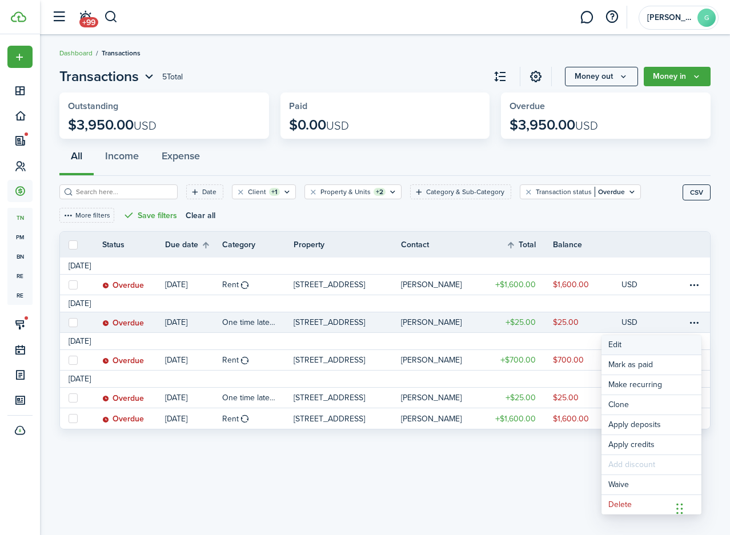
click at [630, 346] on button "Edit" at bounding box center [652, 344] width 100 height 19
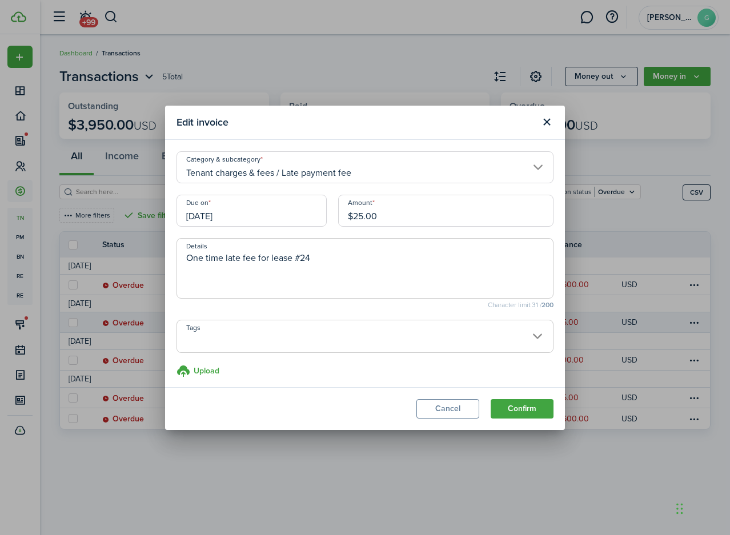
click at [450, 218] on input "$25.00" at bounding box center [445, 211] width 215 height 32
type input "$265.00"
click at [539, 415] on button "Confirm" at bounding box center [522, 408] width 63 height 19
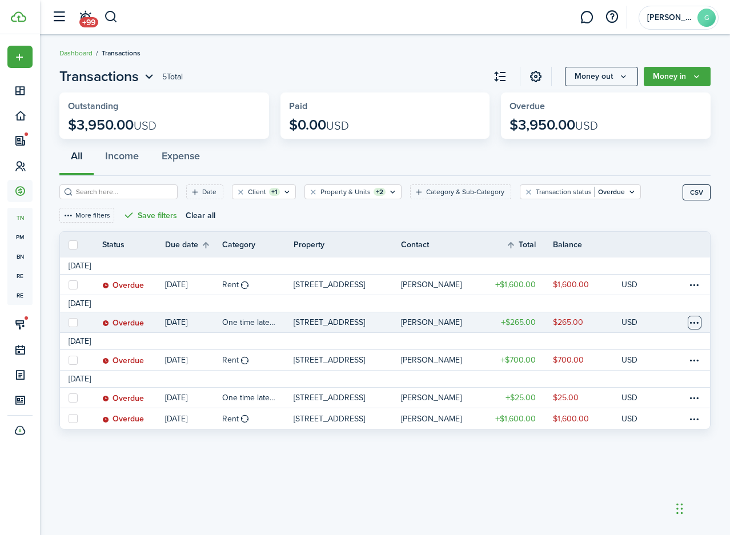
click at [691, 323] on table-menu-btn-icon at bounding box center [695, 323] width 14 height 14
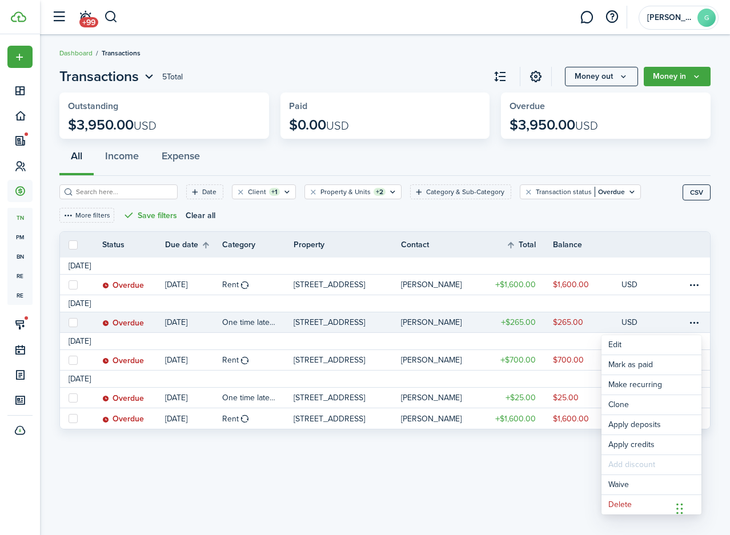
click at [419, 327] on table-profile-info-text "[PERSON_NAME]" at bounding box center [431, 322] width 61 height 9
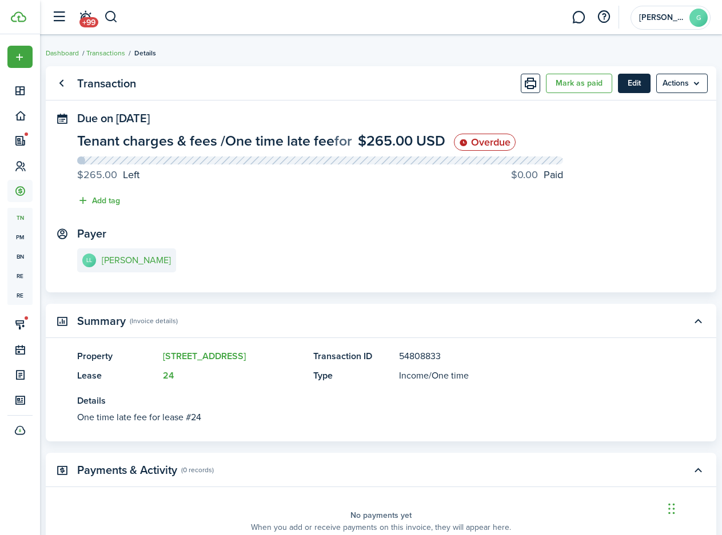
click at [622, 85] on button "Edit" at bounding box center [634, 83] width 33 height 19
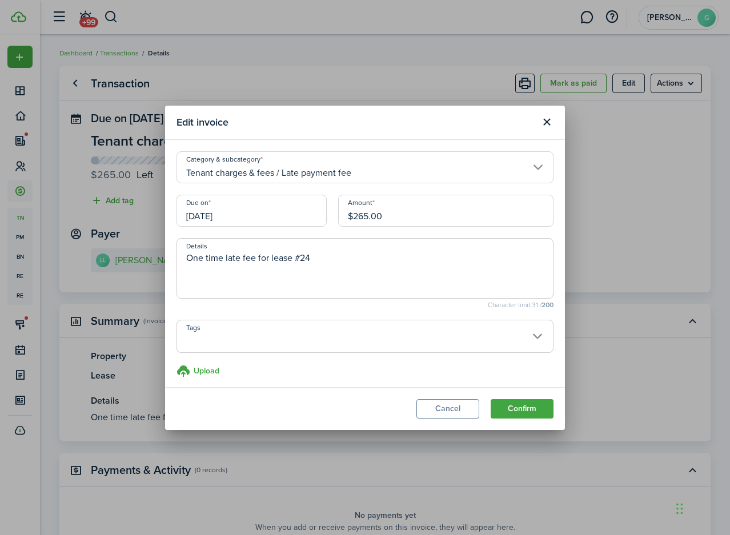
click at [473, 213] on input "$265.00" at bounding box center [445, 211] width 215 height 32
type input "$25.00"
click at [519, 415] on button "Confirm" at bounding box center [522, 408] width 63 height 19
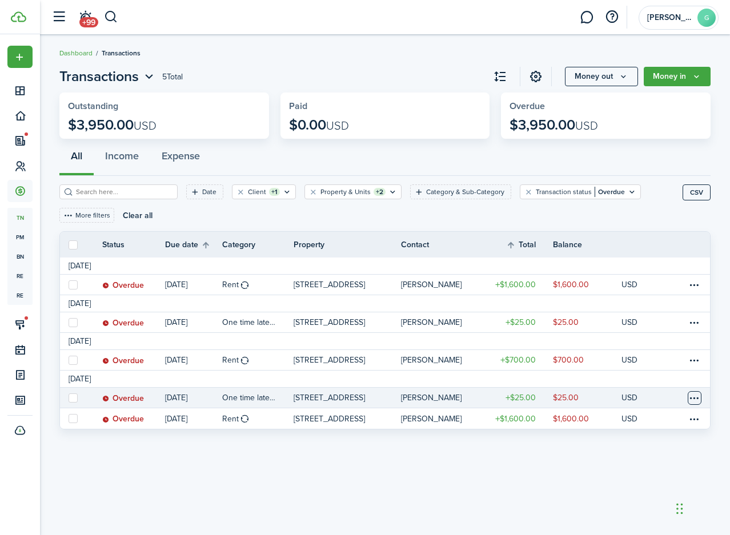
click at [699, 403] on table-menu-btn-icon at bounding box center [695, 398] width 14 height 14
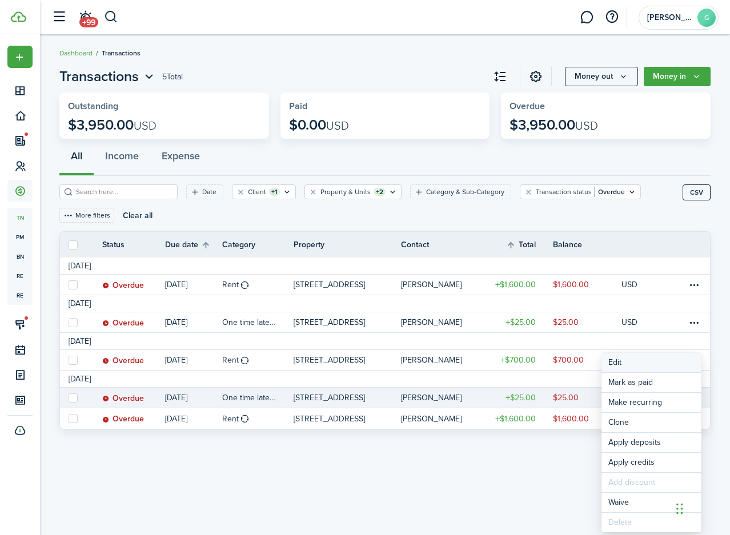
click at [636, 367] on button "Edit" at bounding box center [652, 362] width 100 height 19
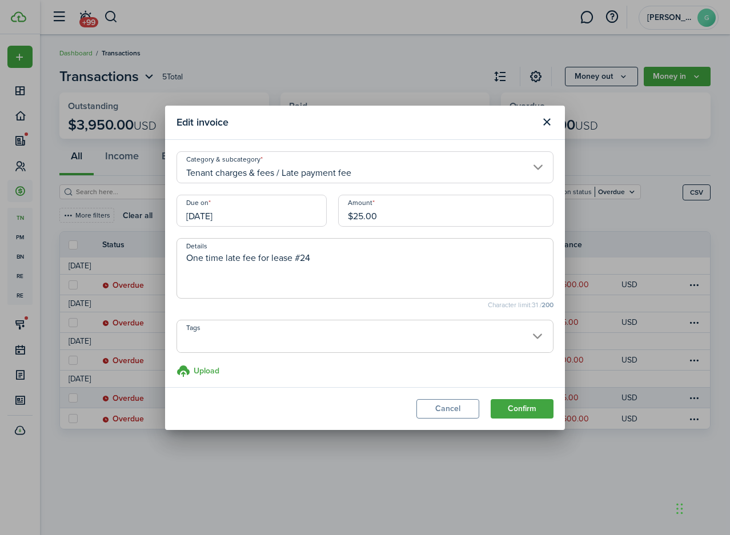
click at [389, 222] on input "$25.00" at bounding box center [445, 211] width 215 height 32
click at [400, 270] on textarea "One time late fee for lease #24" at bounding box center [365, 271] width 376 height 41
type input "$265.00"
click at [399, 254] on textarea "One time late fee for lease #24" at bounding box center [365, 271] width 376 height 41
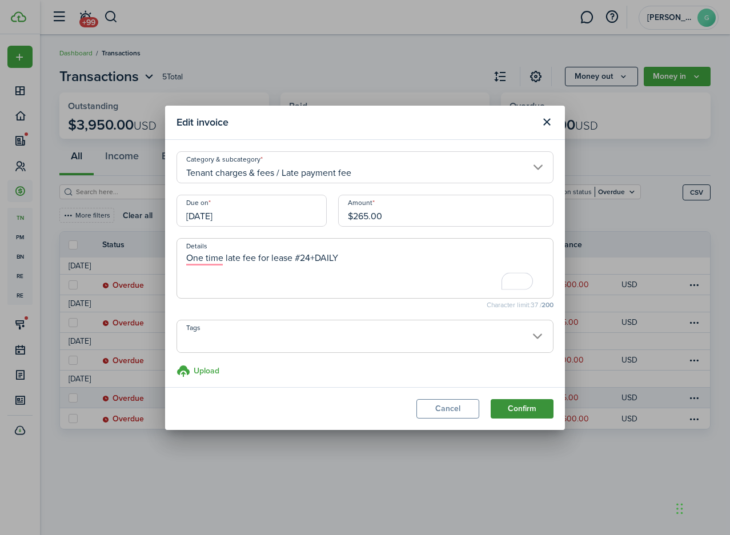
type textarea "One time late fee for lease #24+DAILY"
click at [528, 407] on button "Confirm" at bounding box center [522, 408] width 63 height 19
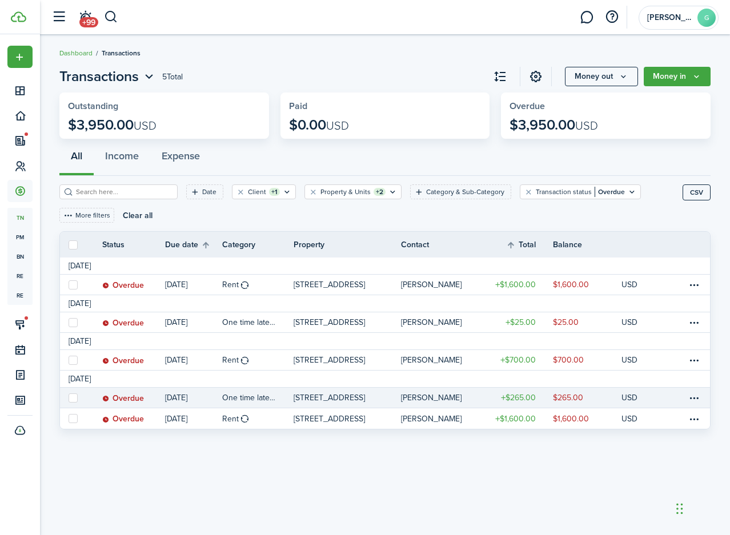
click at [72, 399] on label at bounding box center [73, 398] width 9 height 9
click at [69, 398] on input "checkbox" at bounding box center [68, 398] width 1 height 1
checkbox input "true"
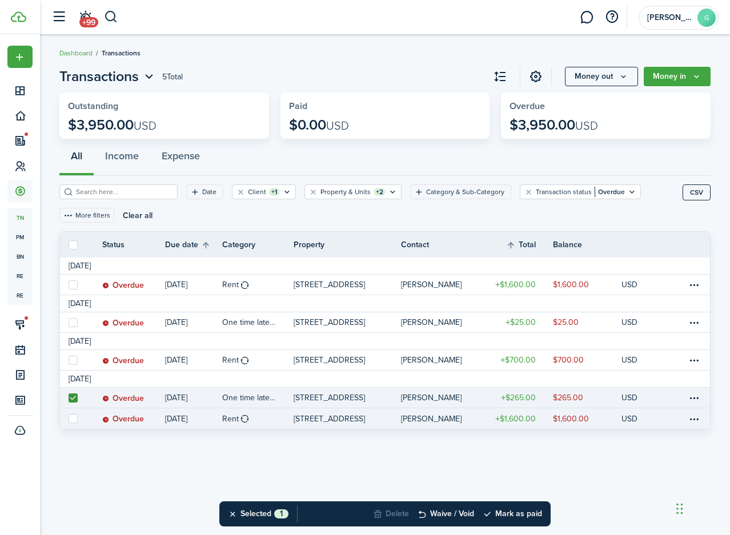
click at [72, 419] on label at bounding box center [73, 418] width 9 height 9
click at [69, 419] on input "checkbox" at bounding box center [68, 419] width 1 height 1
checkbox input "true"
click at [509, 513] on button "Mark as paid" at bounding box center [512, 514] width 59 height 25
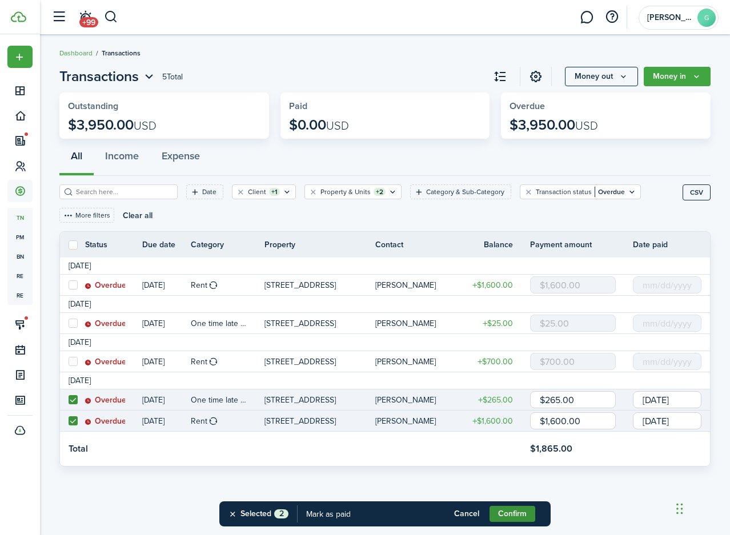
click at [507, 514] on button "Confirm" at bounding box center [513, 514] width 46 height 16
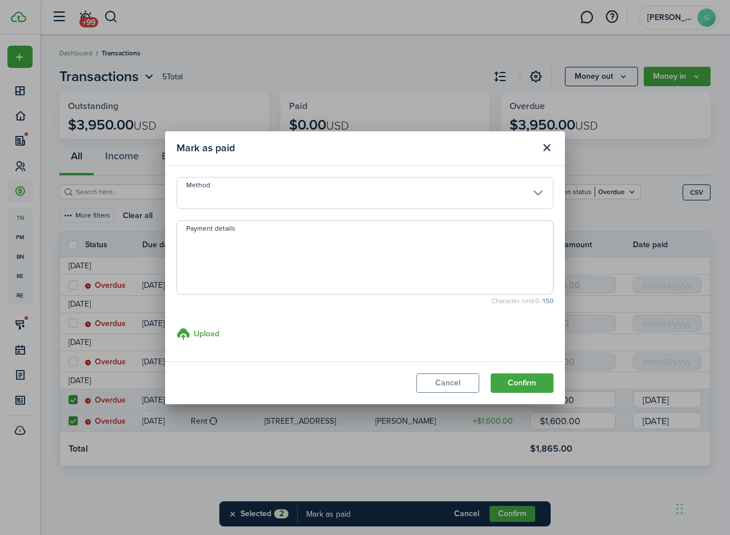
click at [396, 196] on input "Method" at bounding box center [365, 193] width 377 height 32
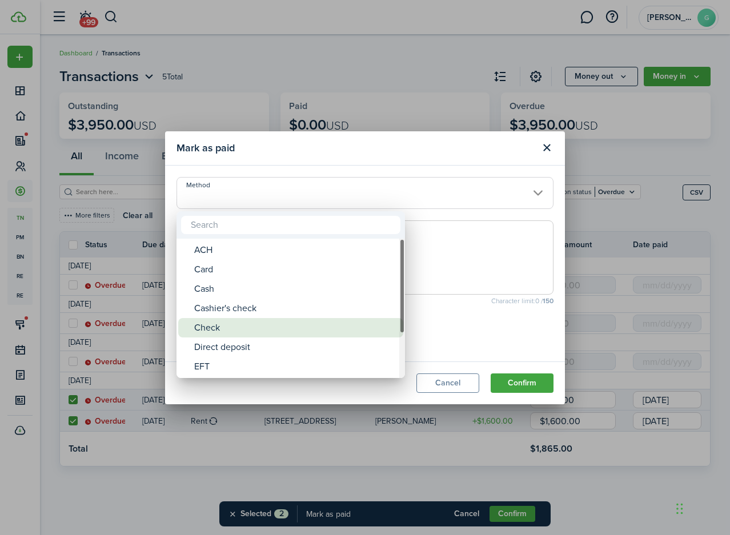
click at [258, 323] on div "Check" at bounding box center [295, 327] width 202 height 19
type input "Check"
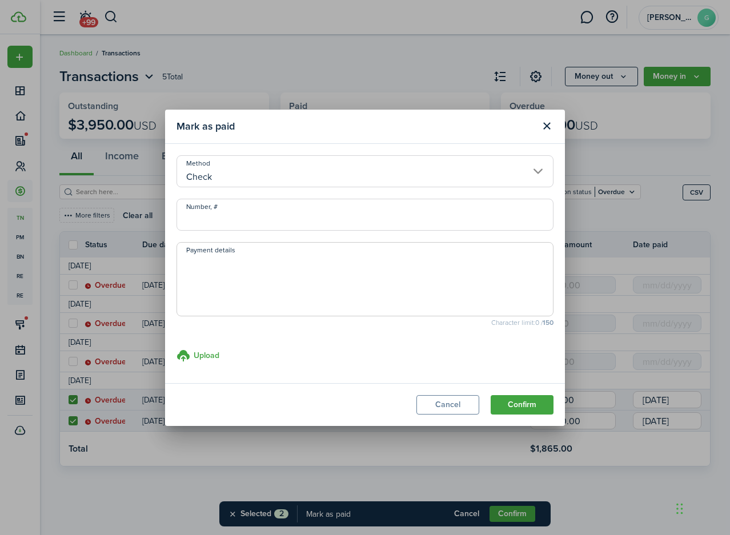
click at [258, 260] on textarea "Payment details" at bounding box center [365, 282] width 376 height 55
